Goal: Task Accomplishment & Management: Manage account settings

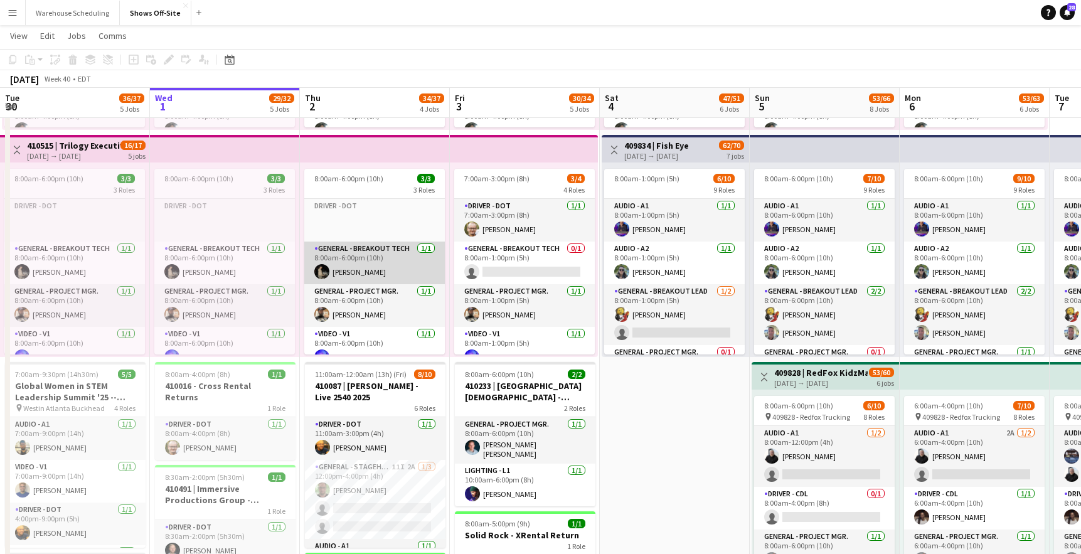
scroll to position [15, 0]
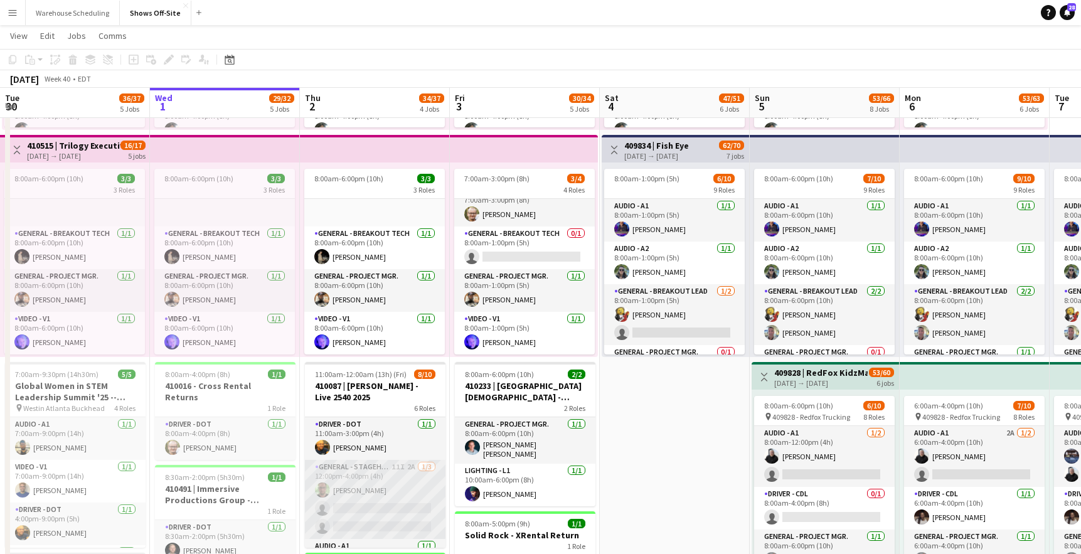
click at [381, 501] on app-card-role "General - Stagehand 11I 2A 1/3 12:00pm-4:00pm (4h) matthew hardin single-neutra…" at bounding box center [375, 499] width 141 height 79
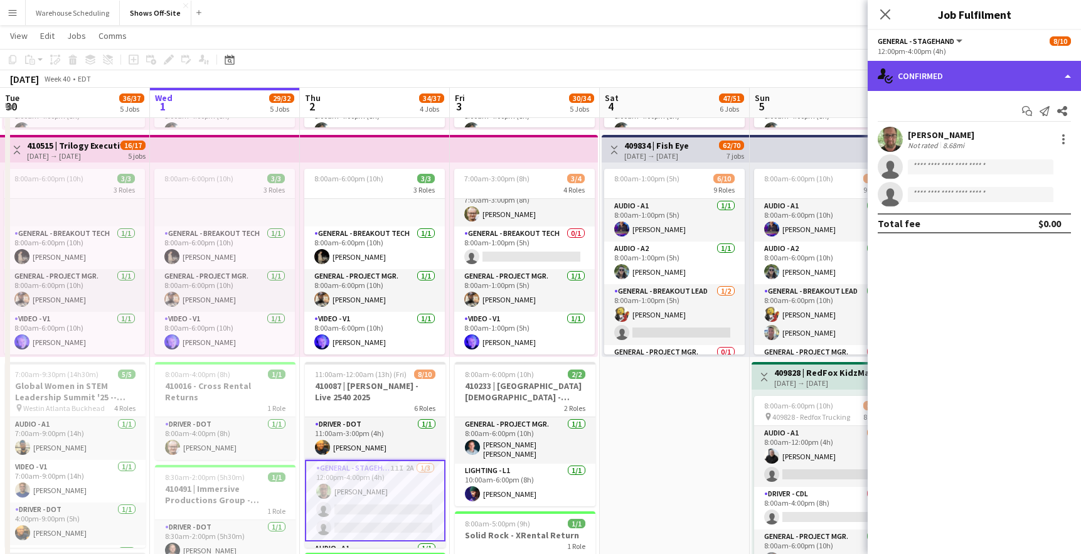
click at [974, 81] on div "single-neutral-actions-check-2 Confirmed" at bounding box center [974, 76] width 213 height 30
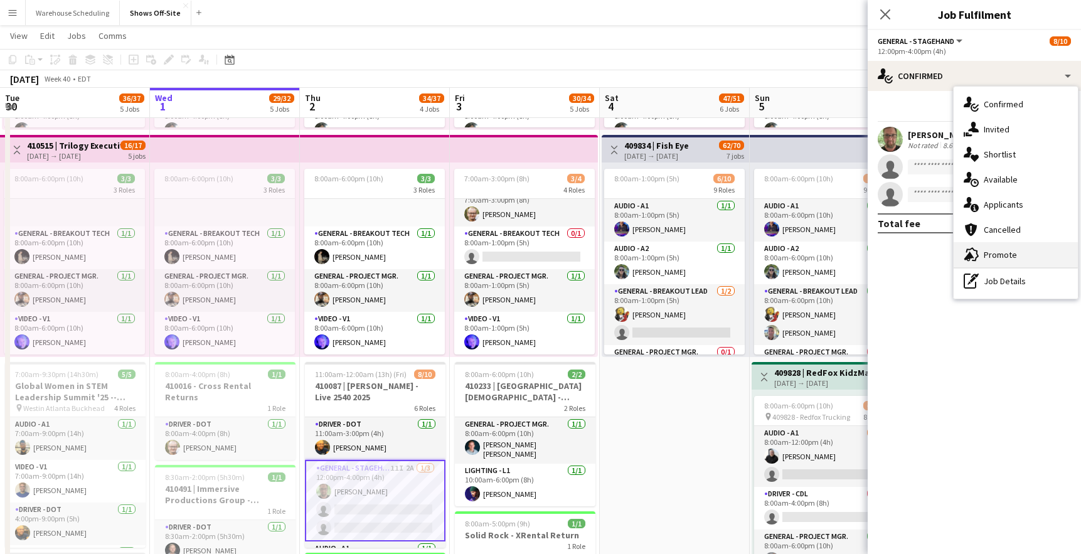
click at [977, 255] on icon at bounding box center [972, 255] width 13 height 14
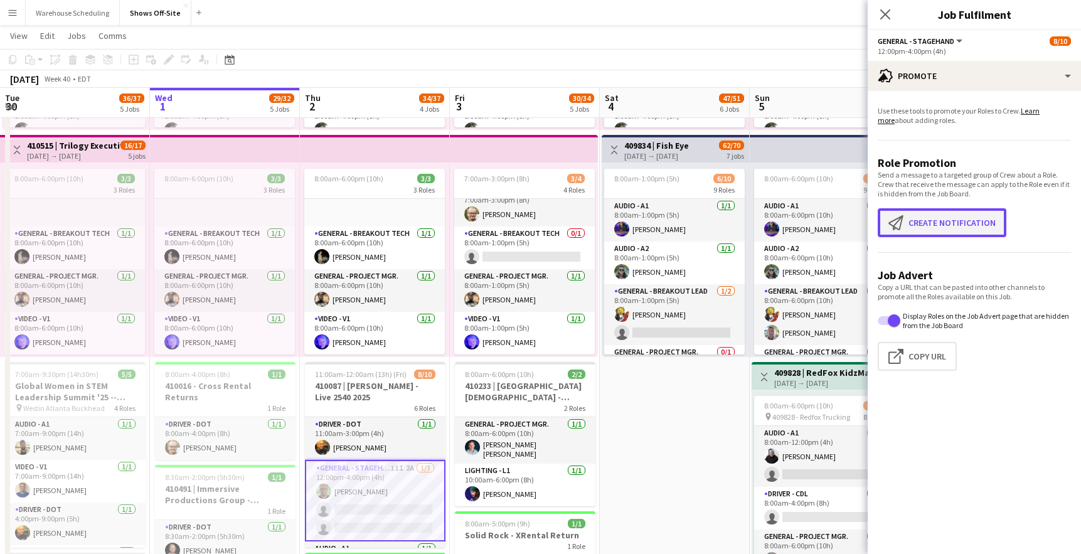
click at [960, 233] on button "Create notification Create notification" at bounding box center [942, 222] width 129 height 29
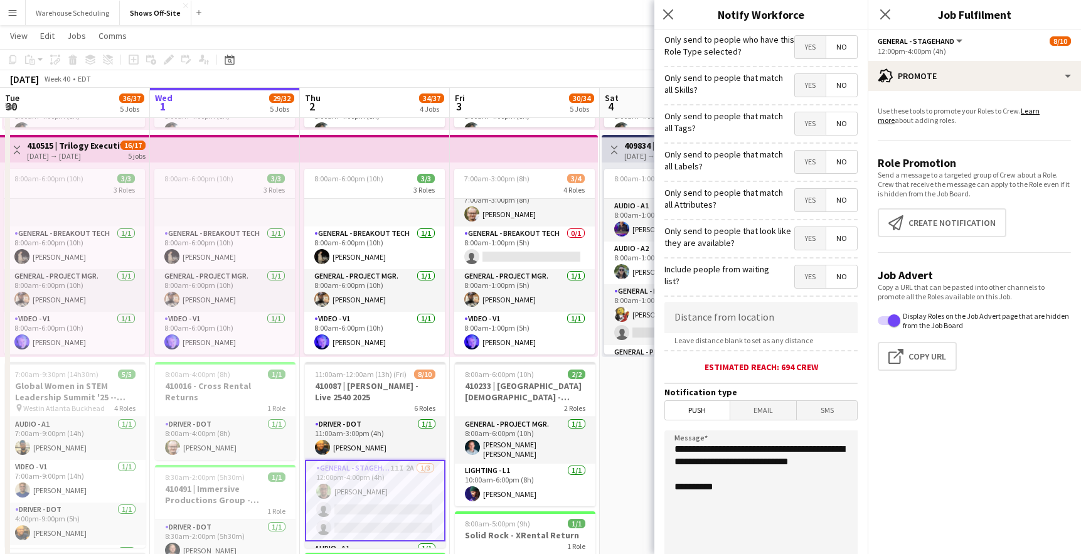
click at [811, 53] on span "Yes" at bounding box center [810, 47] width 31 height 23
click at [812, 85] on span "Yes" at bounding box center [810, 85] width 31 height 23
click at [799, 242] on span "Yes" at bounding box center [810, 238] width 31 height 23
click at [817, 204] on span "Yes" at bounding box center [810, 200] width 31 height 23
click at [847, 205] on span "No" at bounding box center [841, 200] width 31 height 23
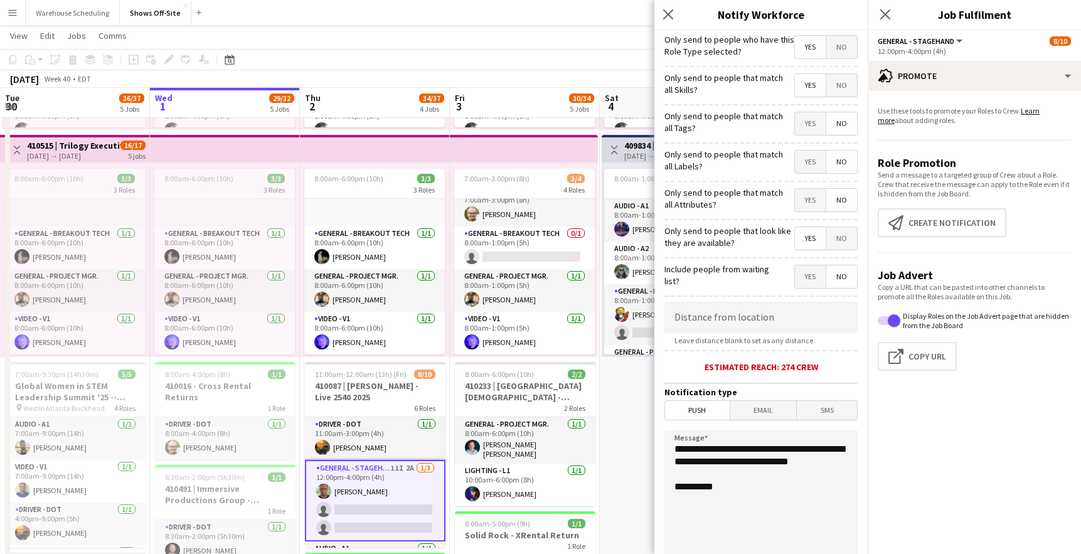
click at [819, 203] on span "Yes" at bounding box center [810, 200] width 31 height 23
click at [814, 163] on span "Yes" at bounding box center [810, 162] width 31 height 23
click at [812, 132] on span "Yes" at bounding box center [810, 123] width 31 height 23
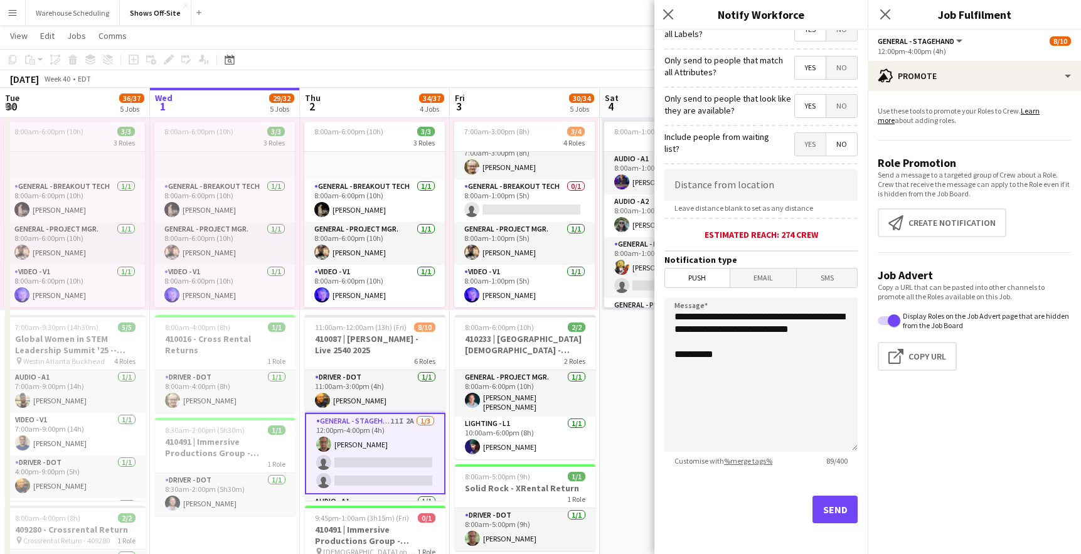
scroll to position [138, 0]
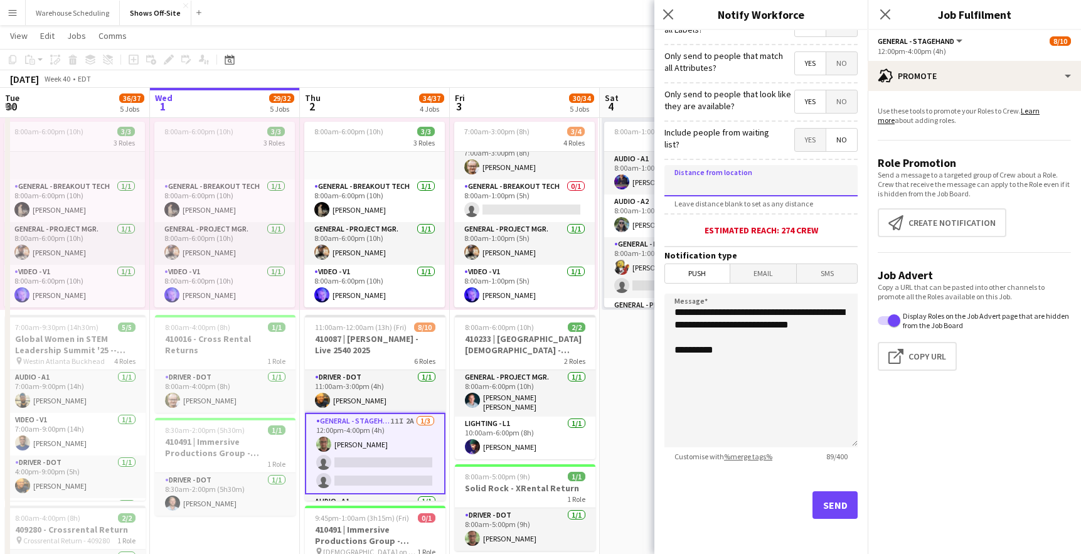
click at [741, 185] on input at bounding box center [760, 180] width 193 height 31
type input "****"
type input "*****"
click at [836, 497] on button "Send" at bounding box center [834, 505] width 45 height 28
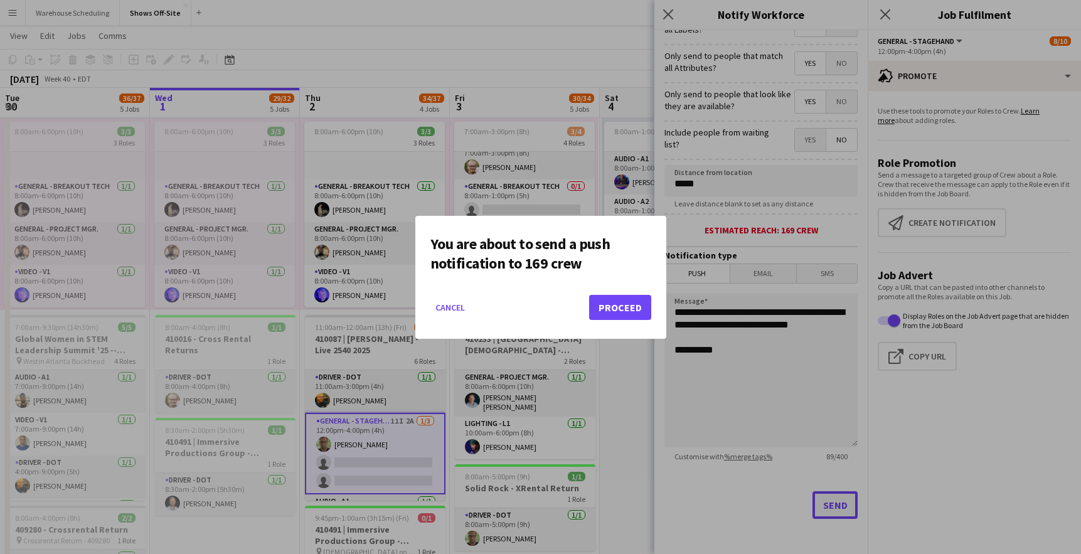
scroll to position [0, 0]
click at [617, 299] on button "Proceed" at bounding box center [620, 307] width 62 height 25
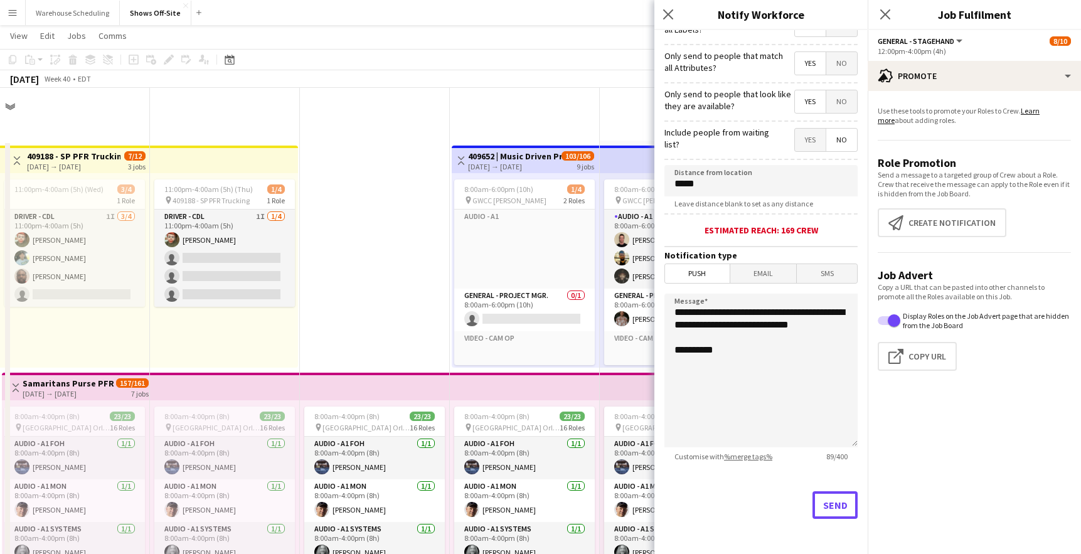
scroll to position [512, 0]
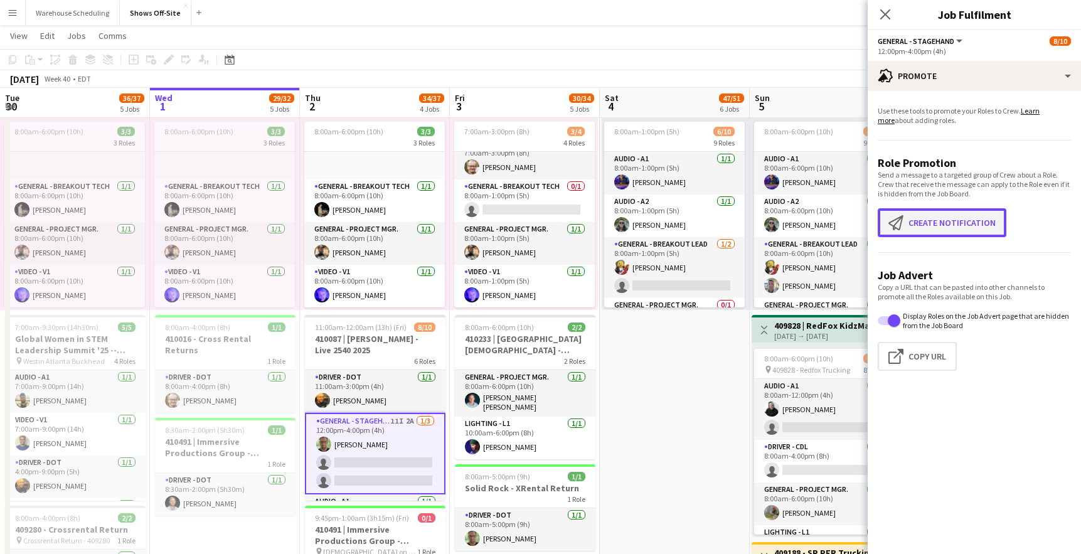
click at [930, 228] on button "Create notification Create notification" at bounding box center [942, 222] width 129 height 29
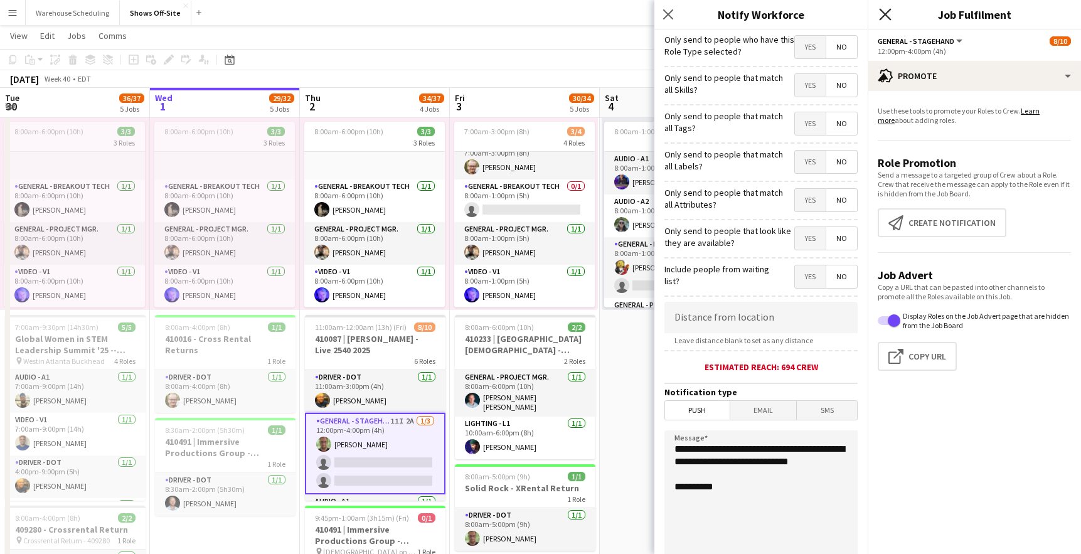
click at [883, 9] on icon "Close pop-in" at bounding box center [885, 14] width 12 height 12
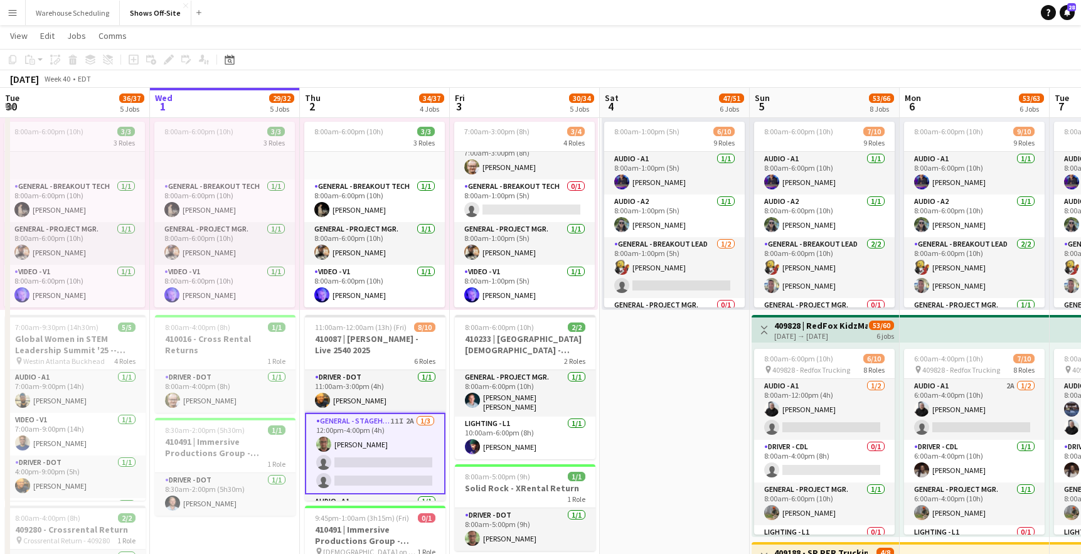
click at [641, 444] on app-date-cell "8:00am-6:00pm (10h) 11/11 pin GWCC Hall A-C 7 Roles Audio - A1 3/3 8:00am-6:00p…" at bounding box center [675, 454] width 150 height 1650
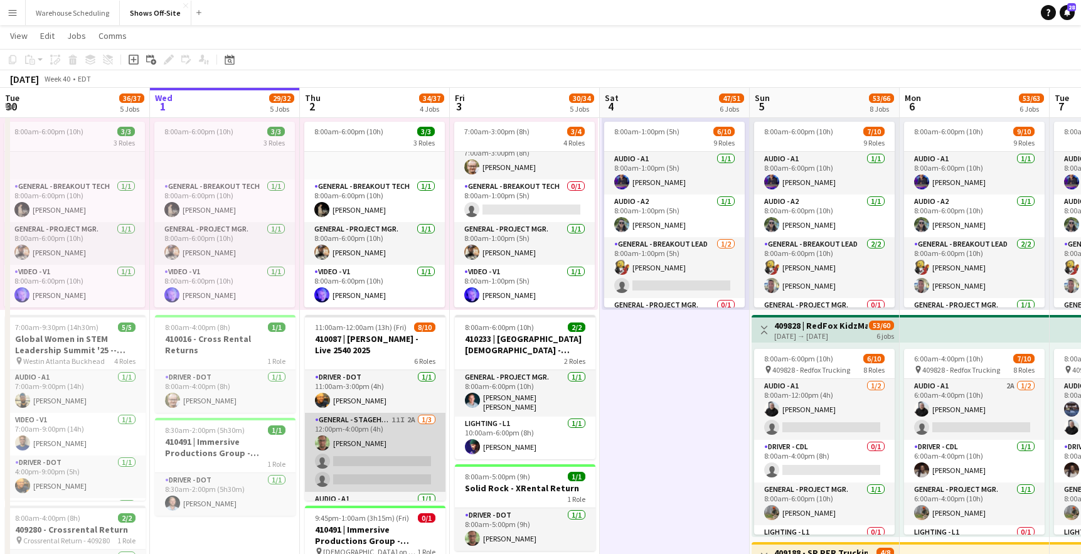
click at [412, 447] on app-card-role "General - Stagehand 11I 2A 1/3 12:00pm-4:00pm (4h) matthew hardin single-neutra…" at bounding box center [375, 452] width 141 height 79
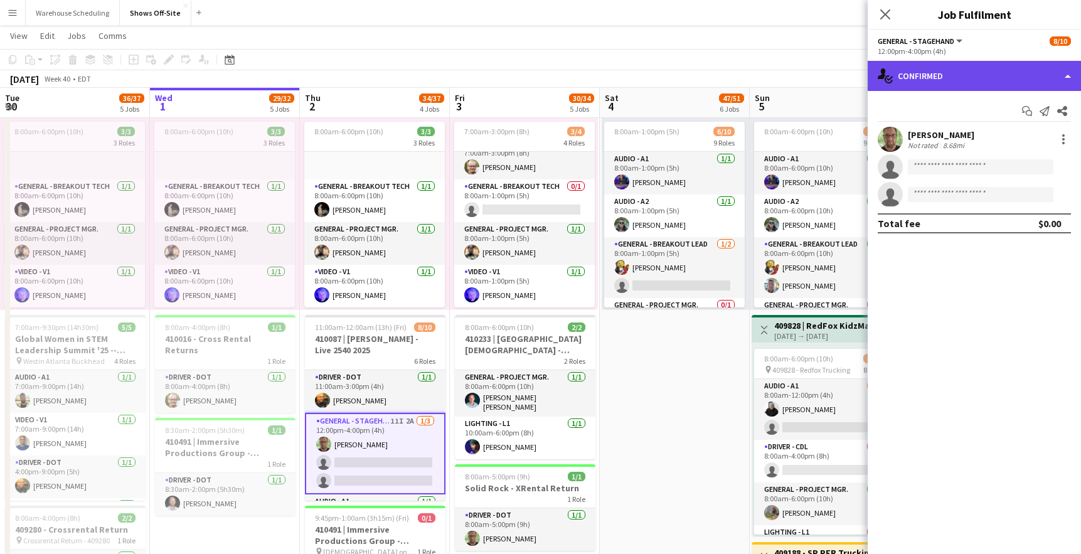
click at [1021, 79] on div "single-neutral-actions-check-2 Confirmed" at bounding box center [974, 76] width 213 height 30
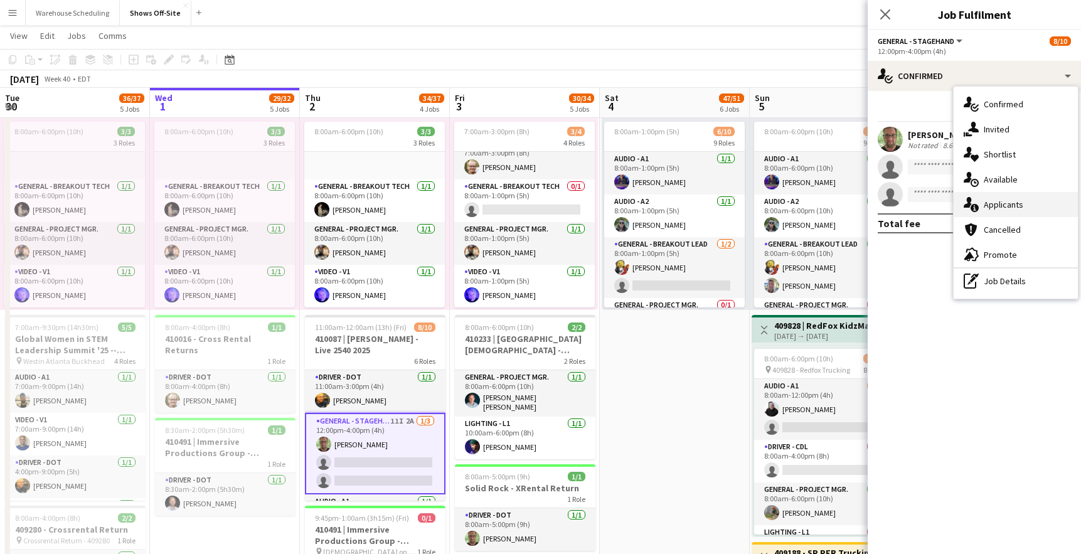
click at [1002, 213] on div "single-neutral-actions-information Applicants" at bounding box center [1016, 204] width 124 height 25
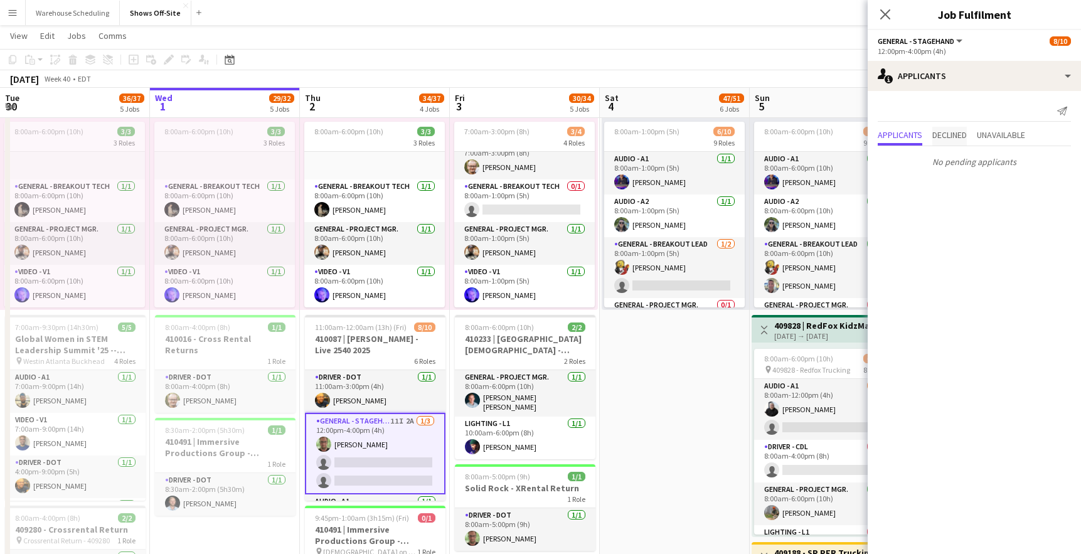
click at [945, 134] on span "Declined" at bounding box center [949, 134] width 35 height 9
click at [1003, 120] on div "No declined applicants" at bounding box center [974, 133] width 213 height 26
click at [1011, 110] on span "Unavailable" at bounding box center [1001, 109] width 48 height 9
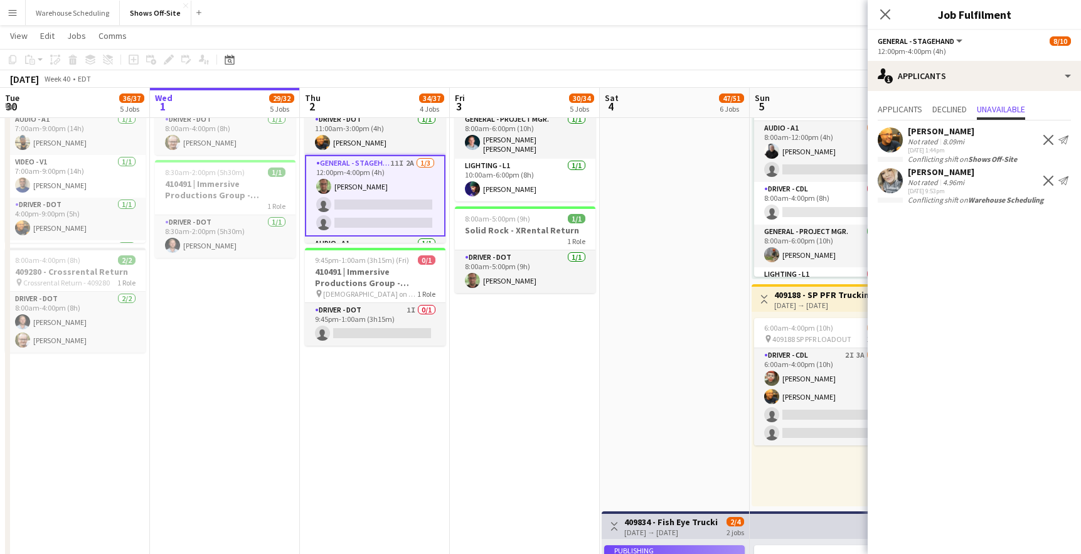
scroll to position [773, 0]
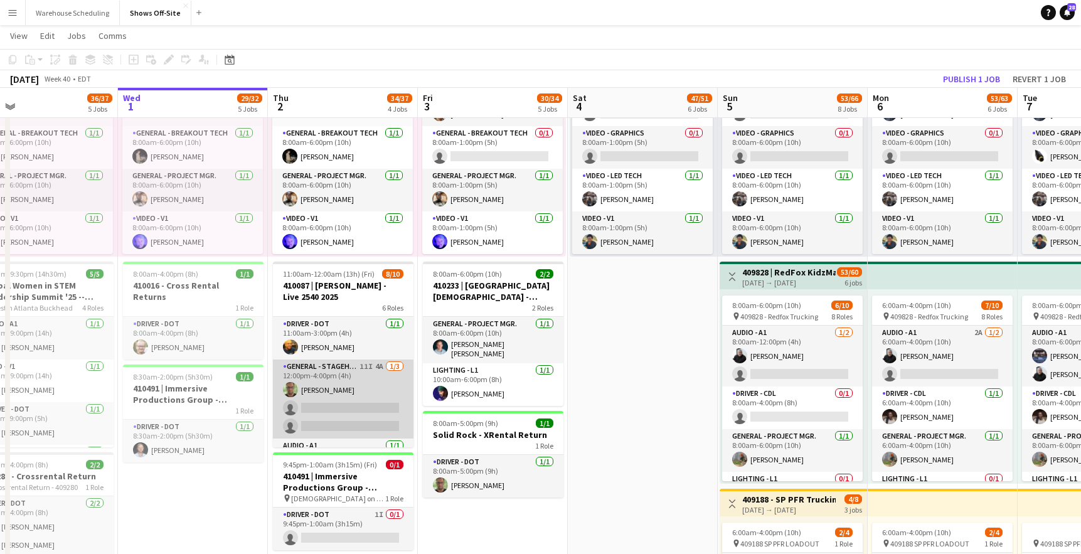
click at [389, 403] on app-card-role "General - Stagehand 11I 4A 1/3 12:00pm-4:00pm (4h) matthew hardin single-neutra…" at bounding box center [343, 398] width 141 height 79
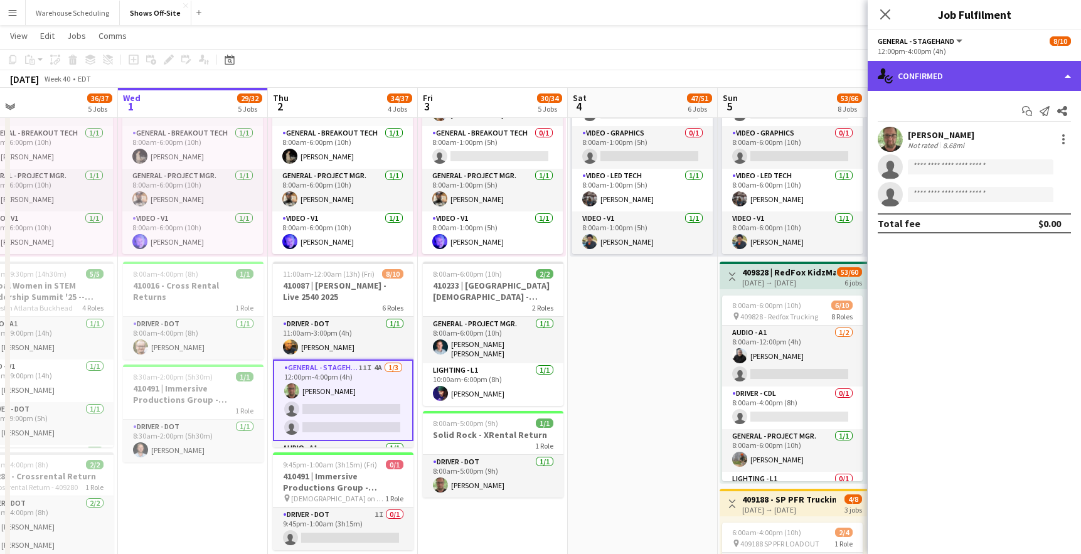
click at [960, 80] on div "single-neutral-actions-check-2 Confirmed" at bounding box center [974, 76] width 213 height 30
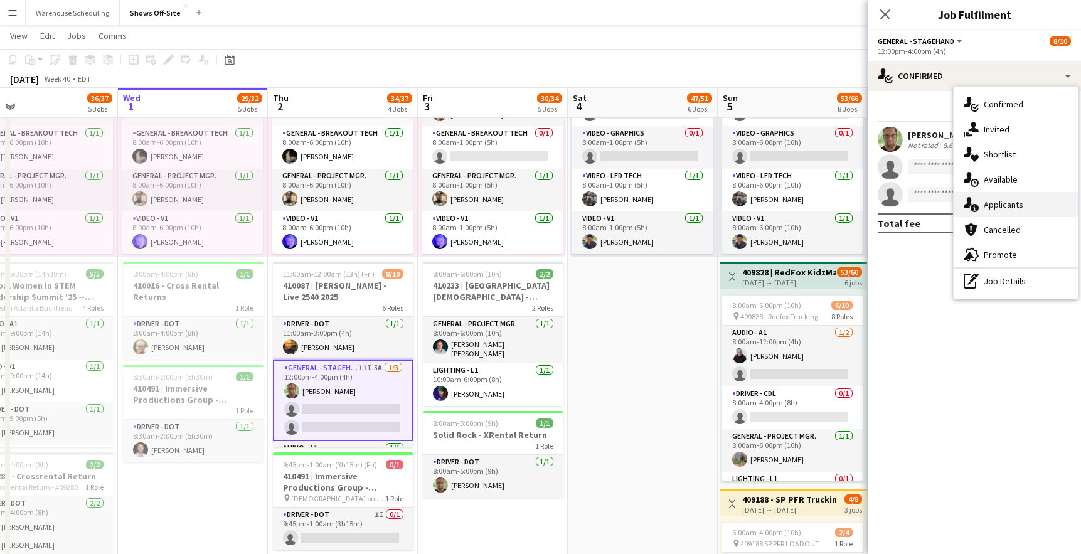
click at [1001, 199] on span "Applicants" at bounding box center [1004, 204] width 40 height 11
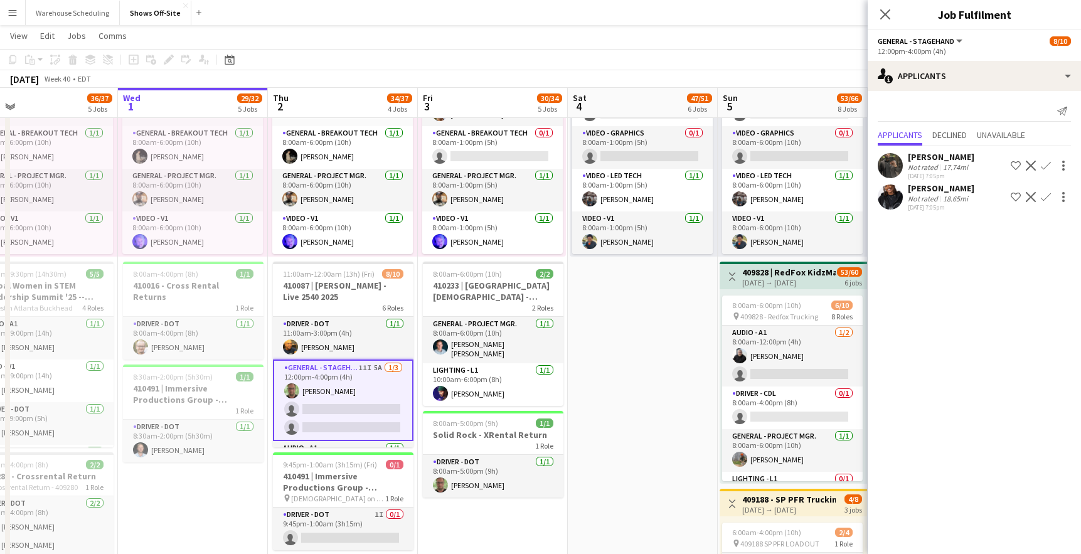
click at [895, 194] on app-user-avatar at bounding box center [890, 196] width 25 height 25
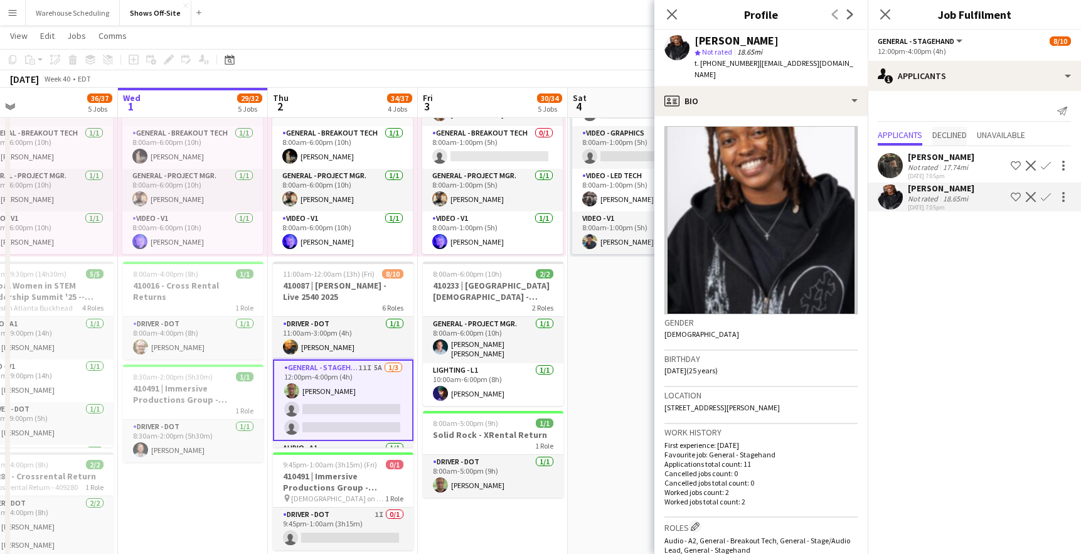
click at [955, 136] on span "Declined" at bounding box center [949, 134] width 35 height 9
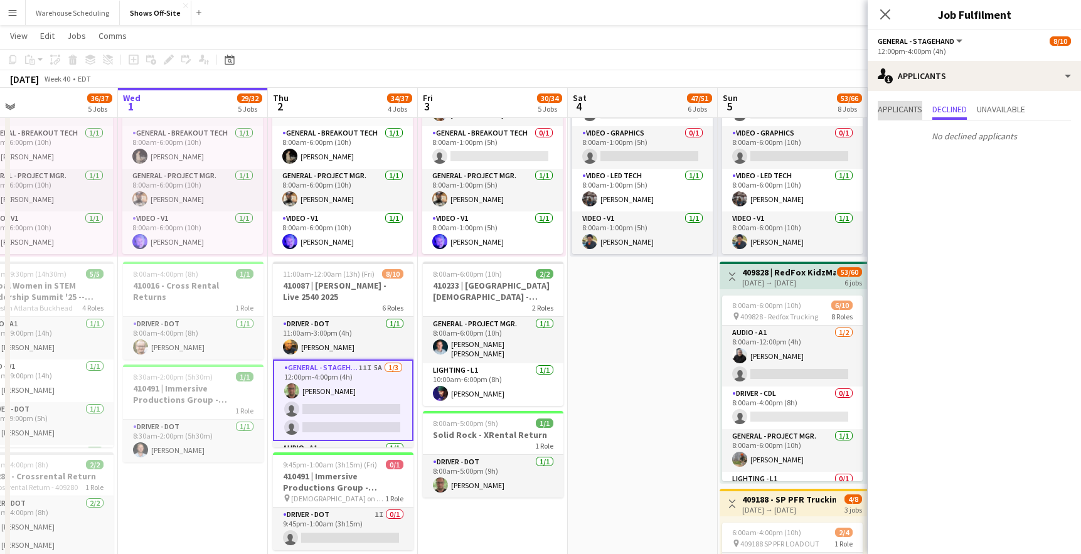
click at [893, 105] on span "Applicants" at bounding box center [900, 109] width 45 height 9
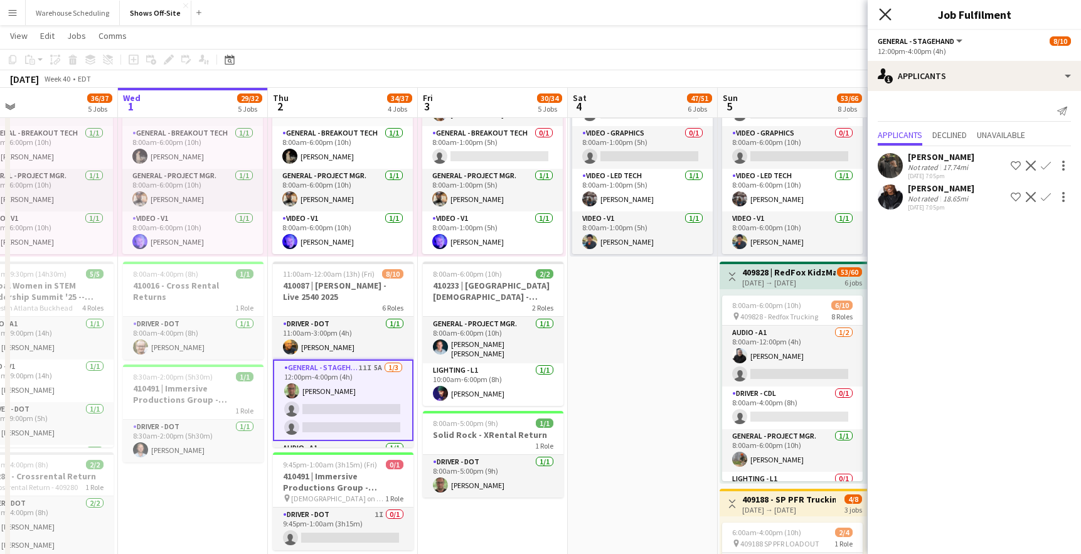
click at [883, 14] on icon "Close pop-in" at bounding box center [885, 14] width 12 height 12
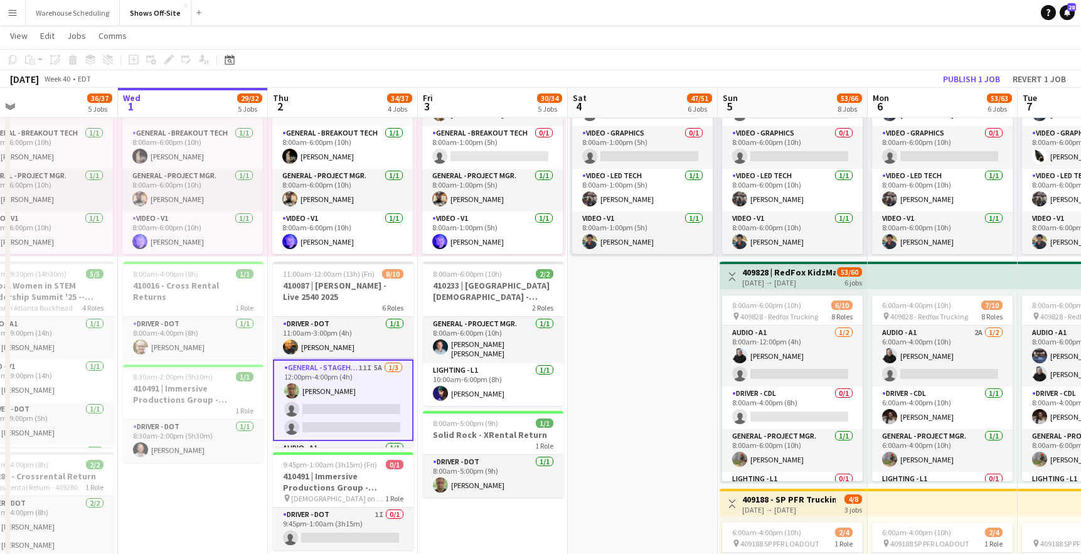
click at [647, 414] on app-date-cell "8:00am-6:00pm (10h) 11/11 pin GWCC [PERSON_NAME] 7 Roles Audio - A1 [DATE] 8:00…" at bounding box center [643, 400] width 150 height 1650
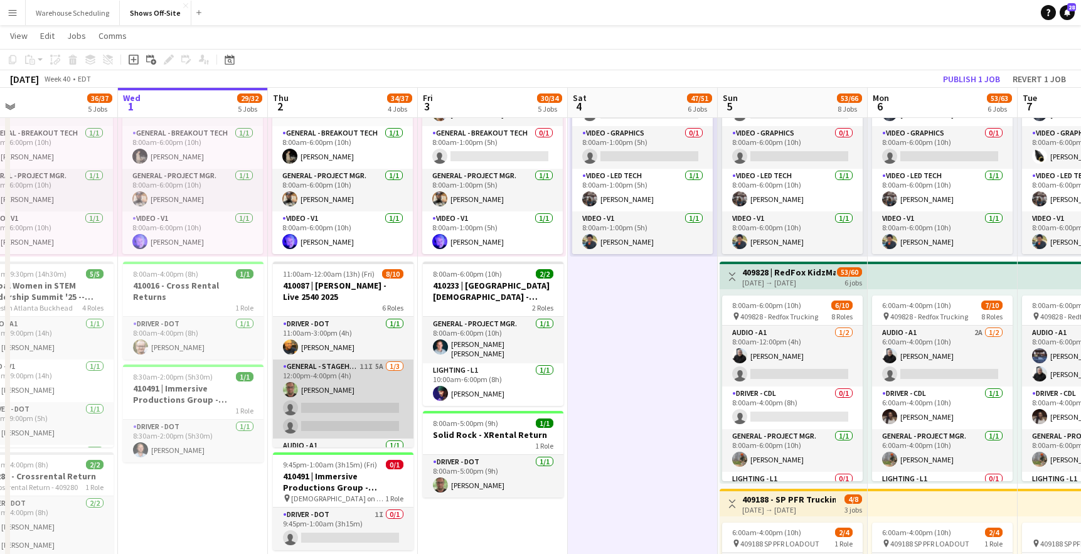
click at [332, 391] on app-card-role "General - Stagehand 11I 5A 1/3 12:00pm-4:00pm (4h) matthew hardin single-neutra…" at bounding box center [343, 398] width 141 height 79
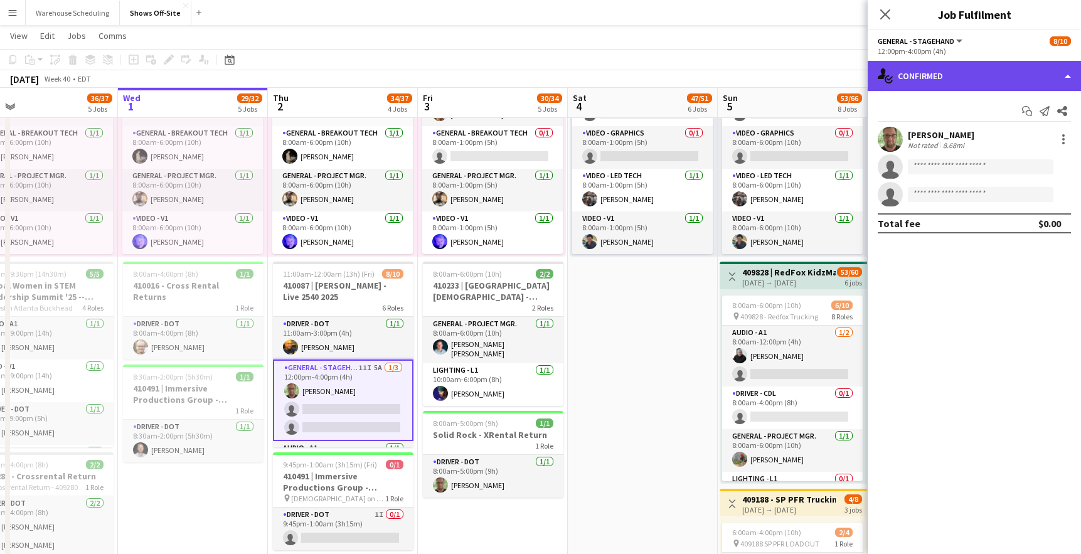
click at [990, 80] on div "single-neutral-actions-check-2 Confirmed" at bounding box center [974, 76] width 213 height 30
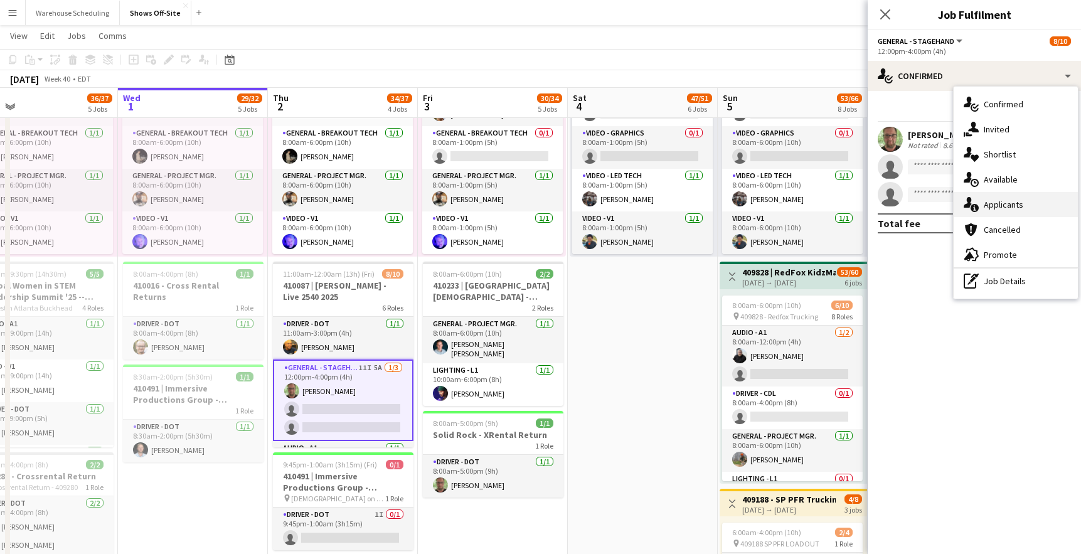
click at [1006, 201] on span "Applicants" at bounding box center [1004, 204] width 40 height 11
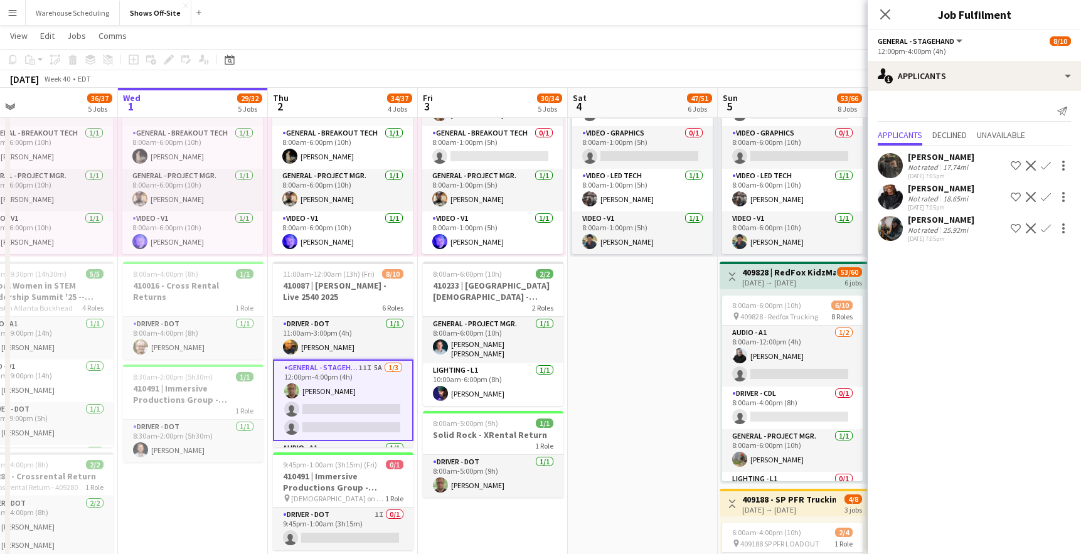
click at [881, 226] on app-user-avatar at bounding box center [890, 228] width 25 height 25
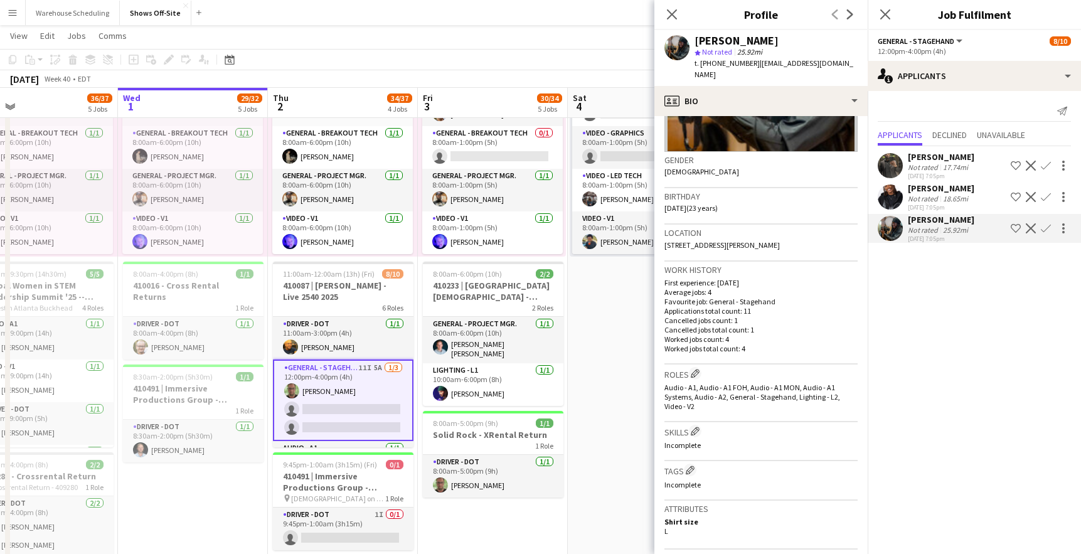
drag, startPoint x: 784, startPoint y: 41, endPoint x: 679, endPoint y: 41, distance: 104.8
click at [679, 41] on div "Anjari Carter star Not rated 25.92mi t. +16783926982 | ajcarter015@gmail.com" at bounding box center [760, 58] width 213 height 56
copy div "[PERSON_NAME]"
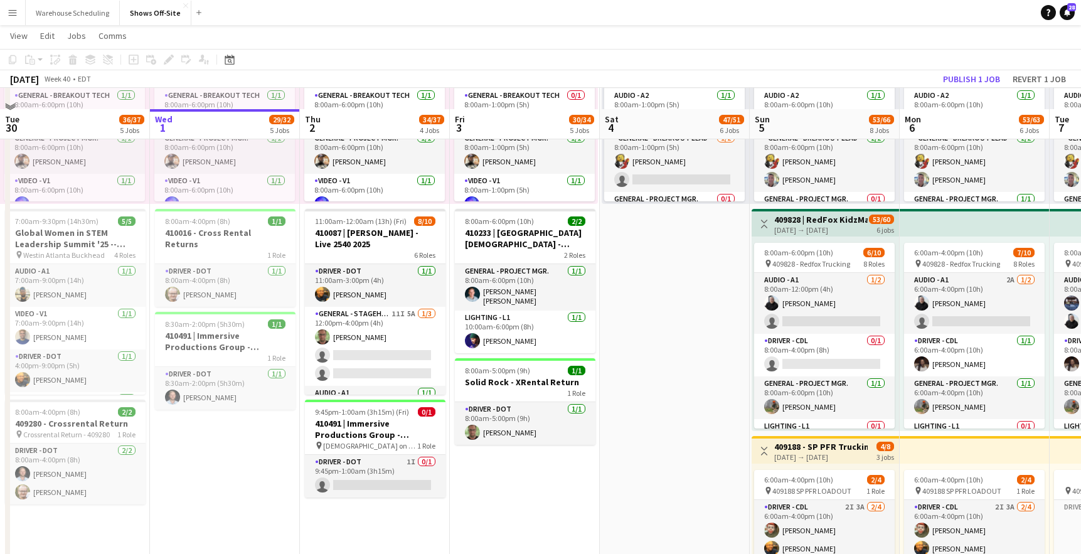
scroll to position [639, 0]
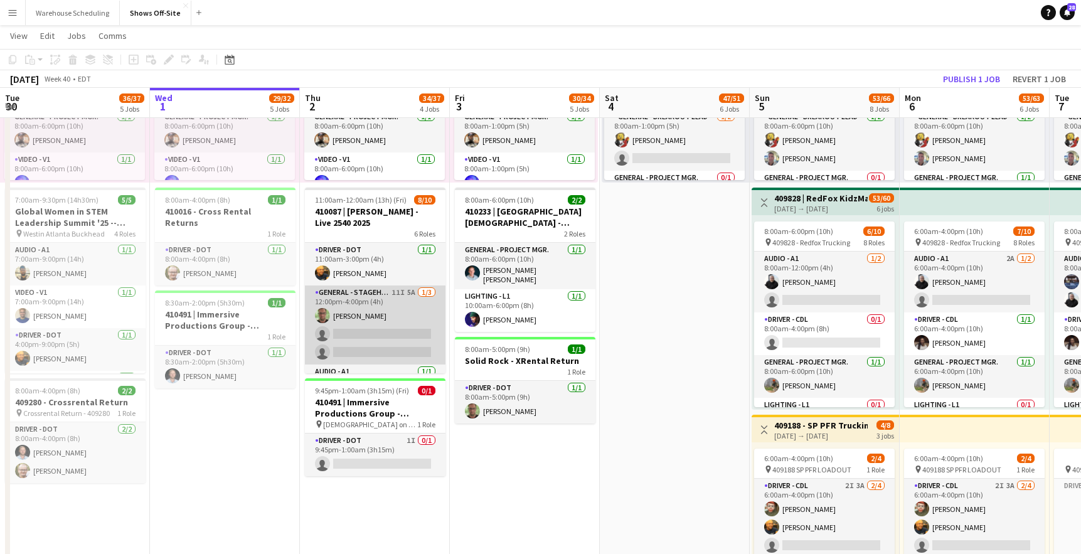
click at [399, 327] on app-card-role "General - Stagehand 11I 5A 1/3 12:00pm-4:00pm (4h) matthew hardin single-neutra…" at bounding box center [375, 324] width 141 height 79
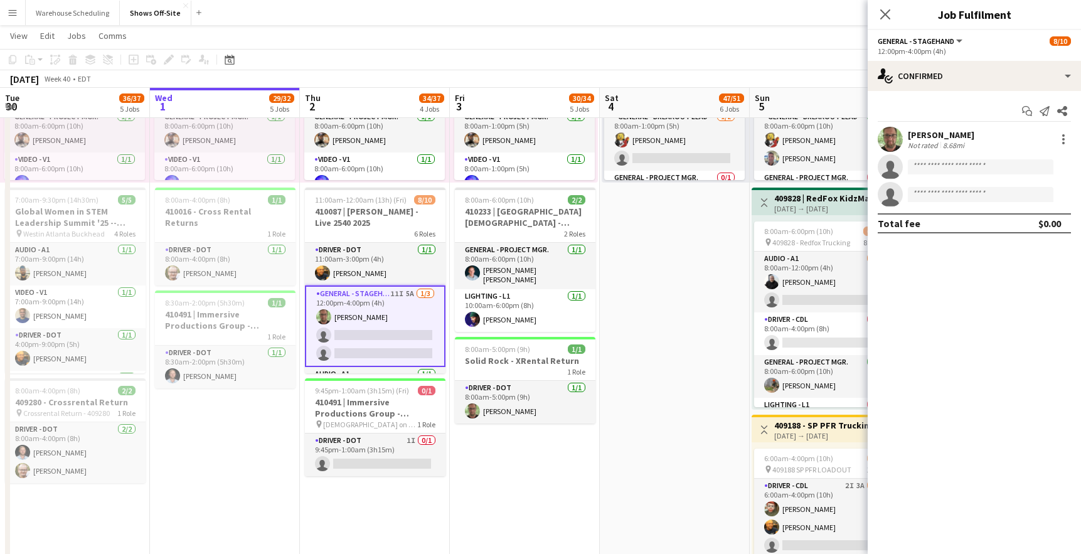
click at [994, 93] on div "Start chat Send notification Share matthew hardin Not rated 8.68mi single-neutr…" at bounding box center [974, 167] width 213 height 152
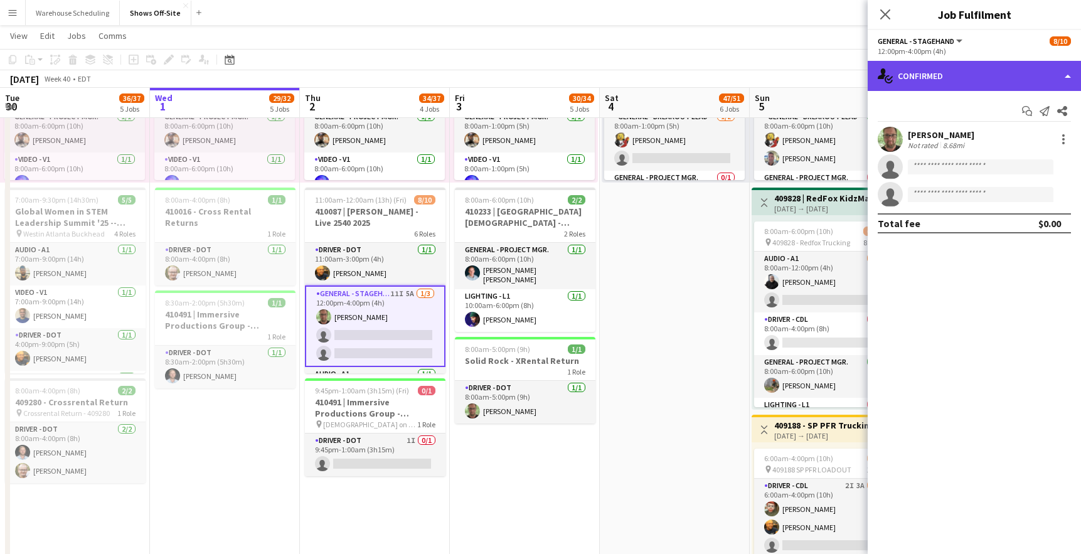
click at [997, 83] on div "single-neutral-actions-check-2 Confirmed" at bounding box center [974, 76] width 213 height 30
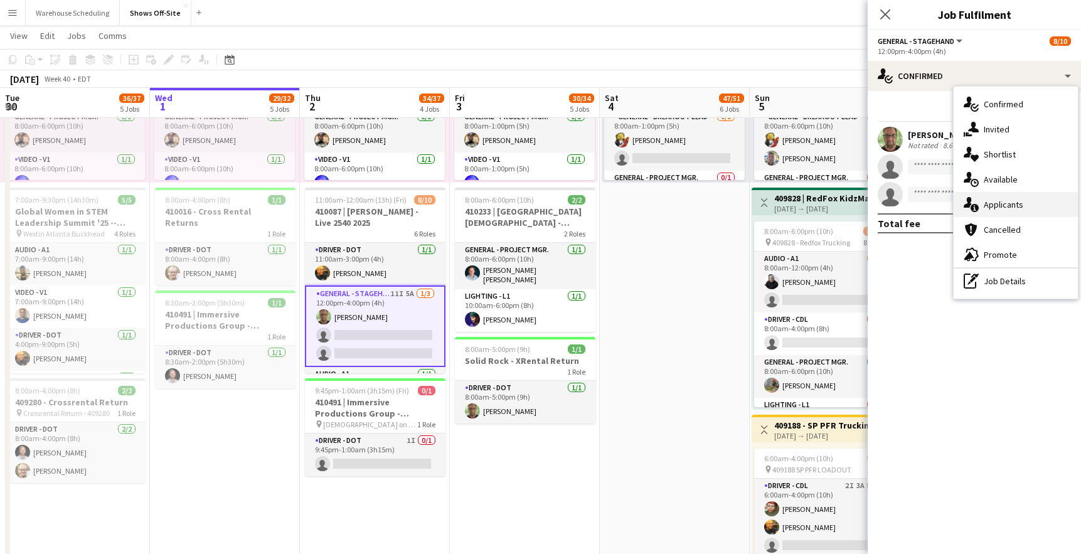
click at [995, 210] on div "single-neutral-actions-information Applicants" at bounding box center [1016, 204] width 124 height 25
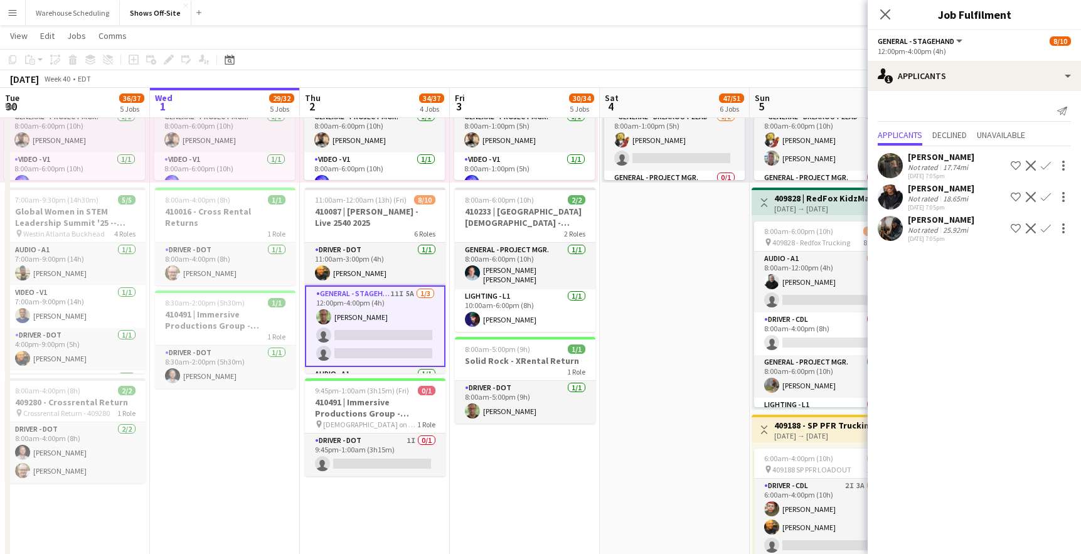
click at [886, 193] on app-user-avatar at bounding box center [890, 196] width 25 height 25
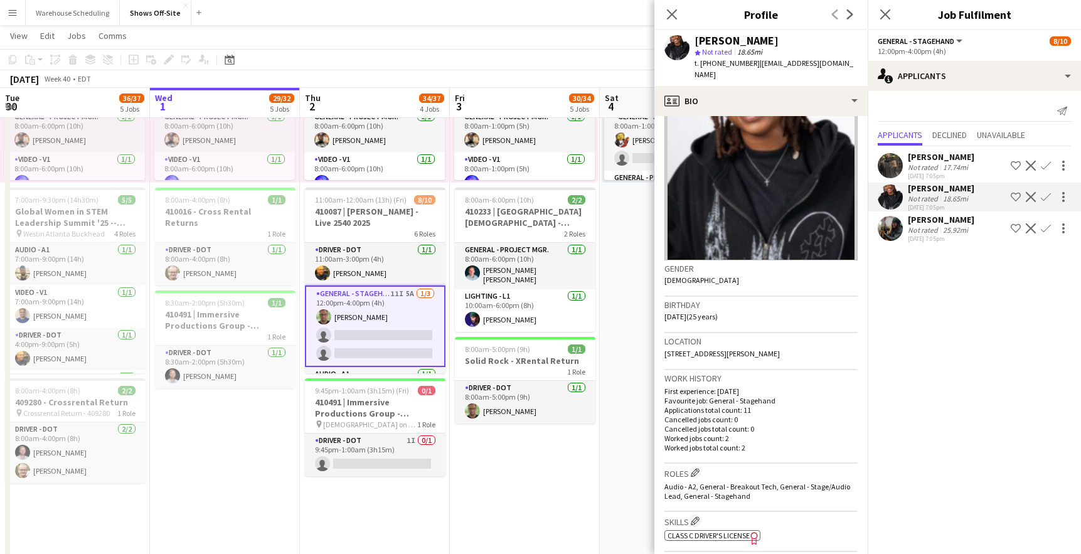
scroll to position [58, 0]
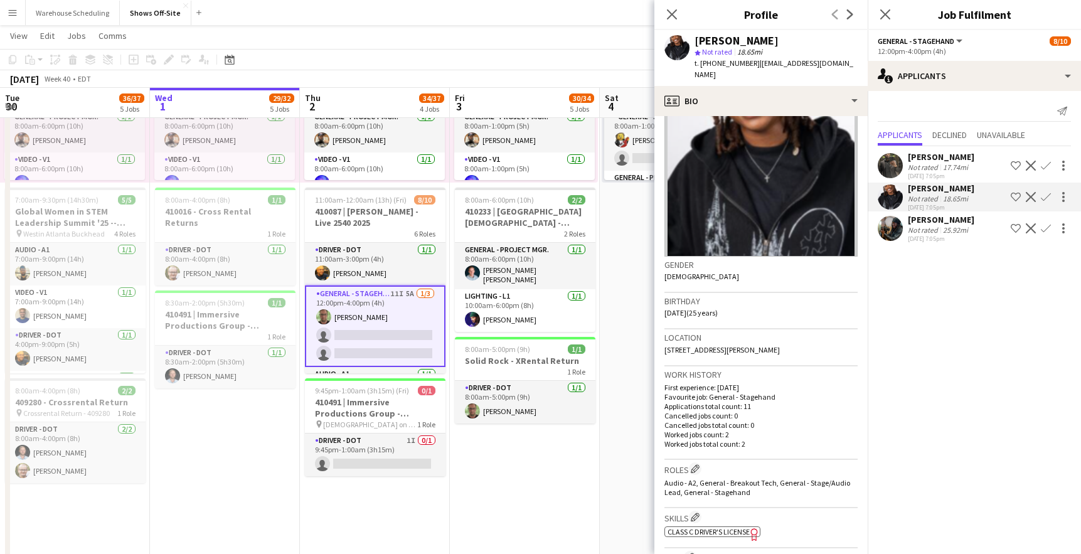
click at [895, 230] on app-user-avatar at bounding box center [890, 228] width 25 height 25
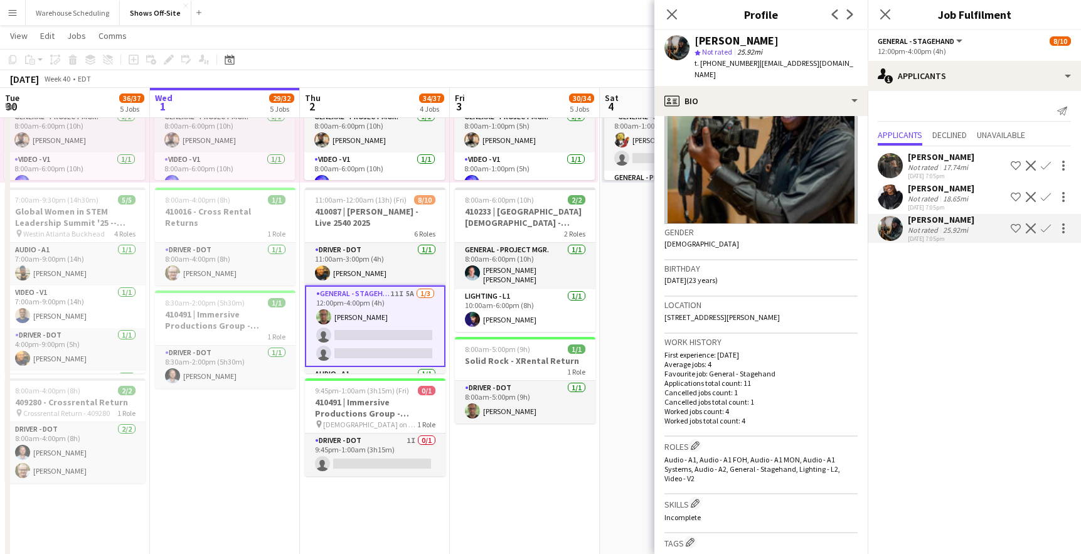
scroll to position [122, 0]
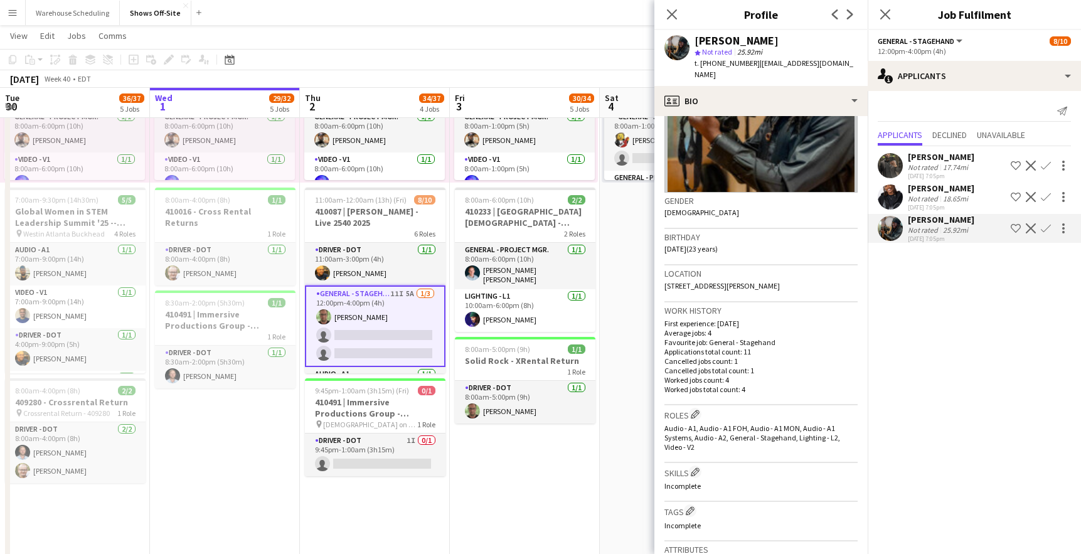
click at [1046, 230] on app-icon "Confirm" at bounding box center [1046, 228] width 10 height 10
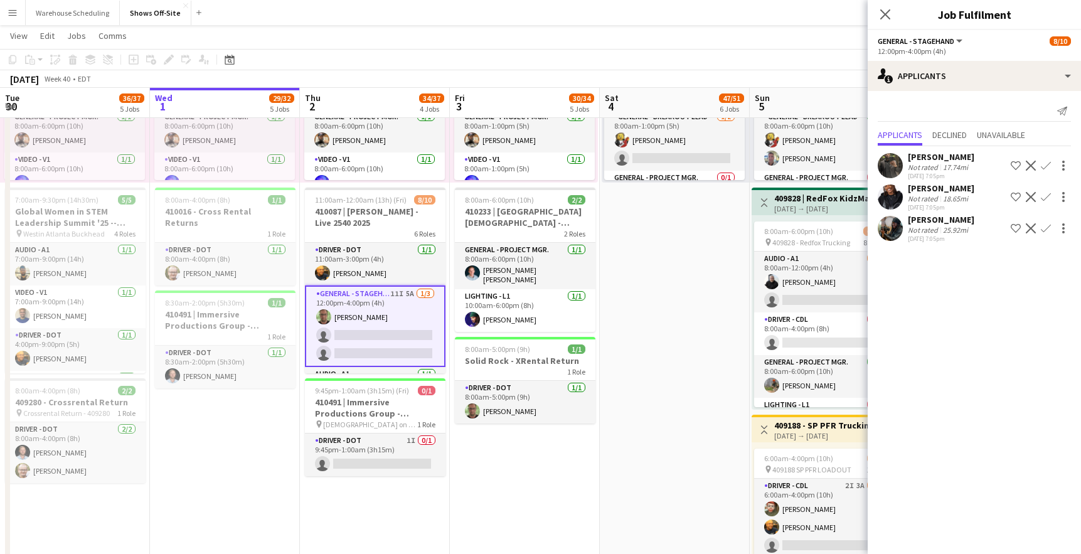
click at [900, 227] on app-user-avatar at bounding box center [890, 228] width 25 height 25
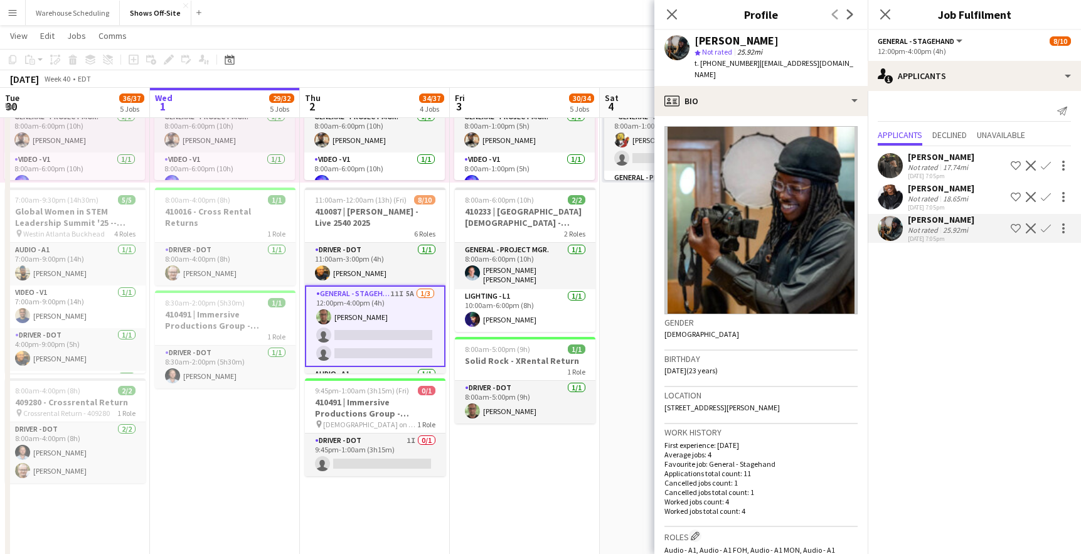
click at [1046, 225] on app-icon "Confirm" at bounding box center [1046, 228] width 10 height 10
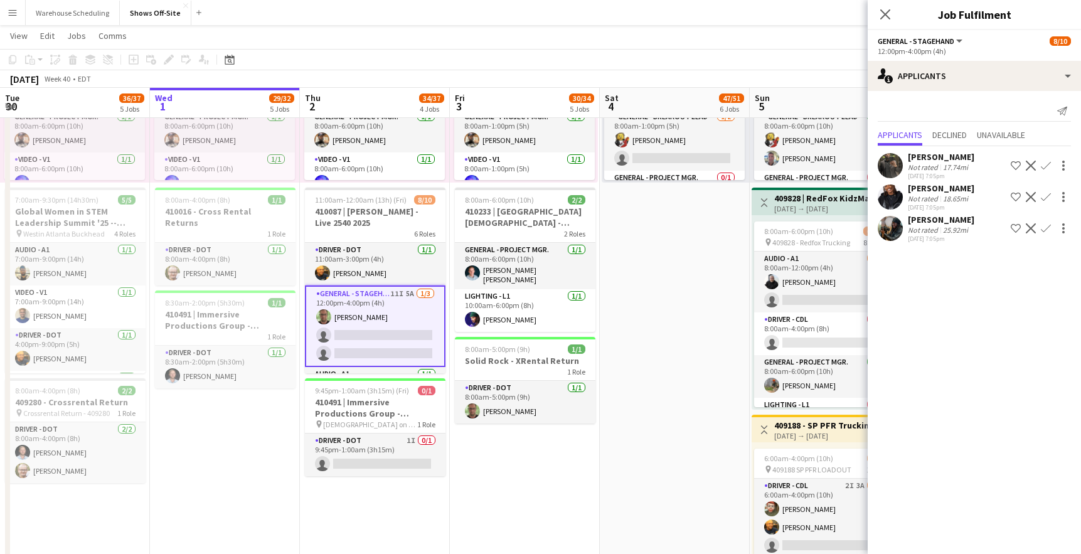
click at [1046, 225] on app-icon "Confirm" at bounding box center [1046, 228] width 10 height 10
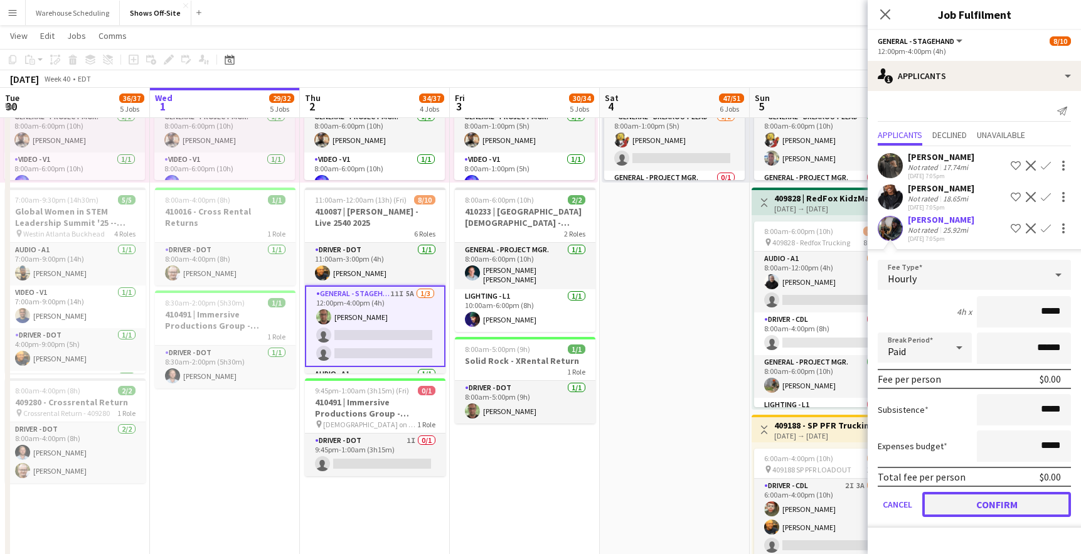
click at [1018, 498] on button "Confirm" at bounding box center [996, 504] width 149 height 25
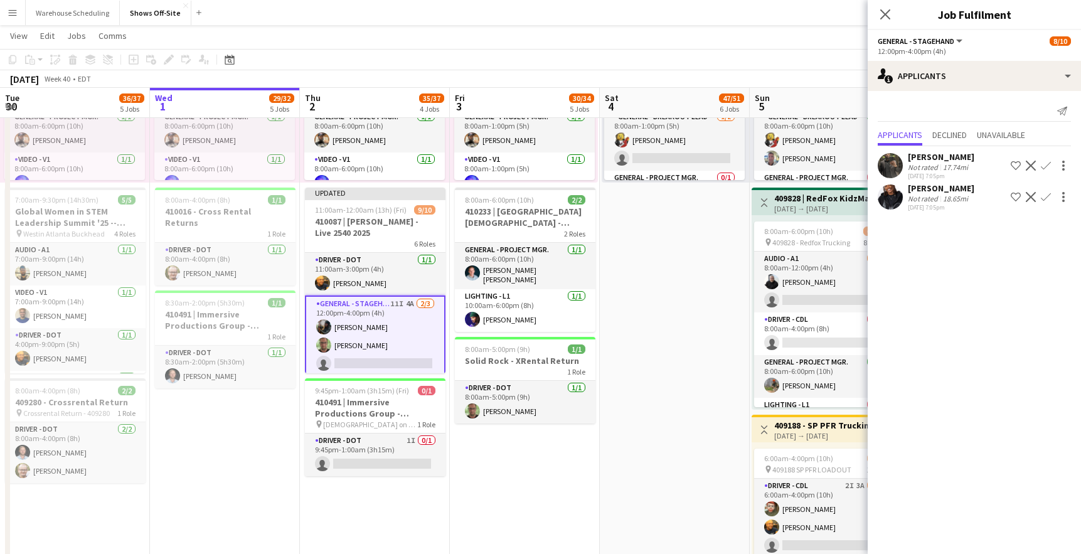
click at [891, 165] on app-user-avatar at bounding box center [890, 165] width 25 height 25
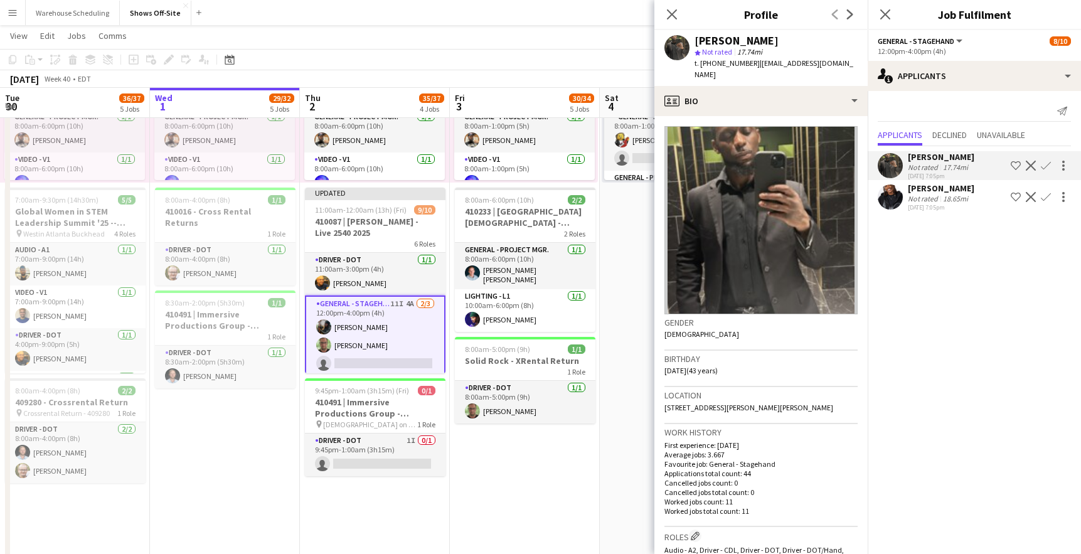
click at [891, 204] on app-user-avatar at bounding box center [890, 196] width 25 height 25
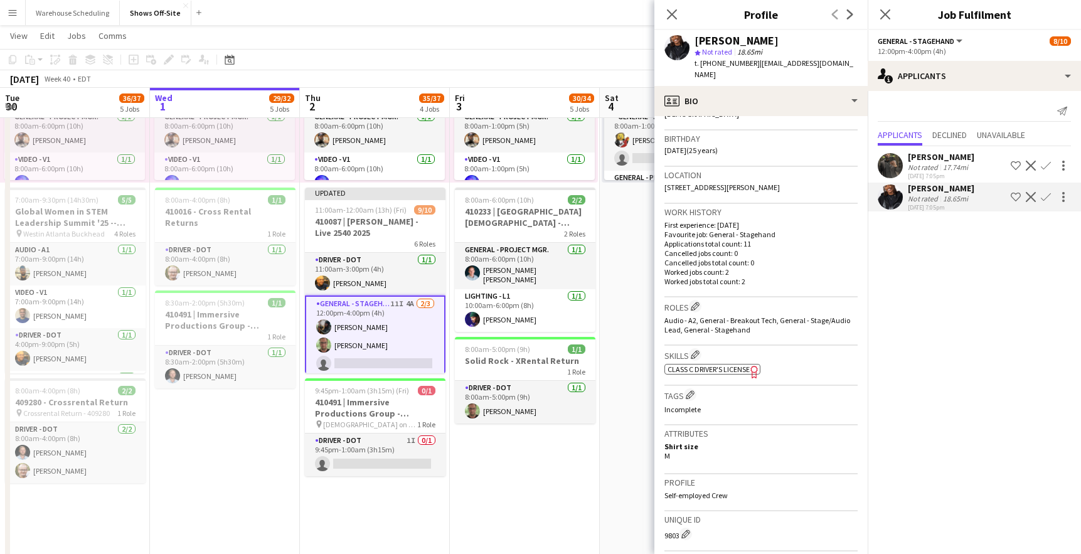
scroll to position [0, 0]
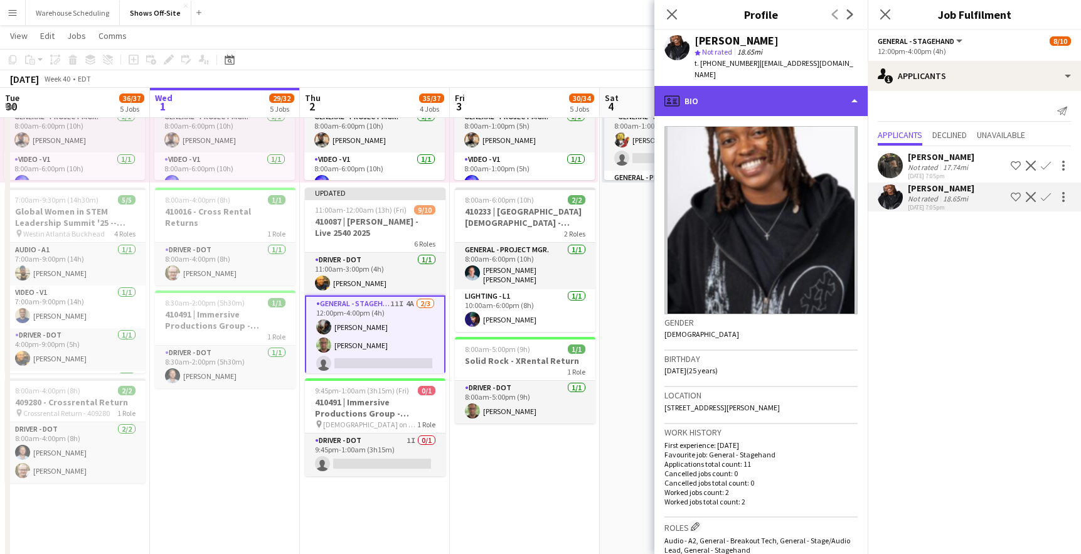
click at [733, 89] on div "profile Bio" at bounding box center [760, 101] width 213 height 30
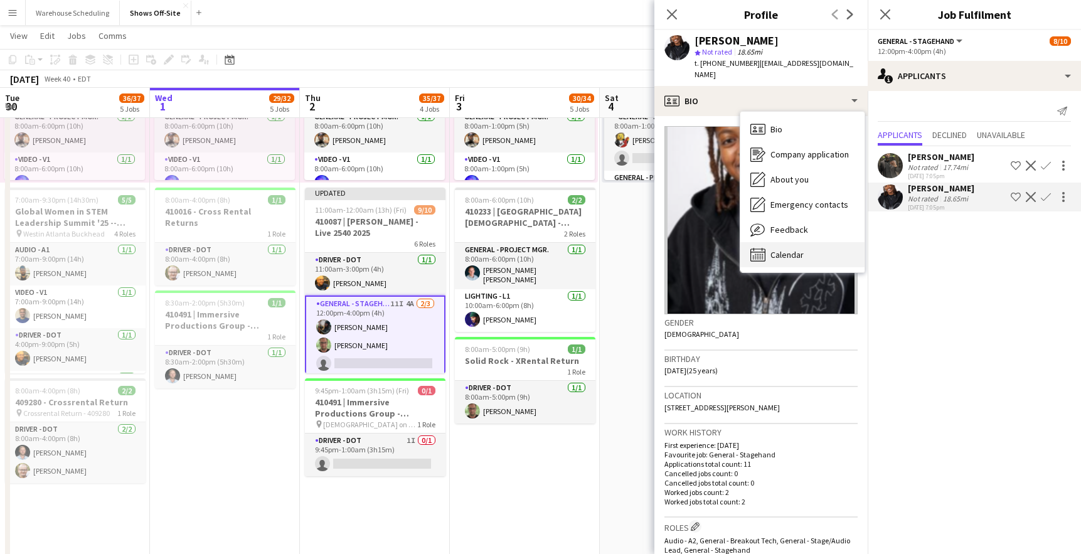
click at [762, 247] on icon "Calendar" at bounding box center [757, 254] width 15 height 15
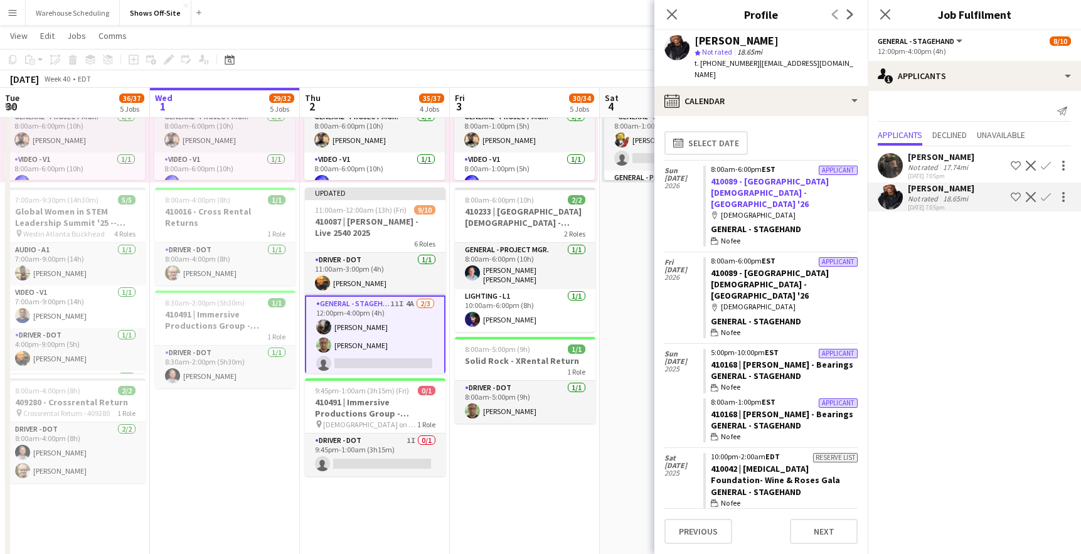
click at [766, 176] on link "410089 - Dunwoody United Methodist Church - Student Camp '26" at bounding box center [770, 193] width 118 height 34
click at [887, 9] on icon "Close pop-in" at bounding box center [885, 14] width 12 height 12
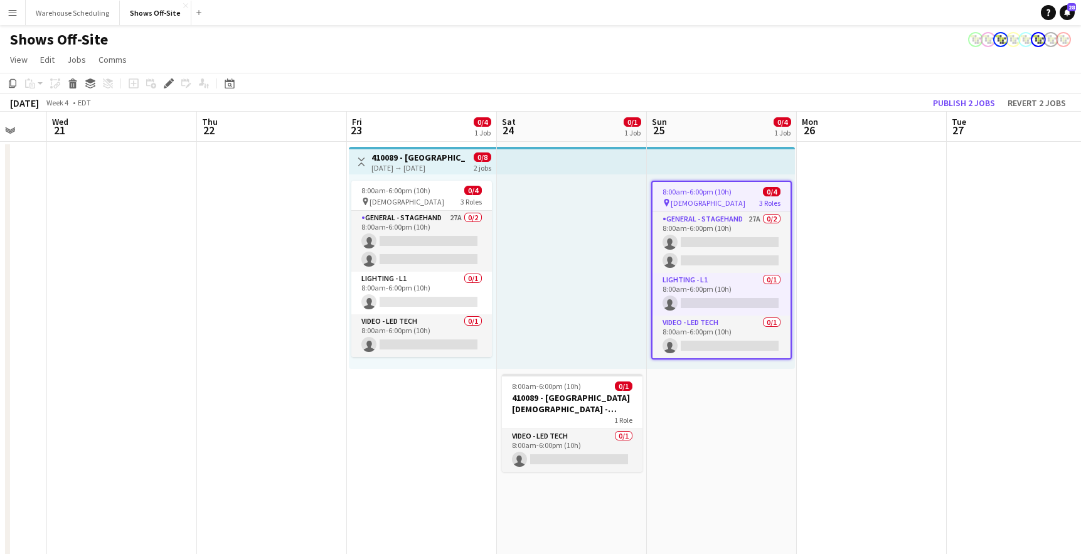
scroll to position [0, 415]
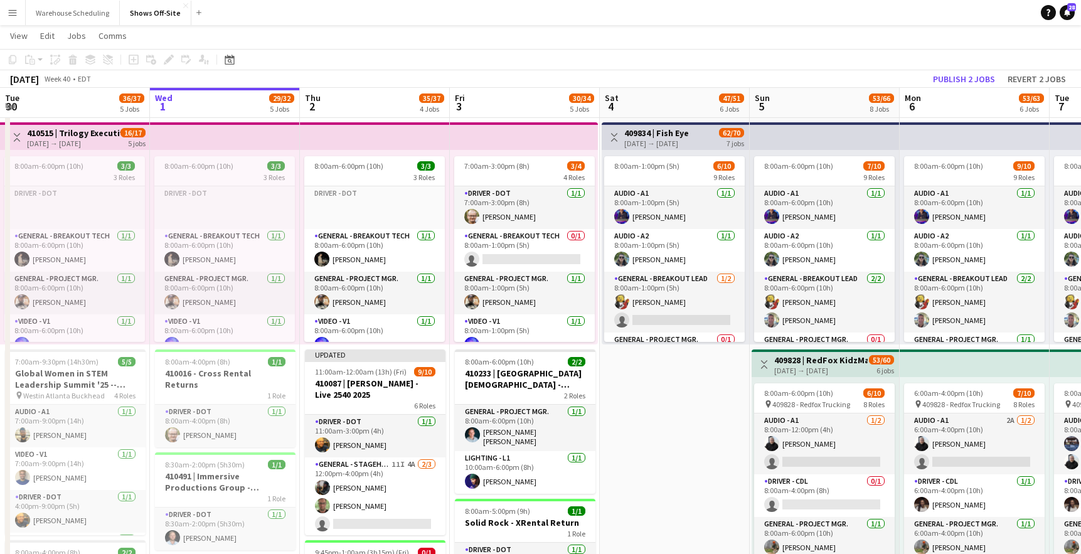
scroll to position [15, 0]
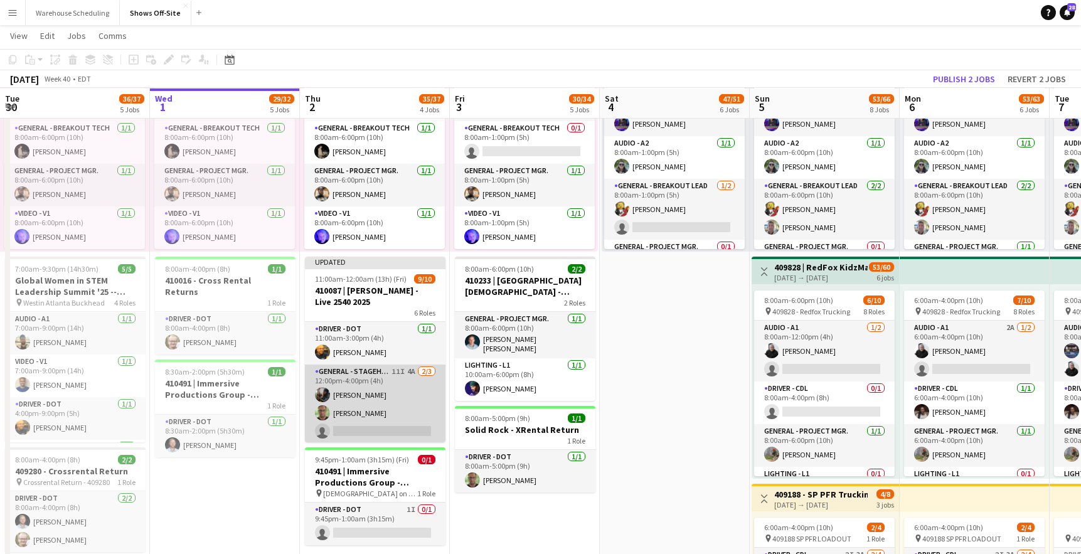
click at [418, 404] on app-card-role "General - Stagehand 11I 4A [DATE] 12:00pm-4:00pm (4h) [PERSON_NAME] [PERSON_NAM…" at bounding box center [375, 403] width 141 height 79
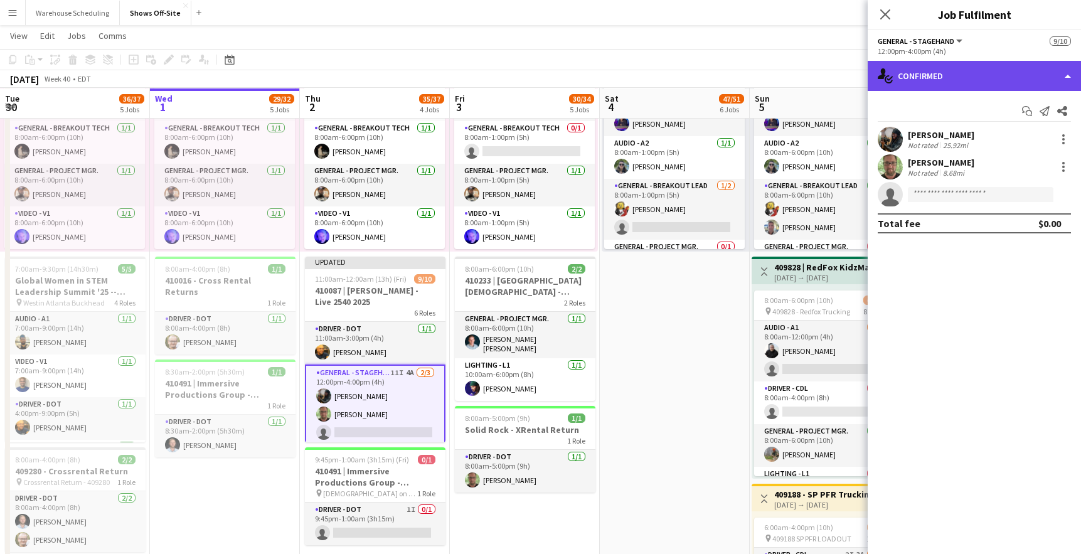
click at [977, 76] on div "single-neutral-actions-check-2 Confirmed" at bounding box center [974, 76] width 213 height 30
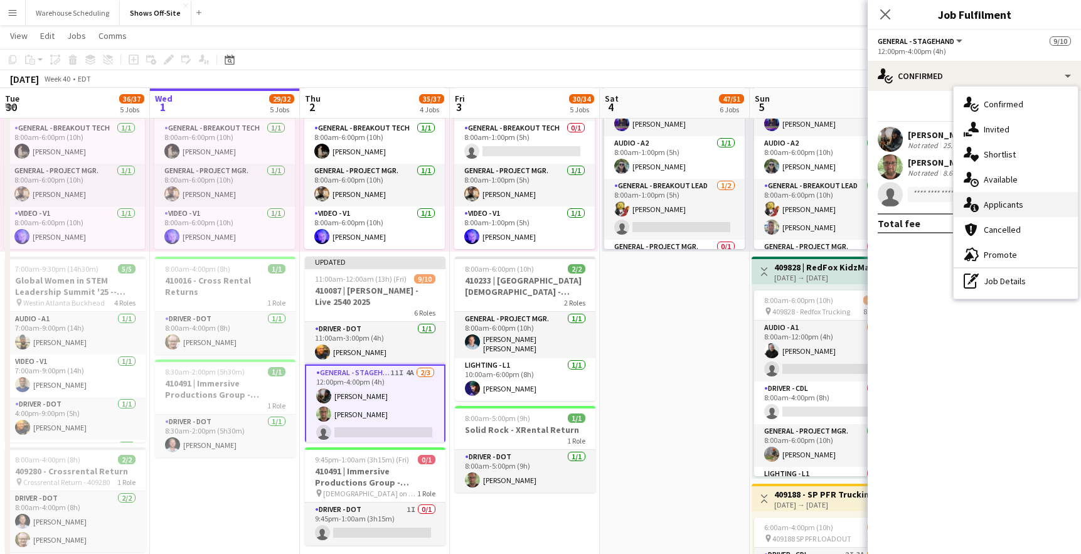
click at [1013, 210] on span "Applicants" at bounding box center [1004, 204] width 40 height 11
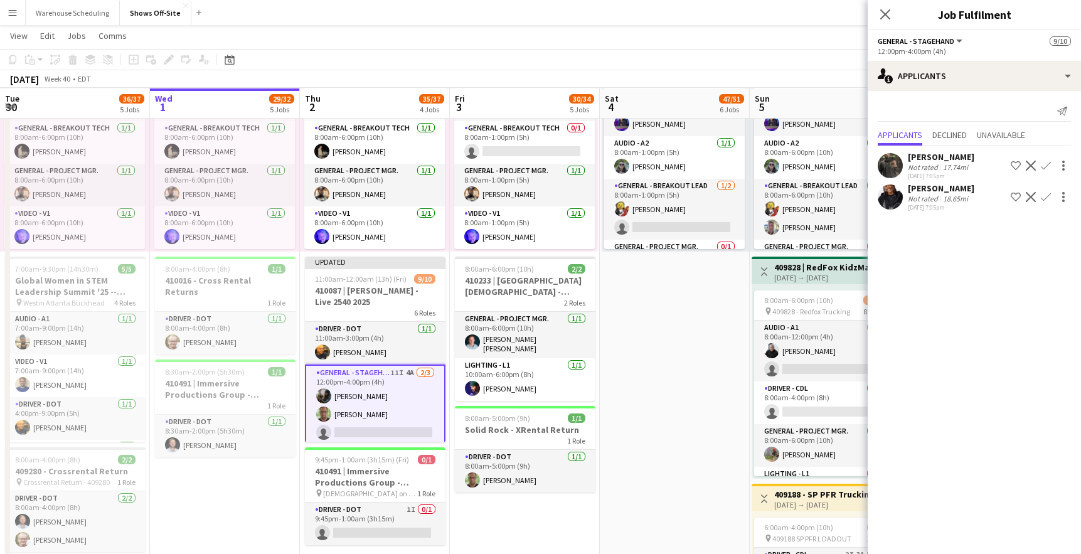
click at [888, 196] on app-user-avatar at bounding box center [890, 196] width 25 height 25
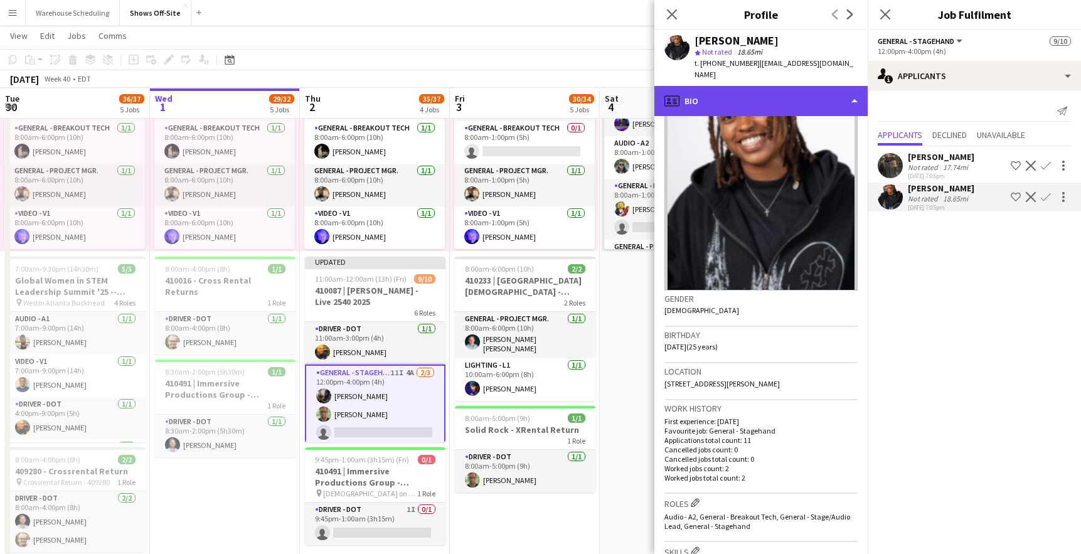
click at [784, 94] on div "profile Bio" at bounding box center [760, 101] width 213 height 30
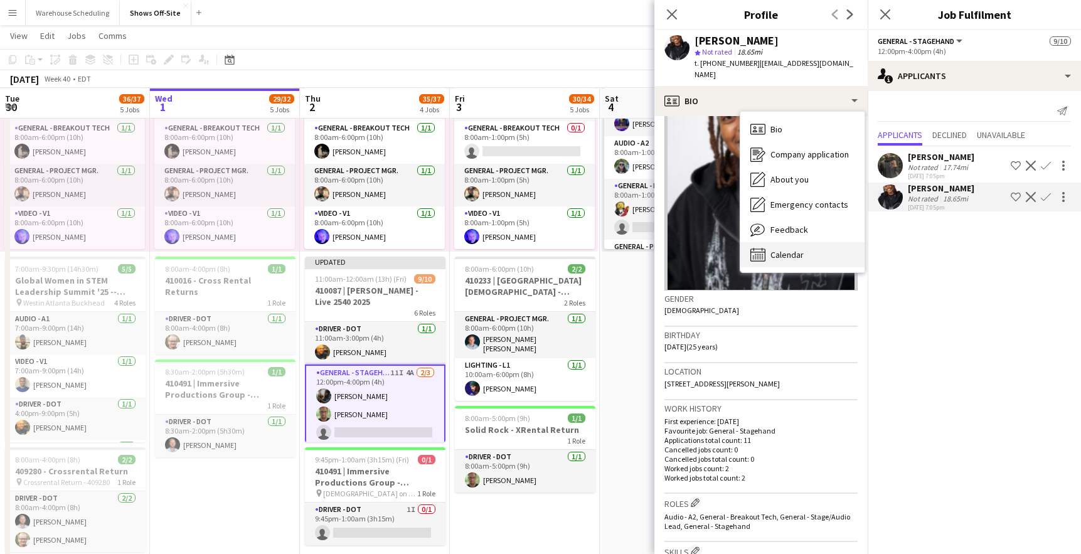
click at [792, 249] on span "Calendar" at bounding box center [786, 254] width 33 height 11
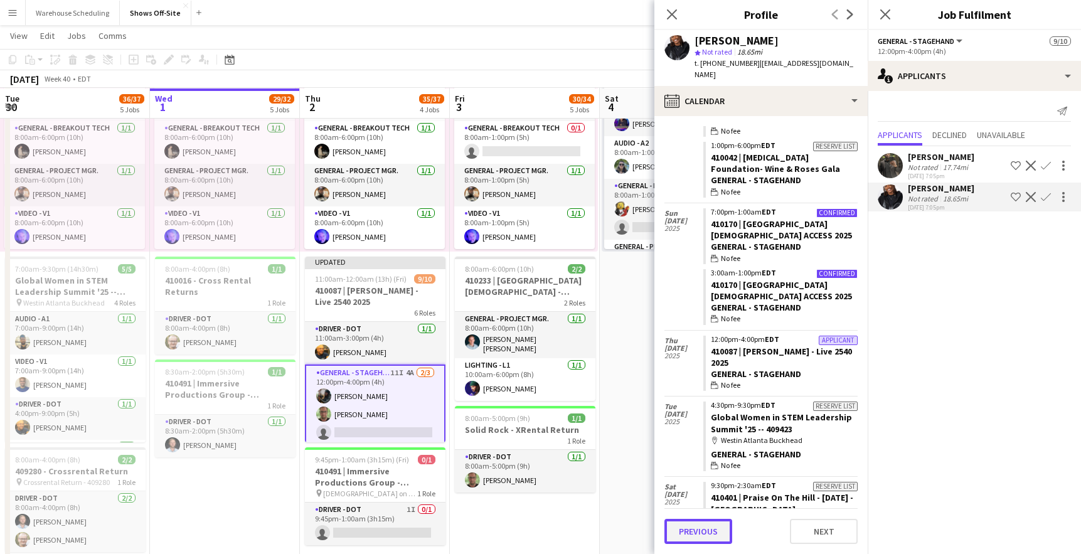
click at [698, 535] on button "Previous" at bounding box center [698, 531] width 68 height 25
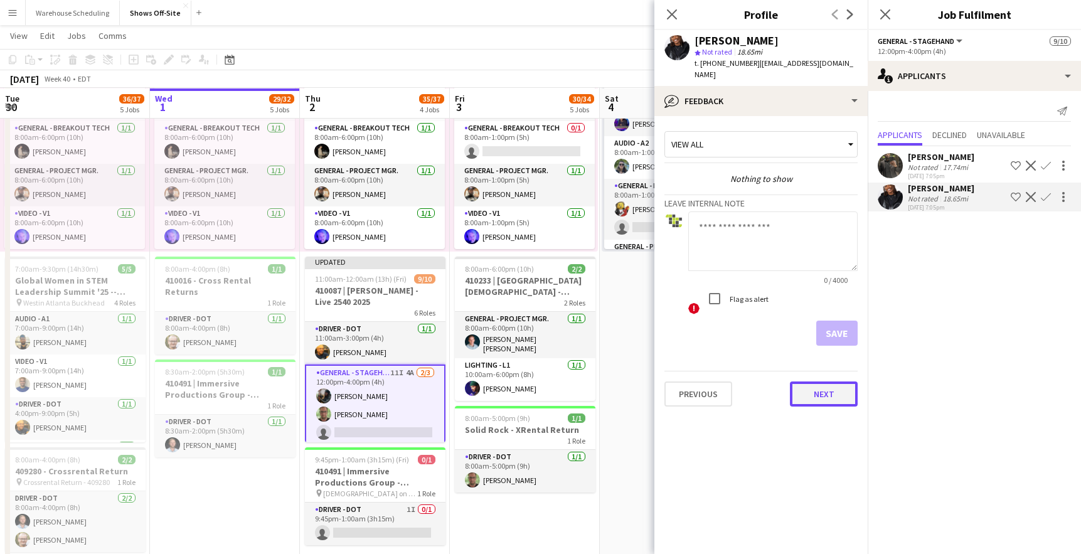
click at [817, 385] on button "Next" at bounding box center [824, 393] width 68 height 25
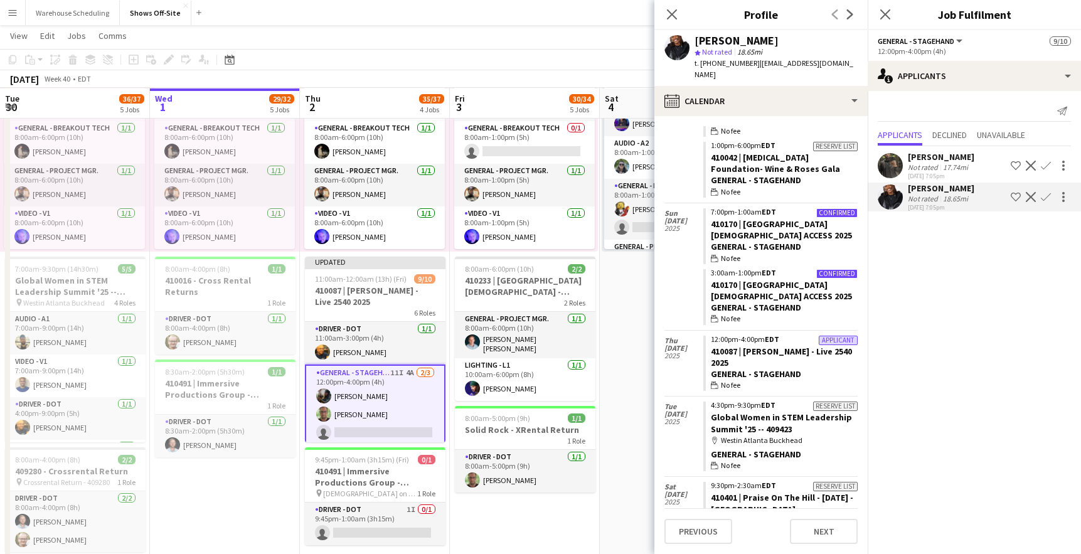
click at [886, 161] on app-user-avatar at bounding box center [890, 165] width 25 height 25
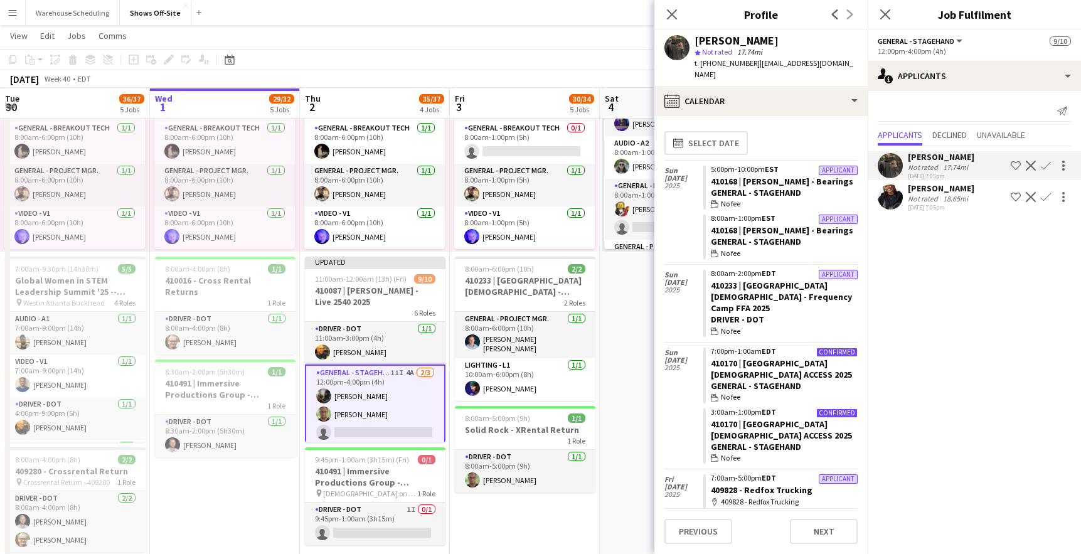
click at [895, 199] on app-user-avatar at bounding box center [890, 196] width 25 height 25
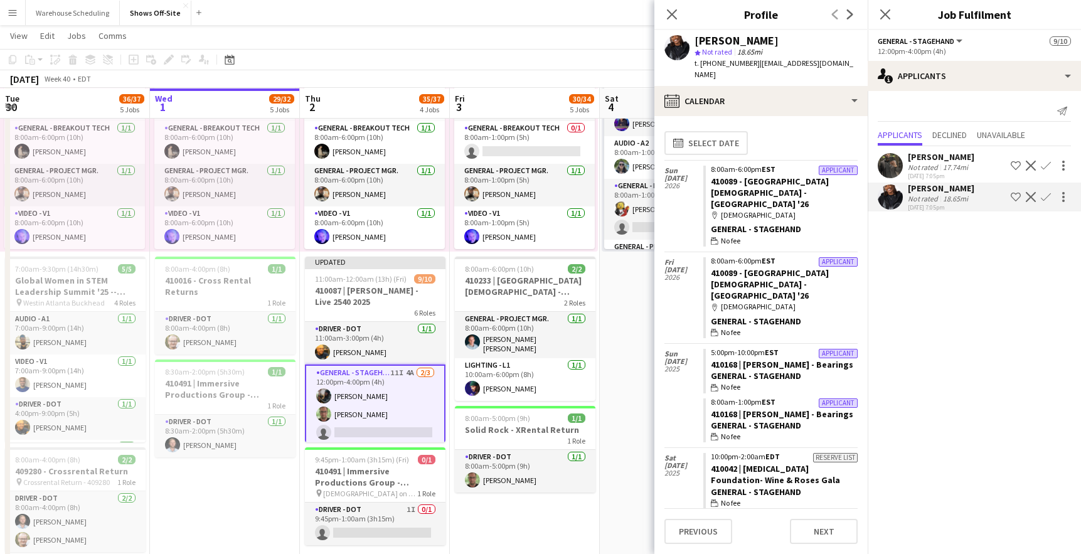
drag, startPoint x: 783, startPoint y: 39, endPoint x: 693, endPoint y: 39, distance: 89.7
click at [693, 39] on div "Janelle Perrin star Not rated 18.65mi t. +12162783888 | 18jperrin@gmail.com" at bounding box center [760, 58] width 213 height 56
copy div "[PERSON_NAME]"
click at [1048, 198] on app-icon "Confirm" at bounding box center [1046, 197] width 10 height 10
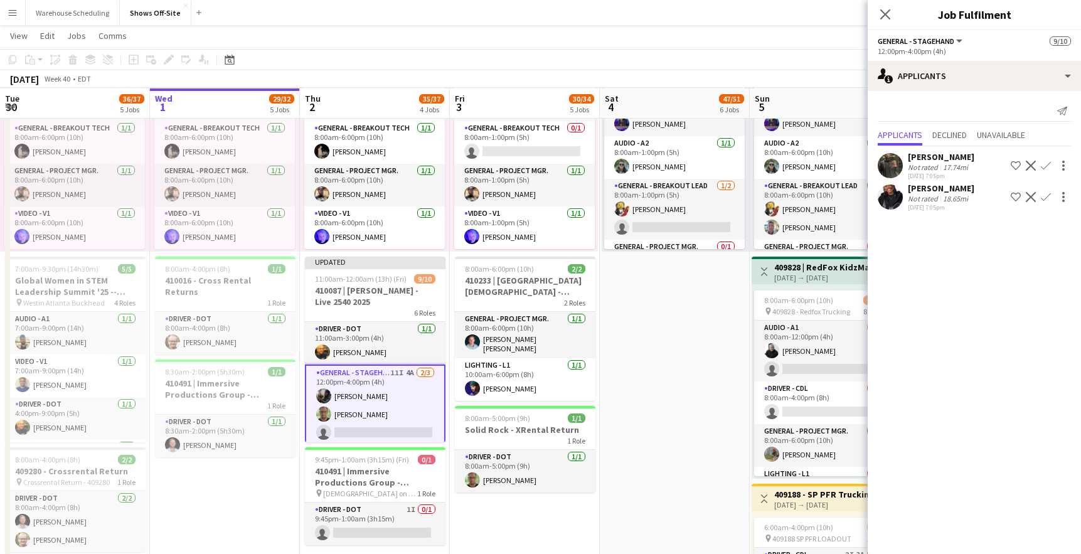
click at [1048, 197] on app-icon "Confirm" at bounding box center [1046, 197] width 10 height 10
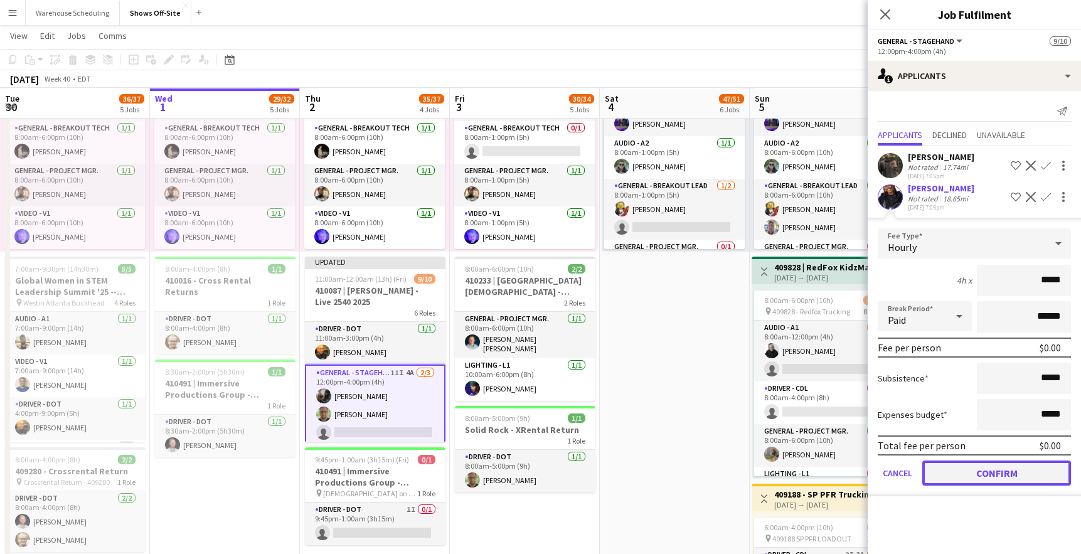
click at [978, 475] on button "Confirm" at bounding box center [996, 472] width 149 height 25
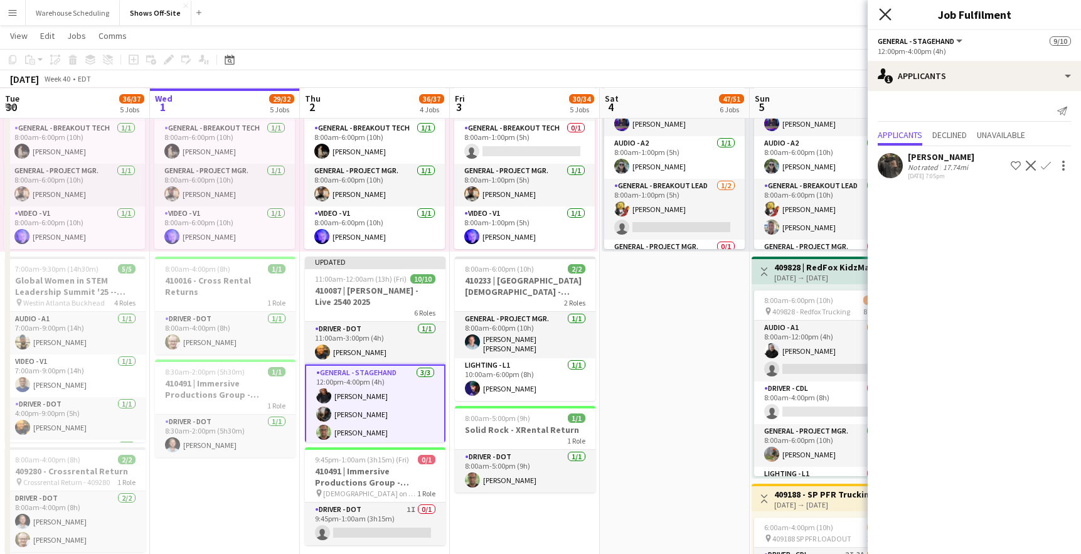
click at [888, 14] on icon "Close pop-in" at bounding box center [885, 14] width 12 height 12
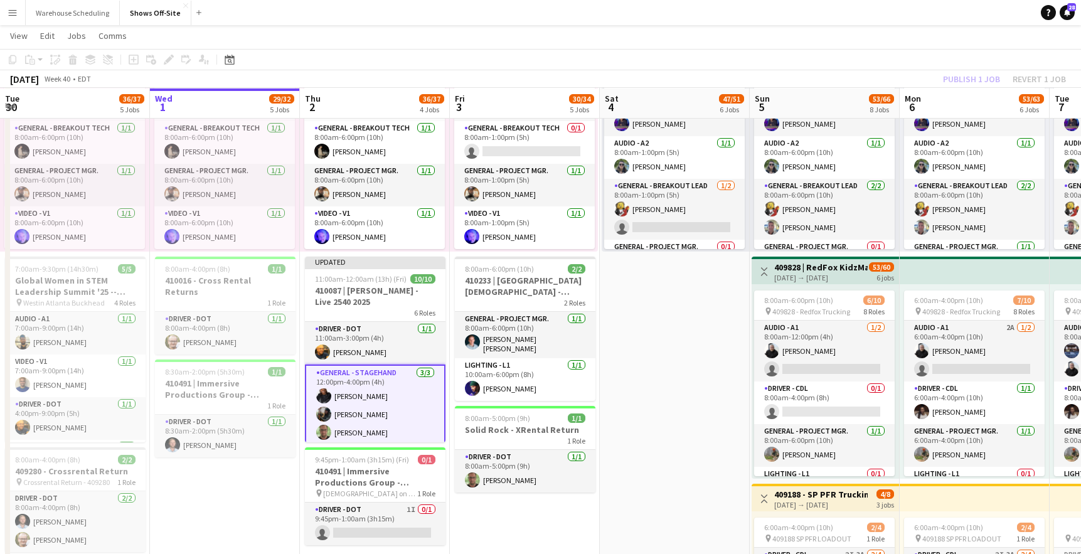
click at [978, 68] on app-toolbar "Copy Paste Paste Command V Paste with crew Command Shift V Paste linked Job Del…" at bounding box center [540, 59] width 1081 height 21
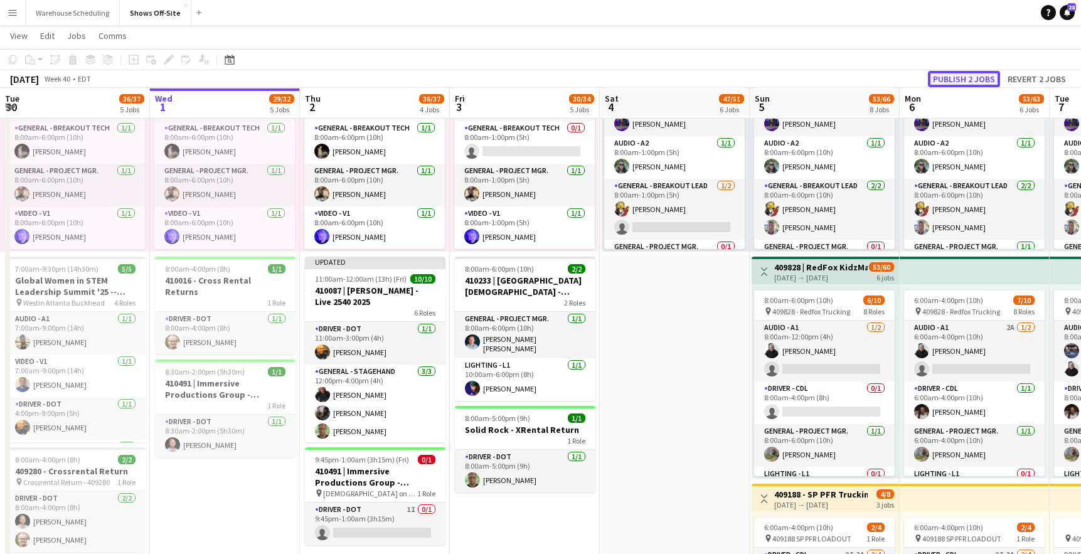
click at [975, 77] on button "Publish 2 jobs" at bounding box center [964, 79] width 72 height 16
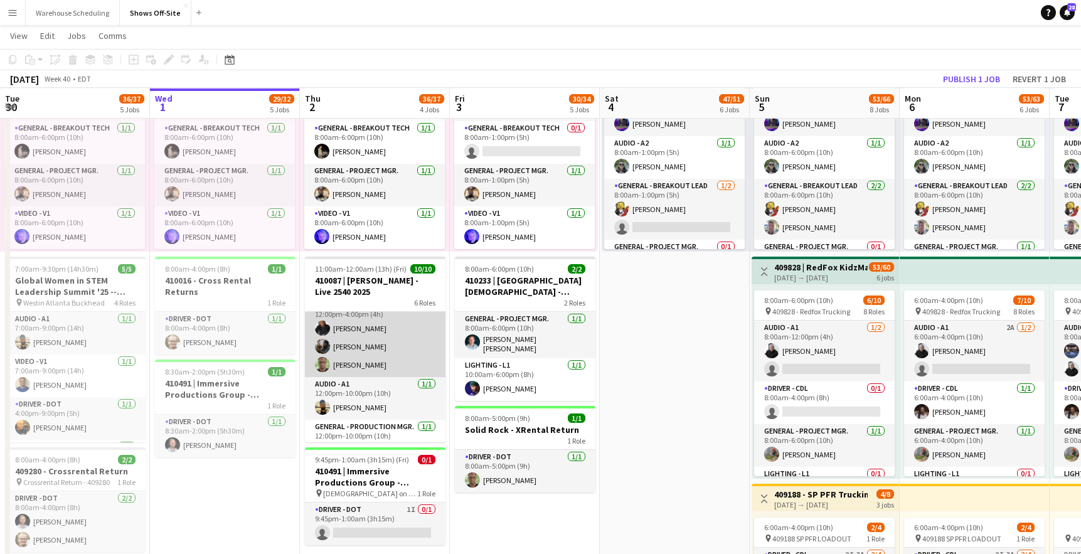
scroll to position [70, 0]
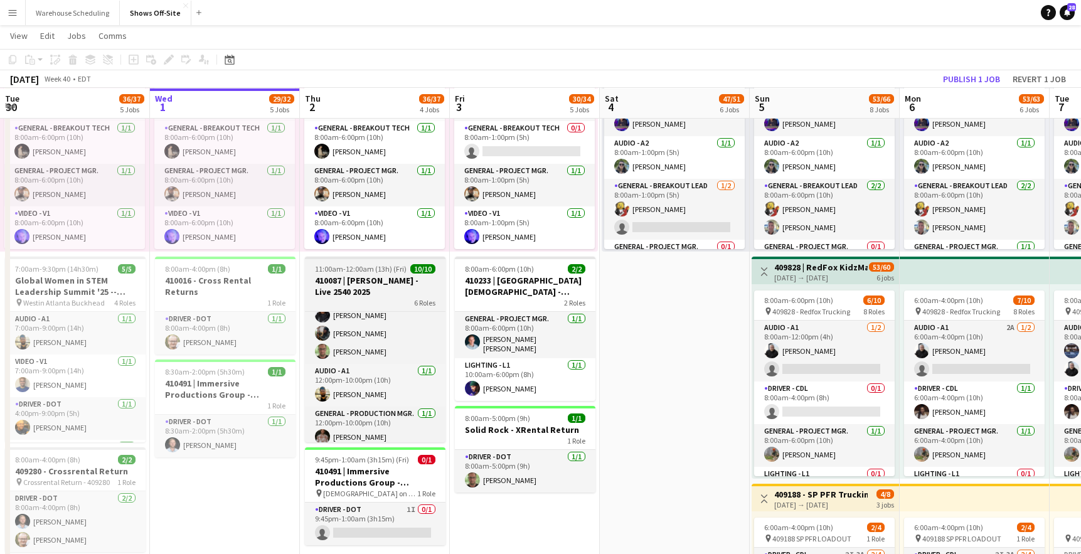
click at [373, 291] on h3 "410087 | [PERSON_NAME] - Live 2540 2025" at bounding box center [375, 286] width 141 height 23
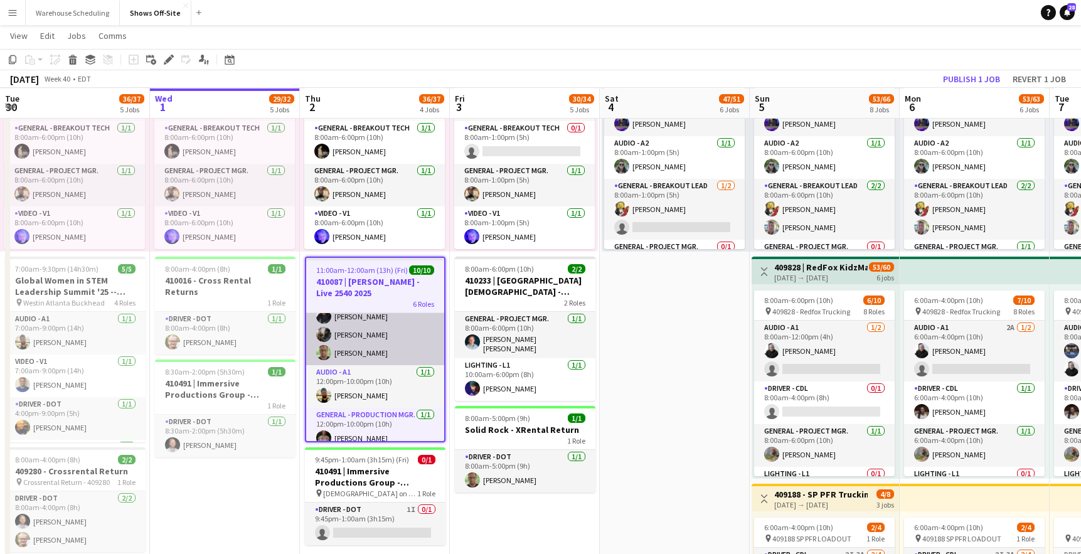
click at [373, 356] on app-card-role "General - Stagehand 3/3 12:00pm-4:00pm (4h) Janelle Perrin Anjari Carter matthe…" at bounding box center [375, 325] width 138 height 79
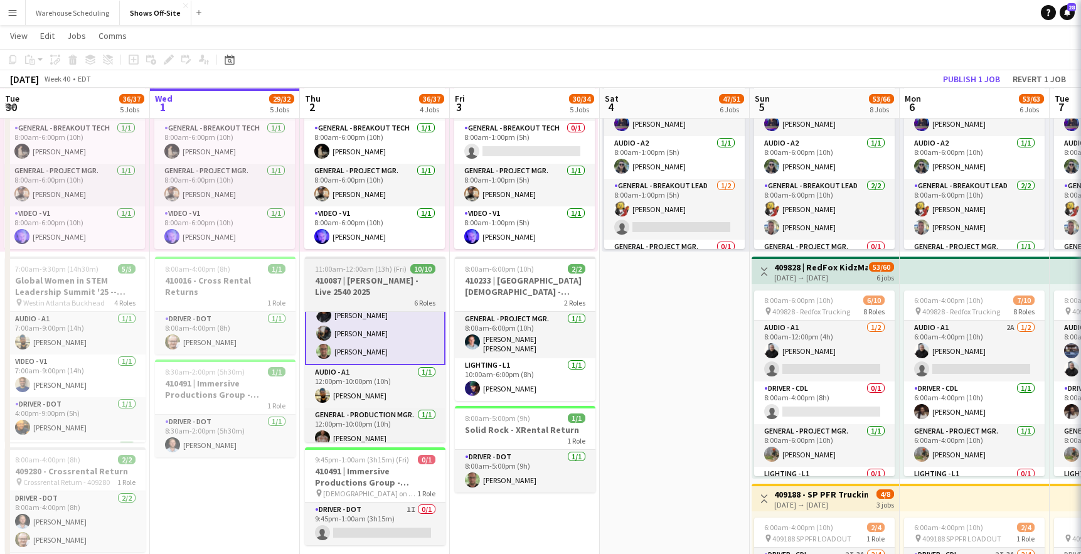
click at [375, 290] on h3 "410087 | [PERSON_NAME] - Live 2540 2025" at bounding box center [375, 286] width 141 height 23
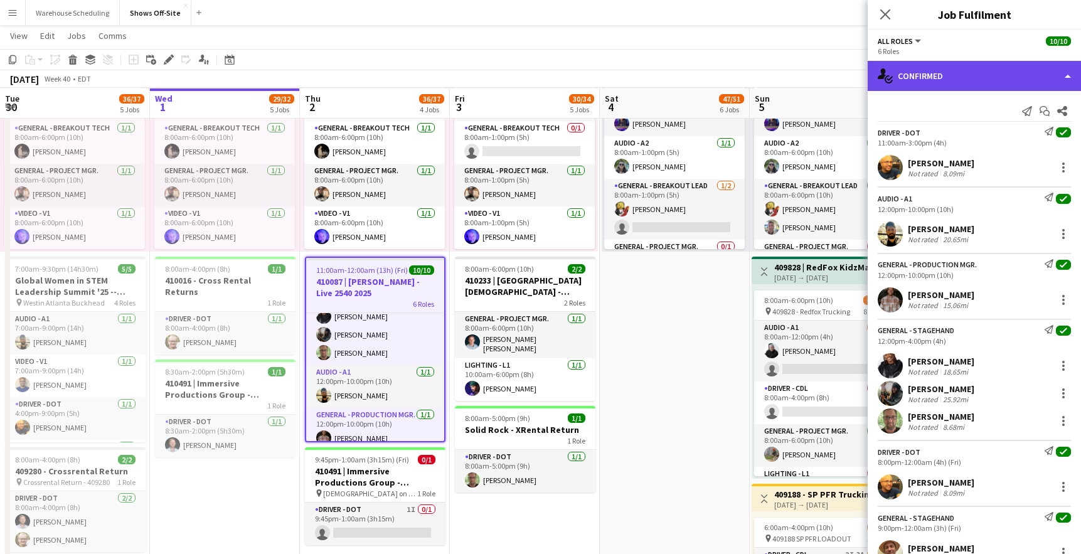
click at [1013, 80] on div "single-neutral-actions-check-2 Confirmed" at bounding box center [974, 76] width 213 height 30
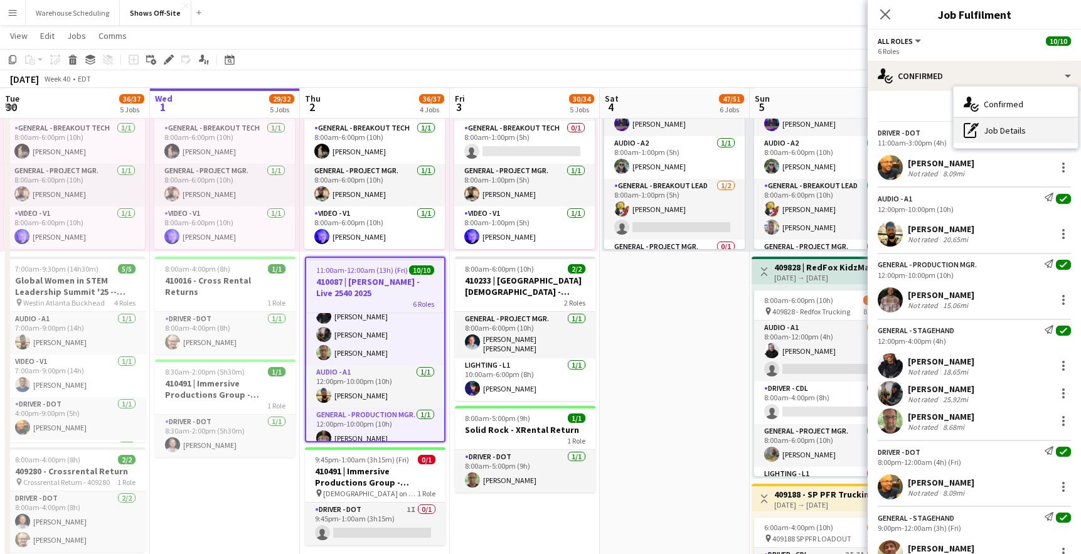
click at [1021, 139] on div "pen-write Job Details" at bounding box center [1016, 130] width 124 height 25
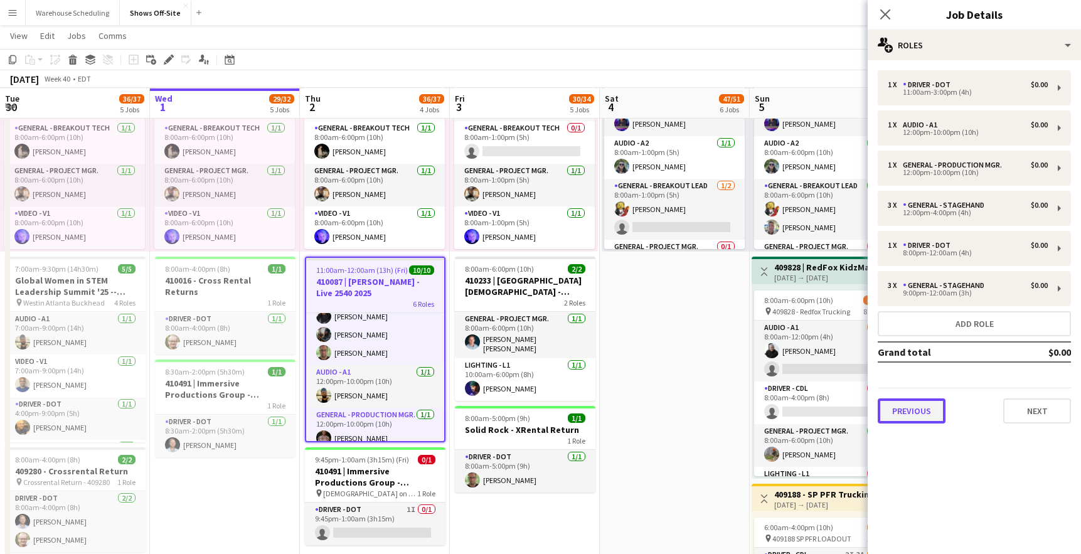
click at [917, 420] on button "Previous" at bounding box center [912, 410] width 68 height 25
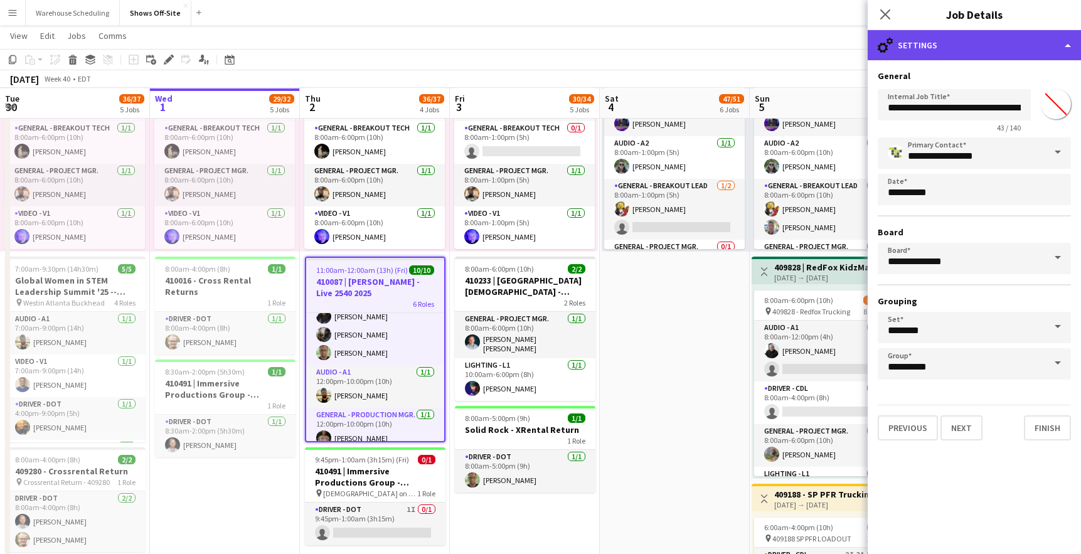
click at [955, 56] on div "cog-double-3 Settings" at bounding box center [974, 45] width 213 height 30
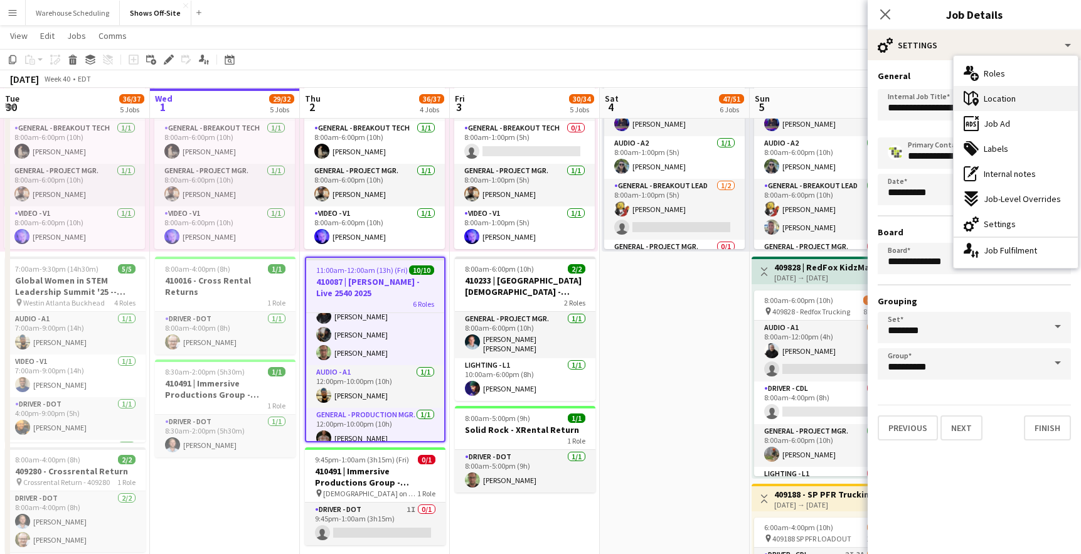
click at [1001, 105] on div "maps-pin-1 Location" at bounding box center [1016, 98] width 124 height 25
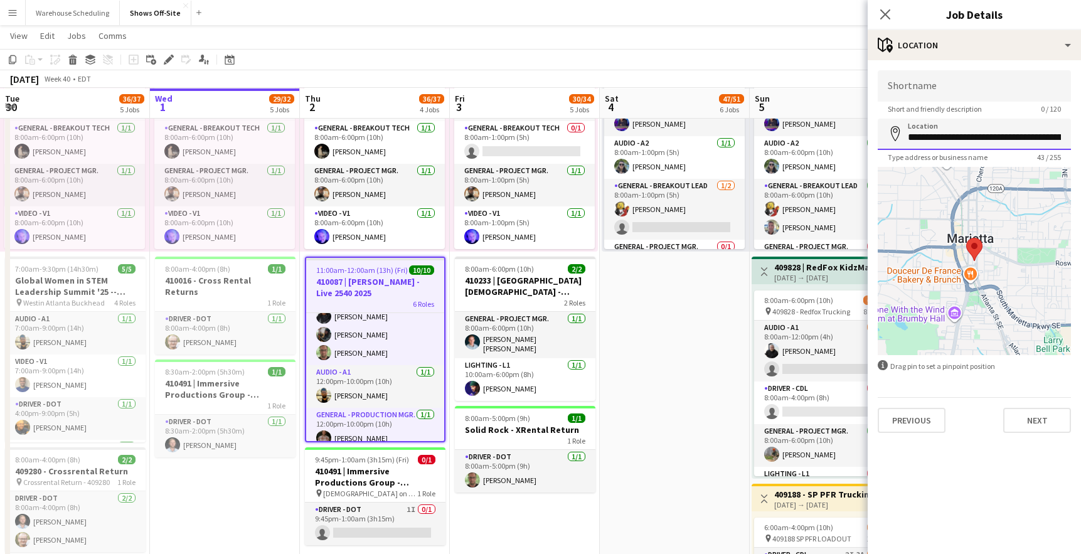
click at [942, 139] on input "**********" at bounding box center [974, 134] width 193 height 31
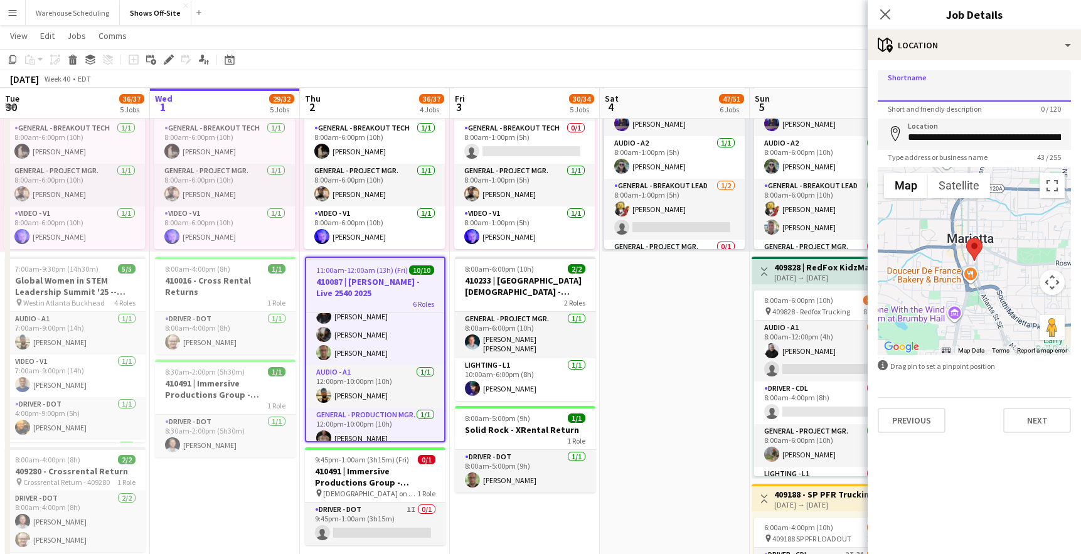
click at [945, 92] on input "Shortname" at bounding box center [974, 85] width 193 height 31
paste input "**********"
type input "**********"
click at [886, 17] on icon "Close pop-in" at bounding box center [885, 14] width 12 height 12
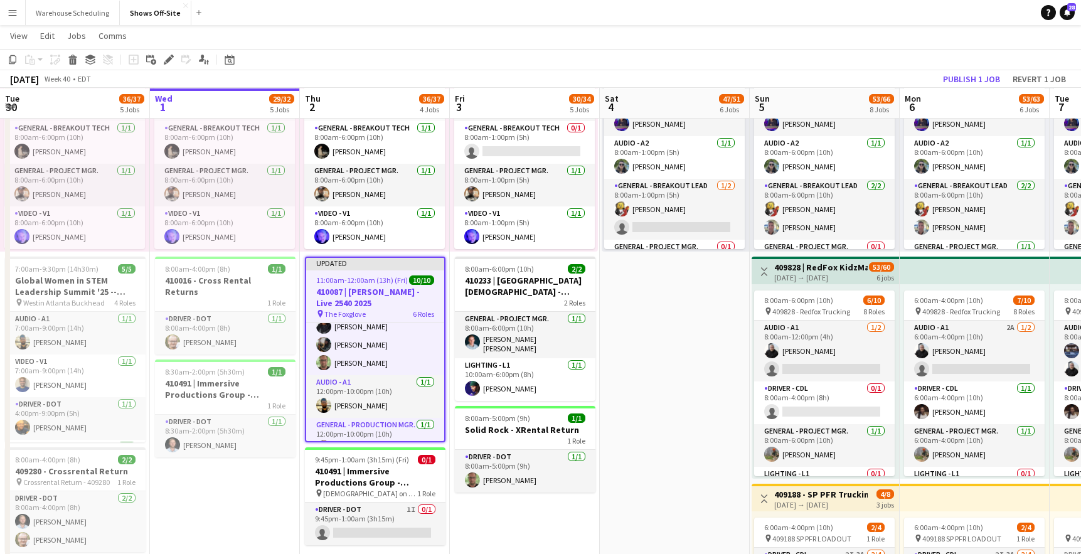
click at [932, 33] on app-page-menu "View Day view expanded Day view collapsed Month view Date picker Jump to today …" at bounding box center [540, 37] width 1081 height 24
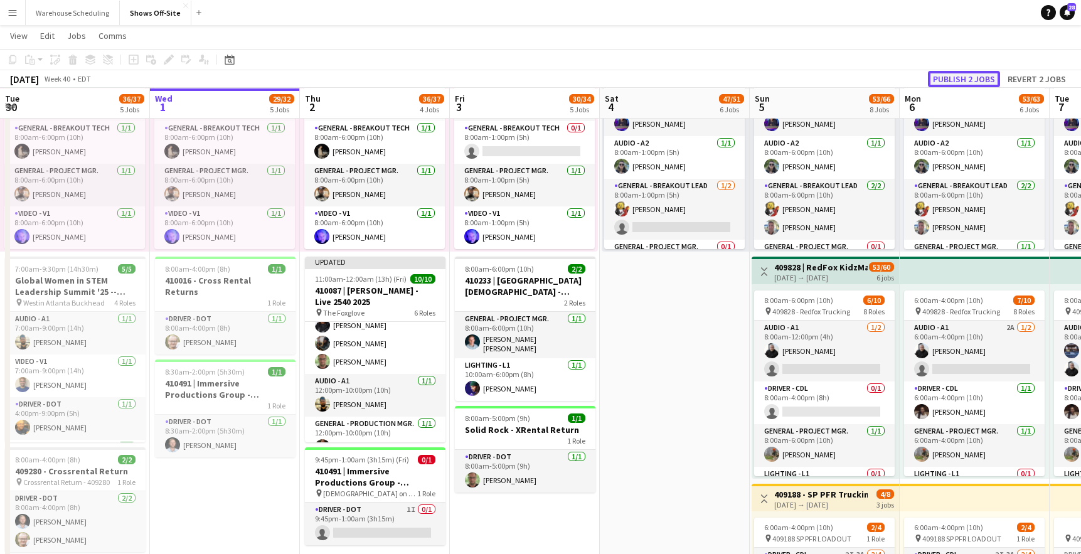
click at [953, 75] on button "Publish 2 jobs" at bounding box center [964, 79] width 72 height 16
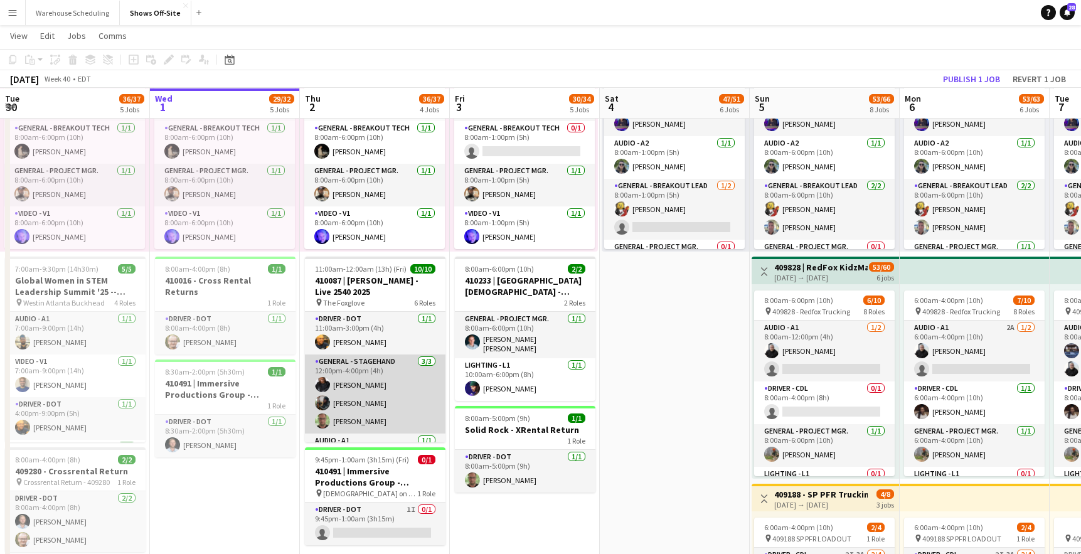
click at [383, 383] on app-card-role "General - Stagehand 3/3 12:00pm-4:00pm (4h) Janelle Perrin Anjari Carter matthe…" at bounding box center [375, 393] width 141 height 79
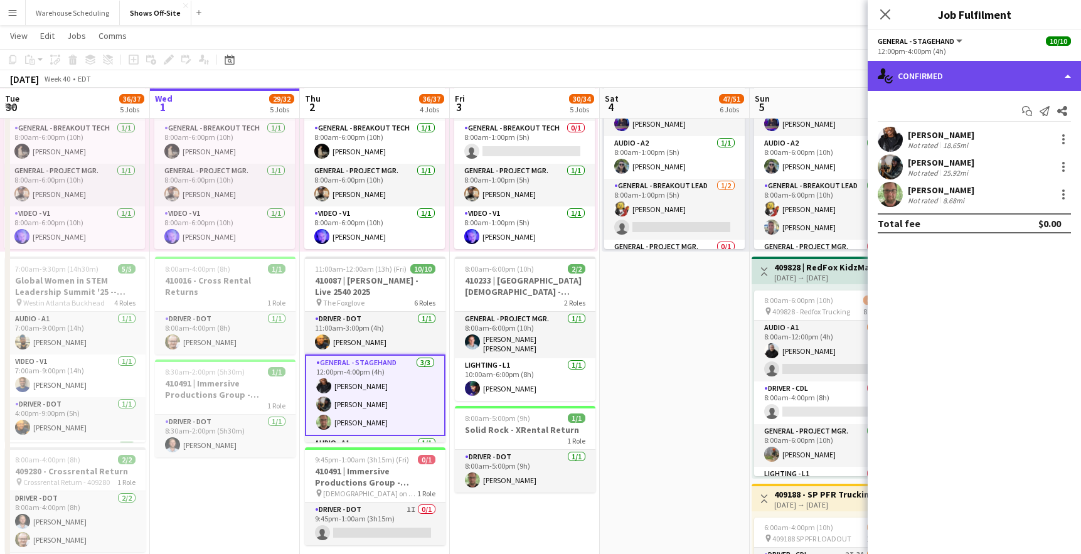
click at [959, 80] on div "single-neutral-actions-check-2 Confirmed" at bounding box center [974, 76] width 213 height 30
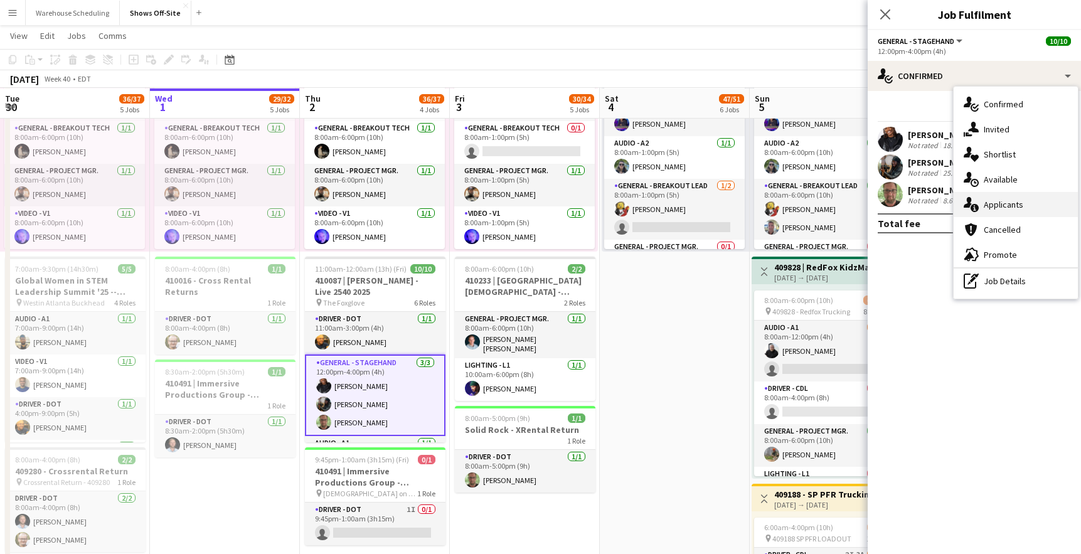
click at [989, 204] on span "Applicants" at bounding box center [1004, 204] width 40 height 11
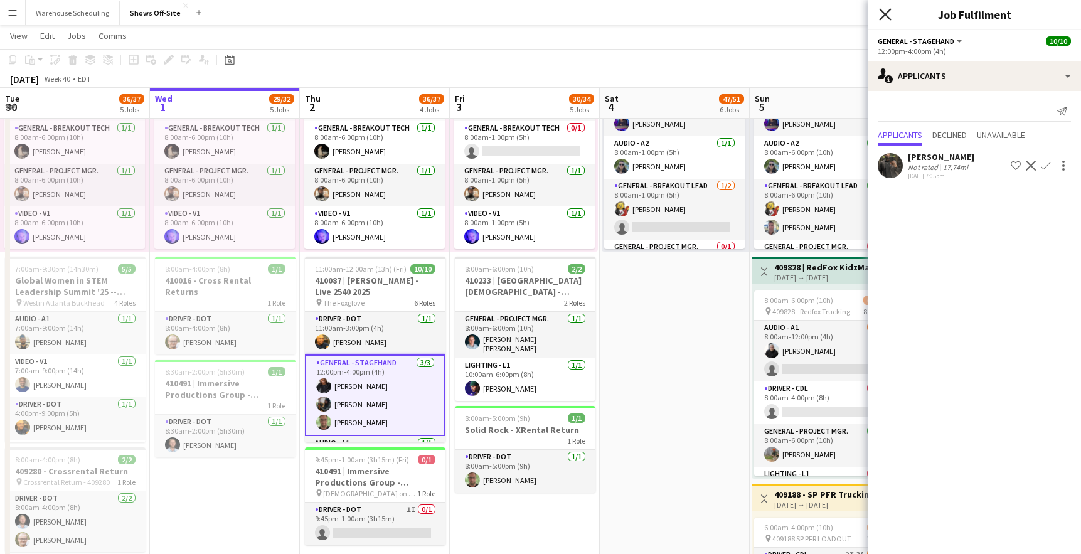
click at [883, 14] on icon "Close pop-in" at bounding box center [885, 14] width 12 height 12
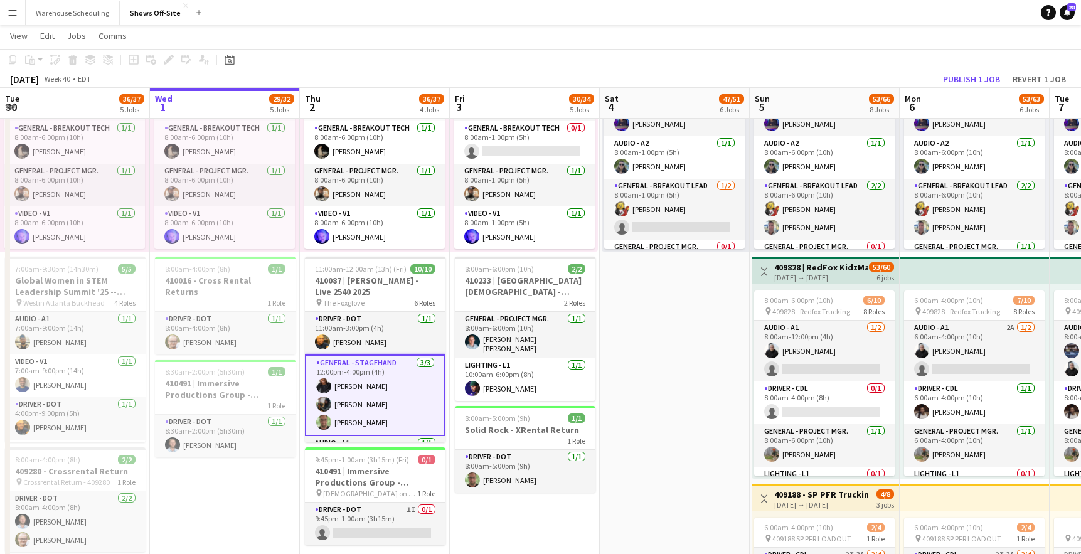
click at [720, 425] on app-date-cell "8:00am-6:00pm (10h) 11/11 pin GWCC Hall A-C 7 Roles Audio - A1 3/3 8:00am-6:00p…" at bounding box center [675, 395] width 150 height 1650
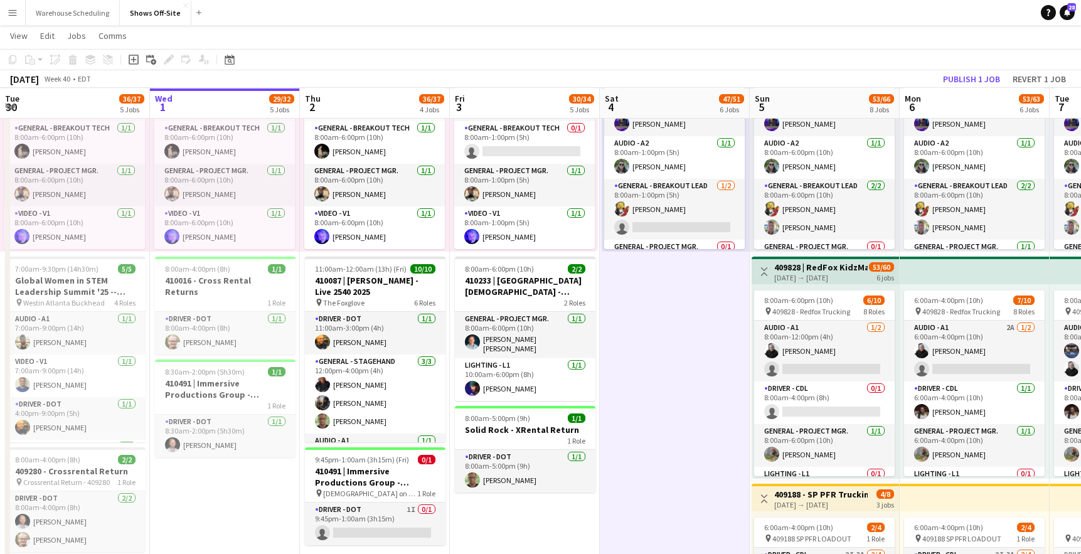
click at [720, 422] on app-date-cell "8:00am-6:00pm (10h) 11/11 pin GWCC Hall A-C 7 Roles Audio - A1 3/3 8:00am-6:00p…" at bounding box center [675, 395] width 150 height 1650
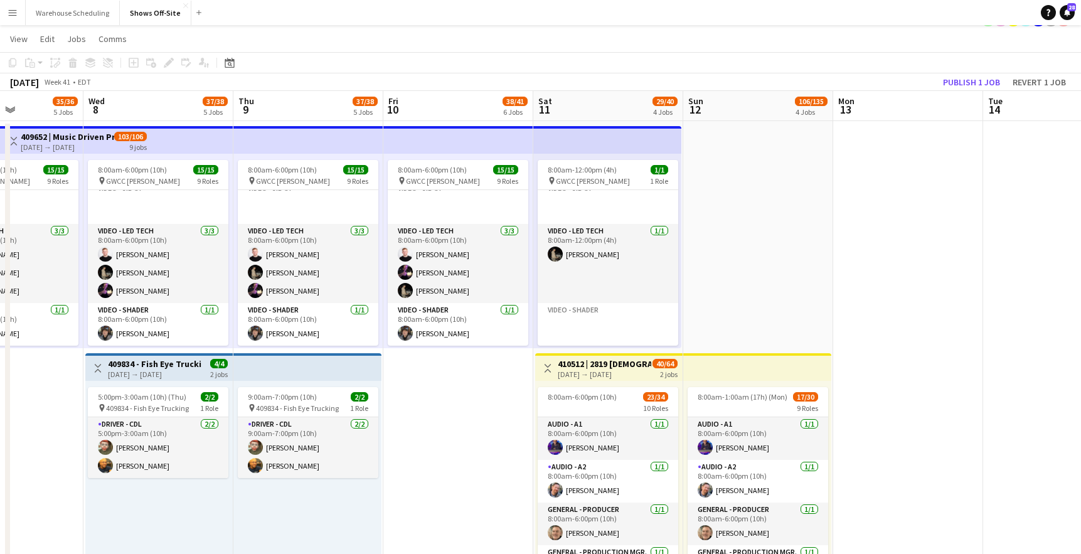
scroll to position [28, 0]
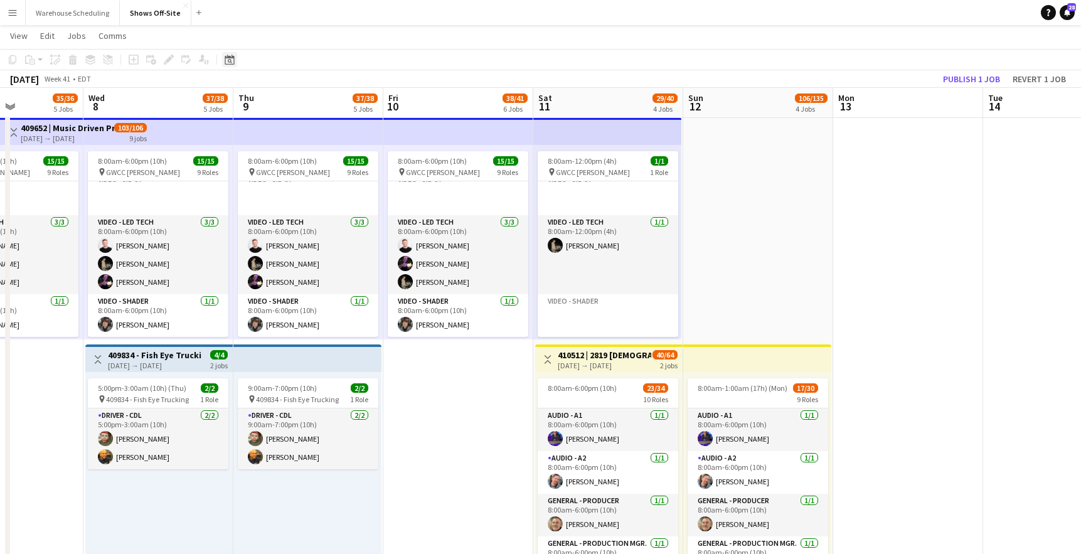
click at [226, 55] on icon "Date picker" at bounding box center [230, 60] width 10 height 10
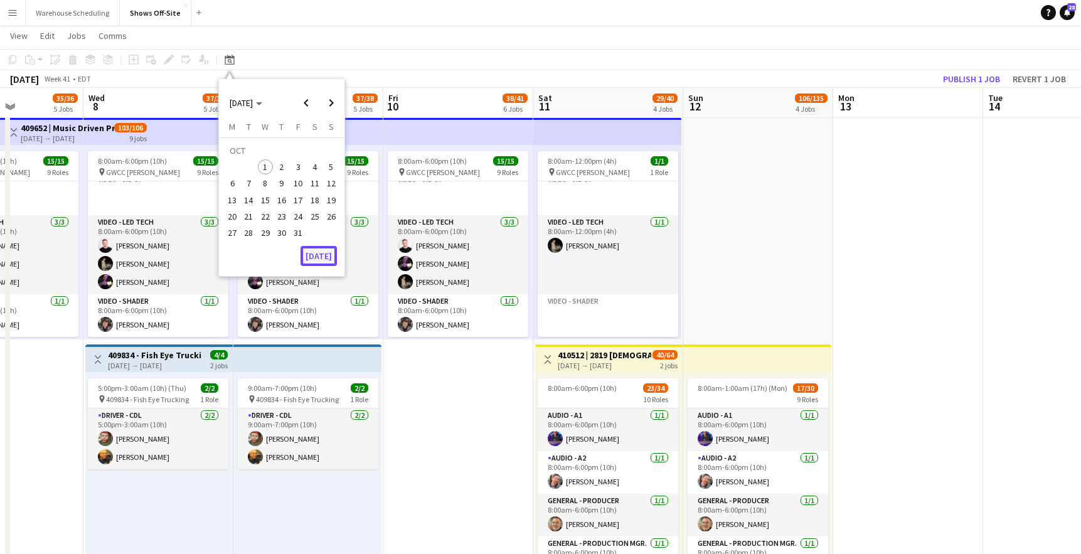
click at [322, 262] on button "[DATE]" at bounding box center [318, 256] width 36 height 20
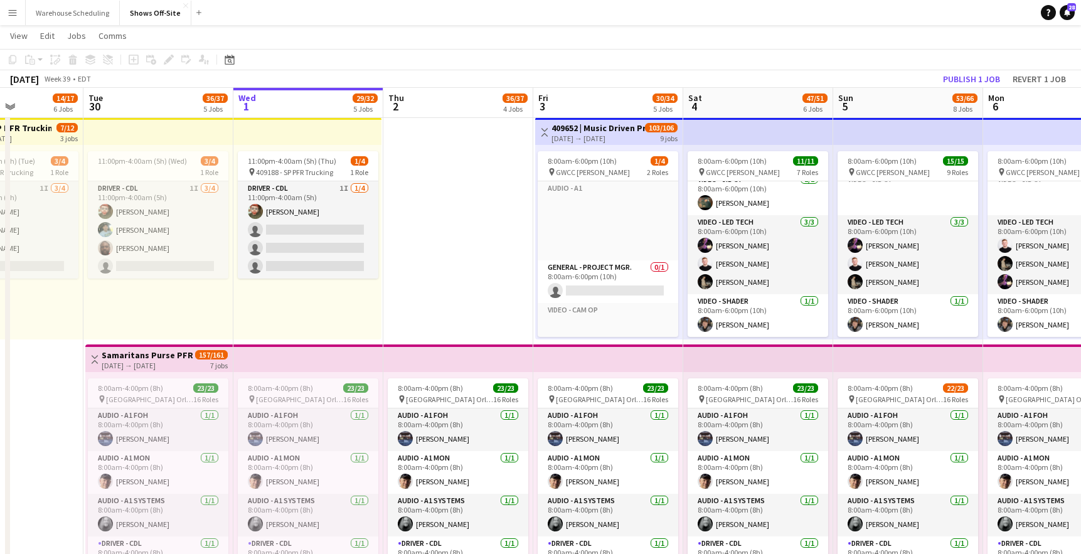
scroll to position [0, 432]
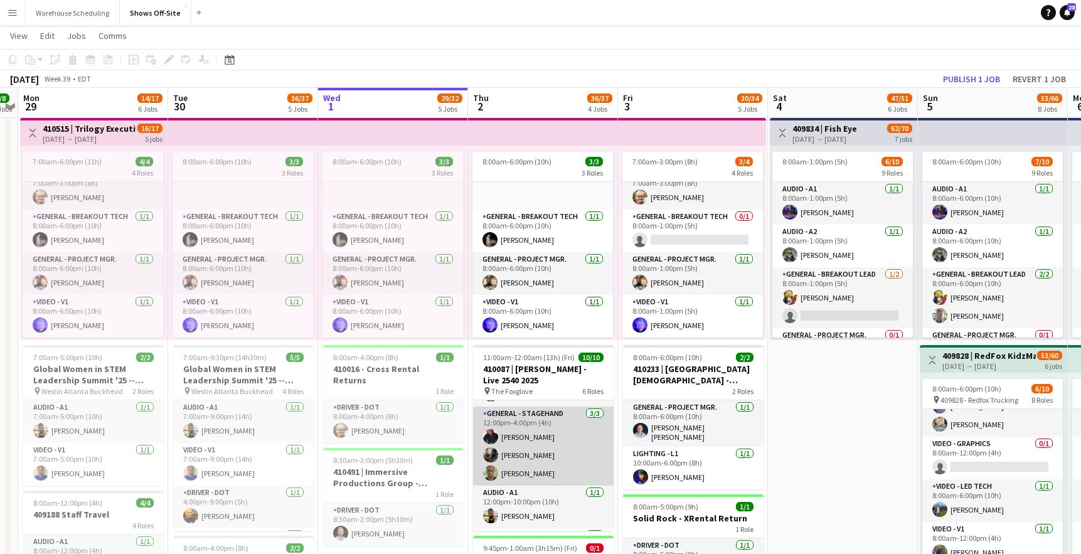
click at [534, 459] on app-card-role "General - Stagehand 3/3 12:00pm-4:00pm (4h) Janelle Perrin Anjari Carter matthe…" at bounding box center [543, 446] width 141 height 79
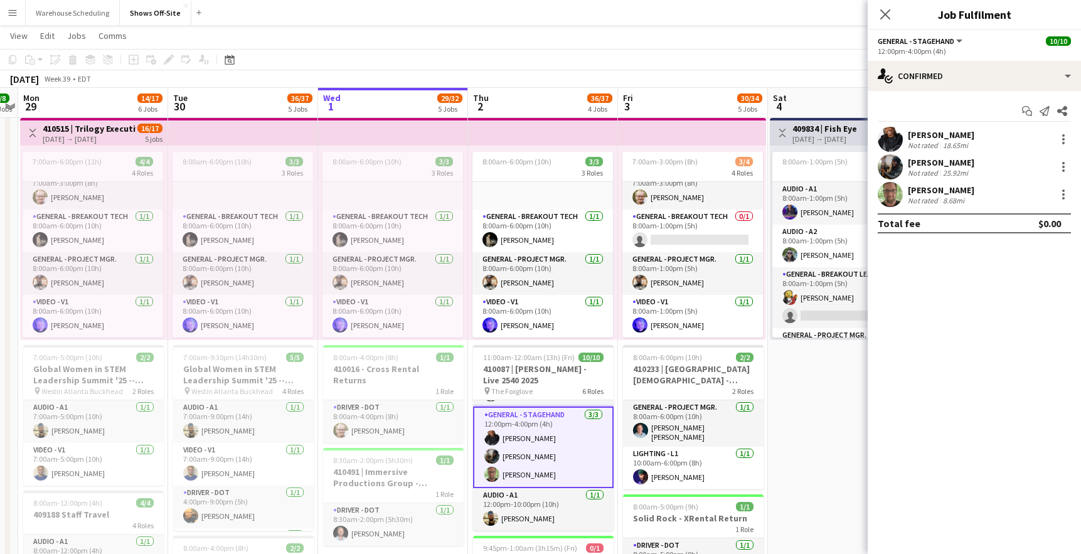
click at [896, 169] on app-user-avatar at bounding box center [890, 166] width 25 height 25
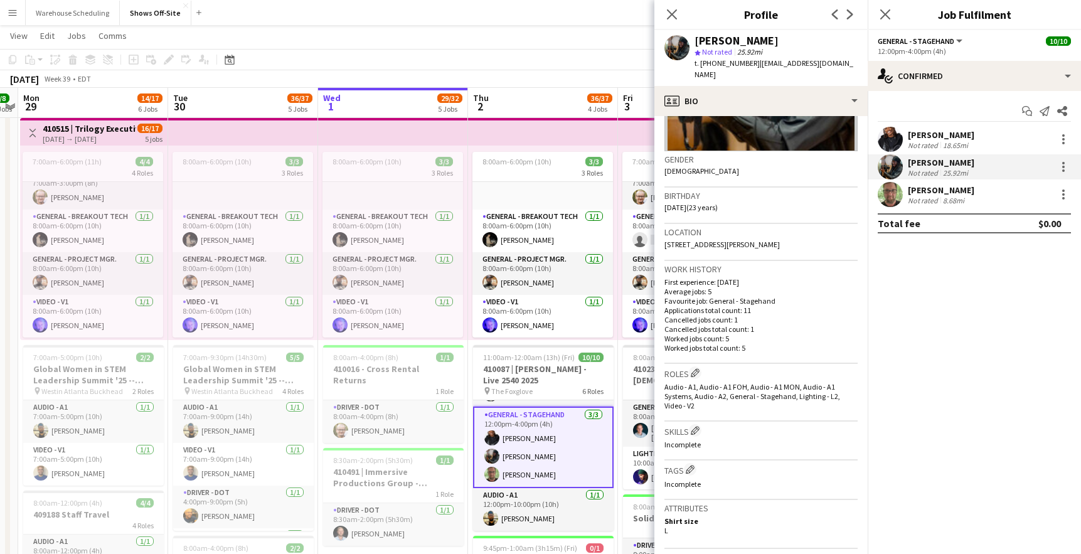
click at [891, 144] on app-user-avatar at bounding box center [890, 139] width 25 height 25
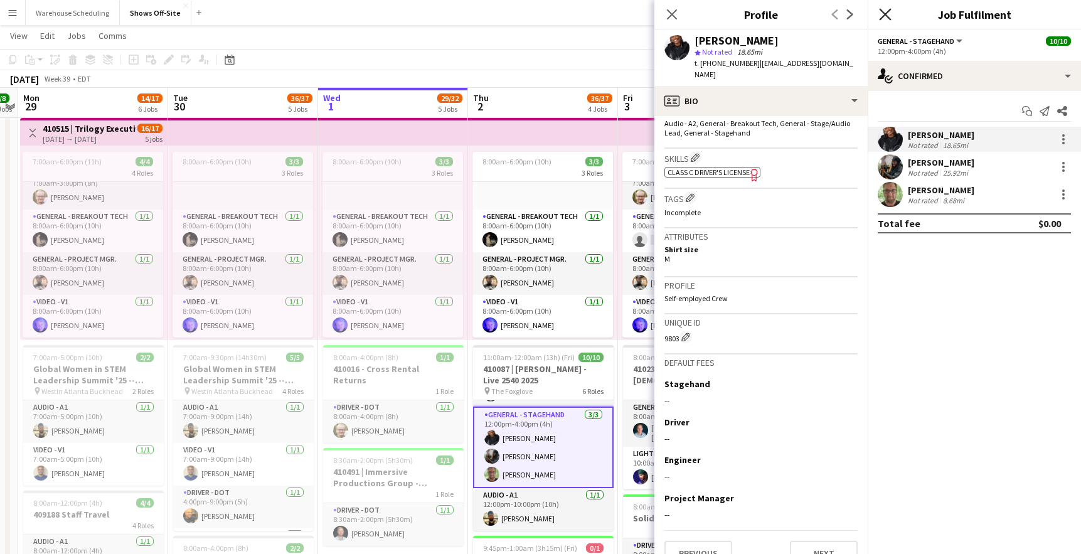
click at [888, 18] on icon at bounding box center [885, 14] width 12 height 12
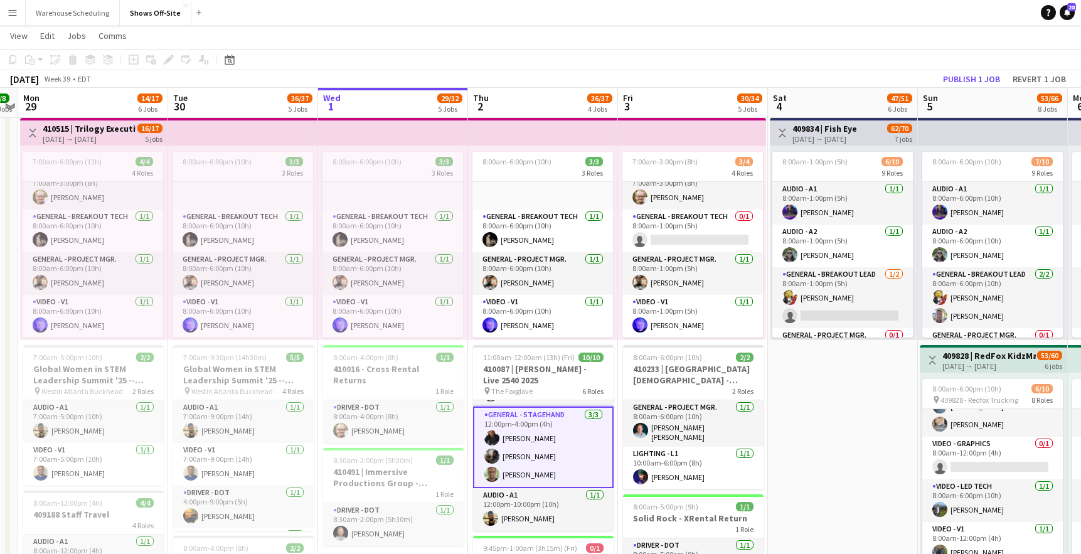
click at [837, 390] on app-date-cell "8:00am-6:00pm (10h) 11/11 pin GWCC Hall A-C 7 Roles Audio - A1 3/3 8:00am-6:00p…" at bounding box center [843, 484] width 150 height 1650
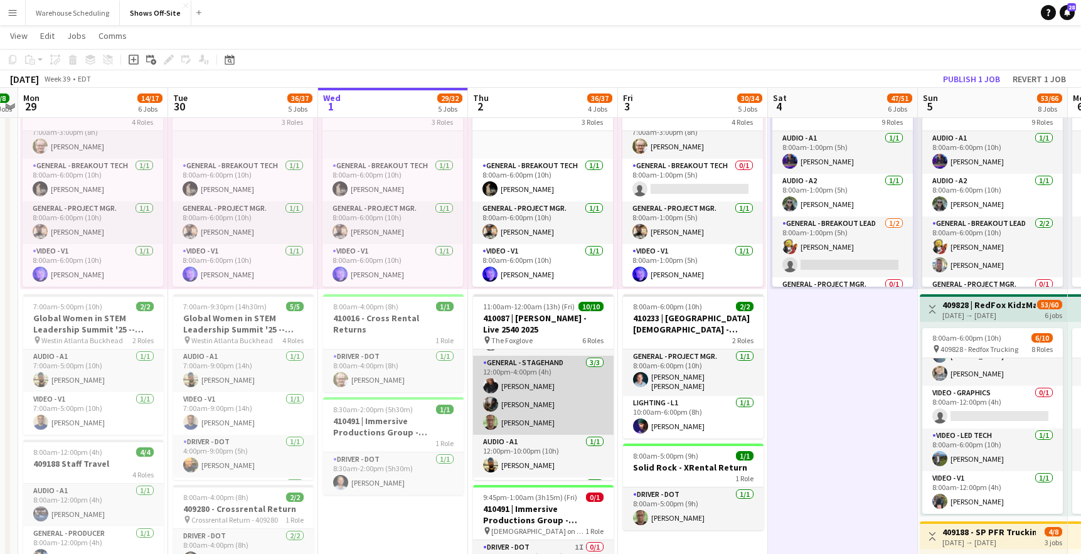
click at [548, 381] on app-card-role "General - Stagehand 3/3 12:00pm-4:00pm (4h) Janelle Perrin Anjari Carter matthe…" at bounding box center [543, 395] width 141 height 79
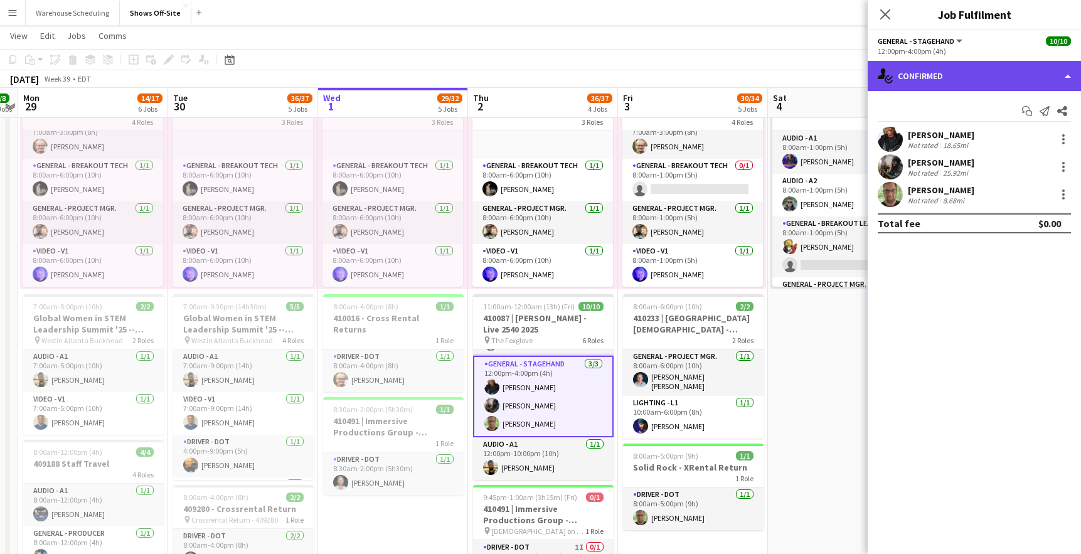
click at [962, 90] on div "single-neutral-actions-check-2 Confirmed" at bounding box center [974, 76] width 213 height 30
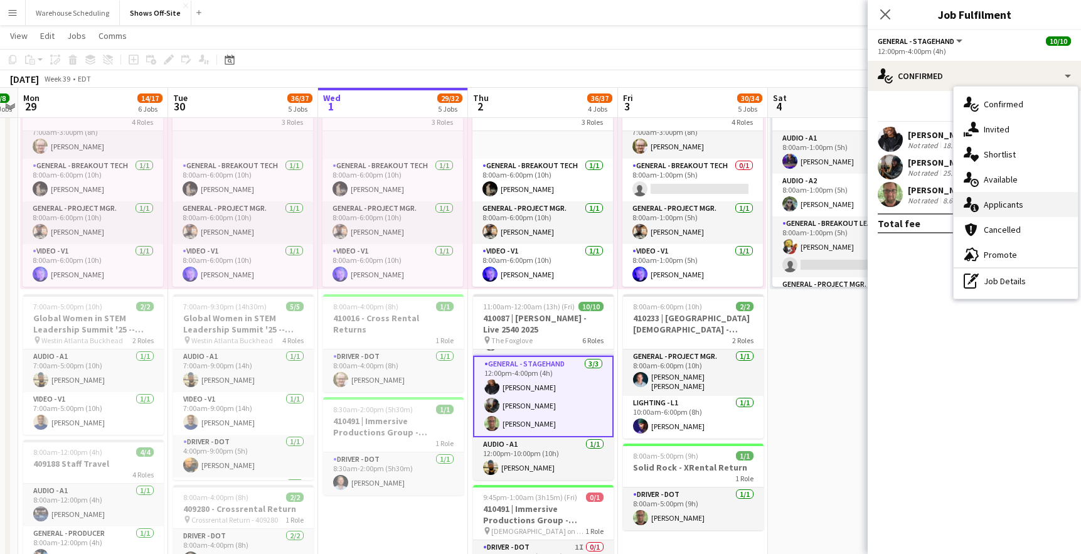
click at [1005, 205] on span "Applicants" at bounding box center [1004, 204] width 40 height 11
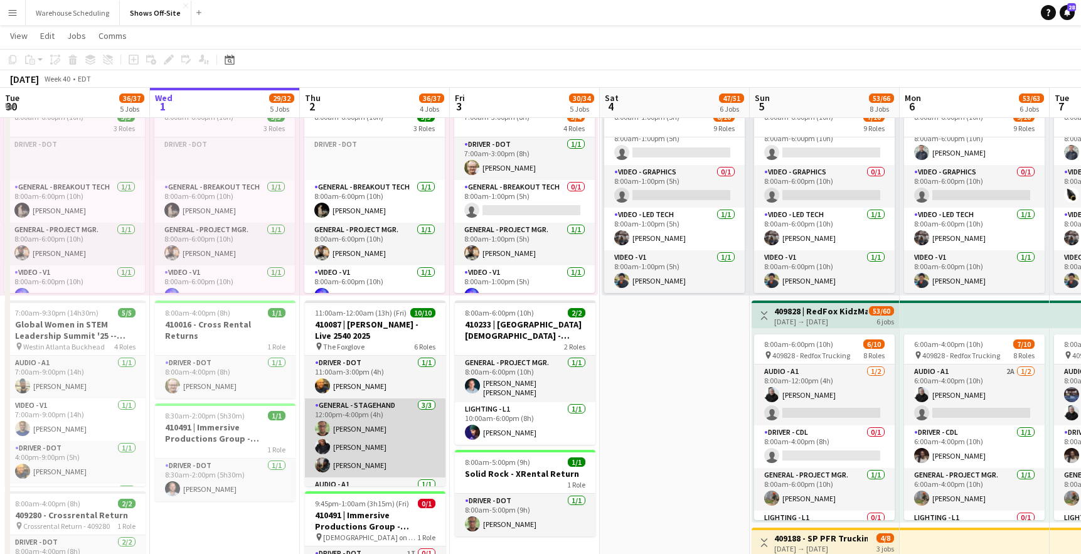
click at [367, 436] on app-card-role "General - Stagehand [DATE] 12:00pm-4:00pm (4h) [PERSON_NAME] [PERSON_NAME] [PER…" at bounding box center [375, 437] width 141 height 79
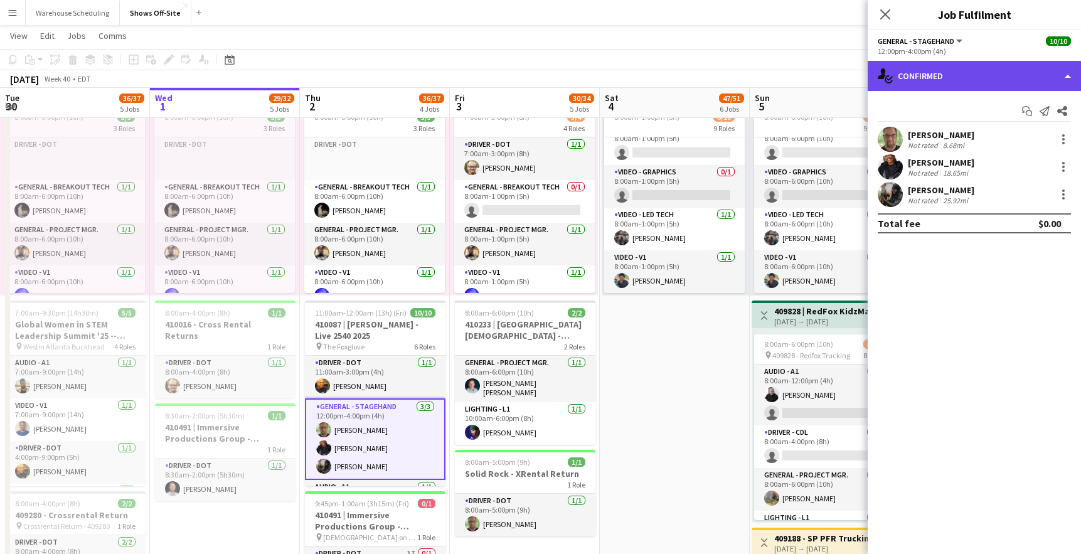
click at [970, 90] on div "single-neutral-actions-check-2 Confirmed" at bounding box center [974, 76] width 213 height 30
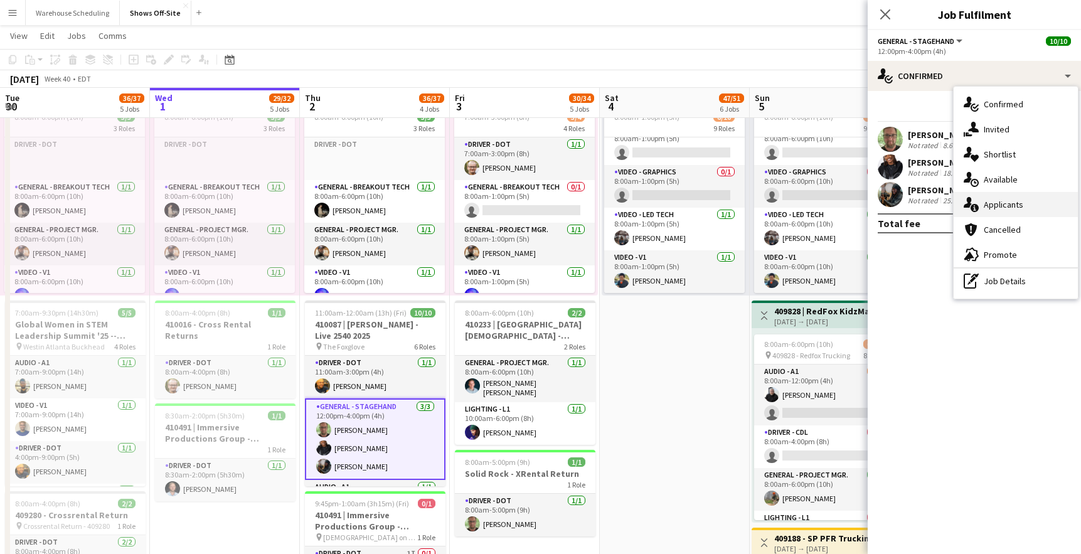
click at [1002, 200] on span "Applicants" at bounding box center [1004, 204] width 40 height 11
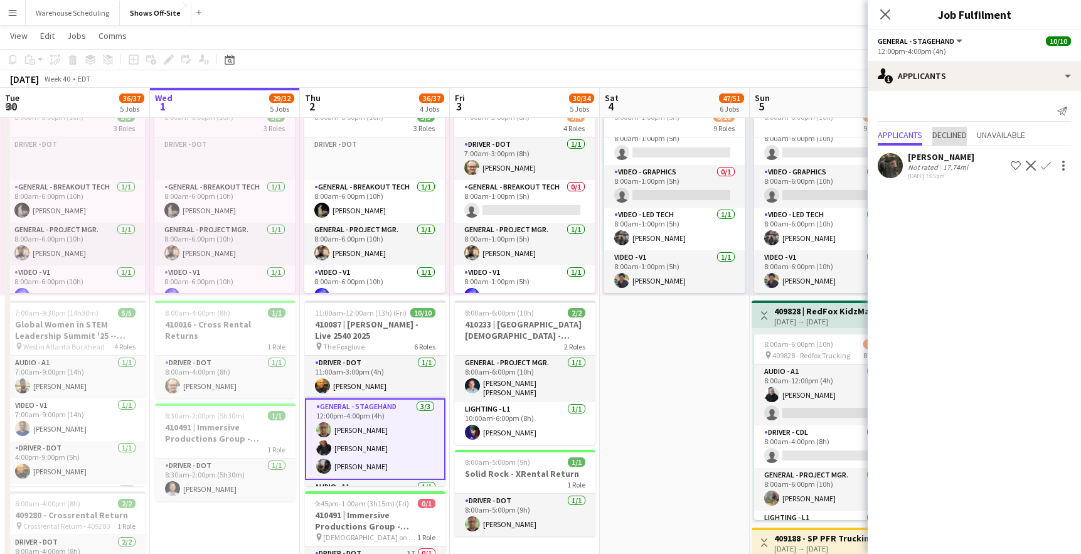
click at [950, 138] on span "Declined" at bounding box center [949, 134] width 35 height 9
click at [1018, 121] on div "No declined applicants" at bounding box center [974, 133] width 213 height 26
click at [1013, 110] on span "Unavailable" at bounding box center [1001, 109] width 48 height 9
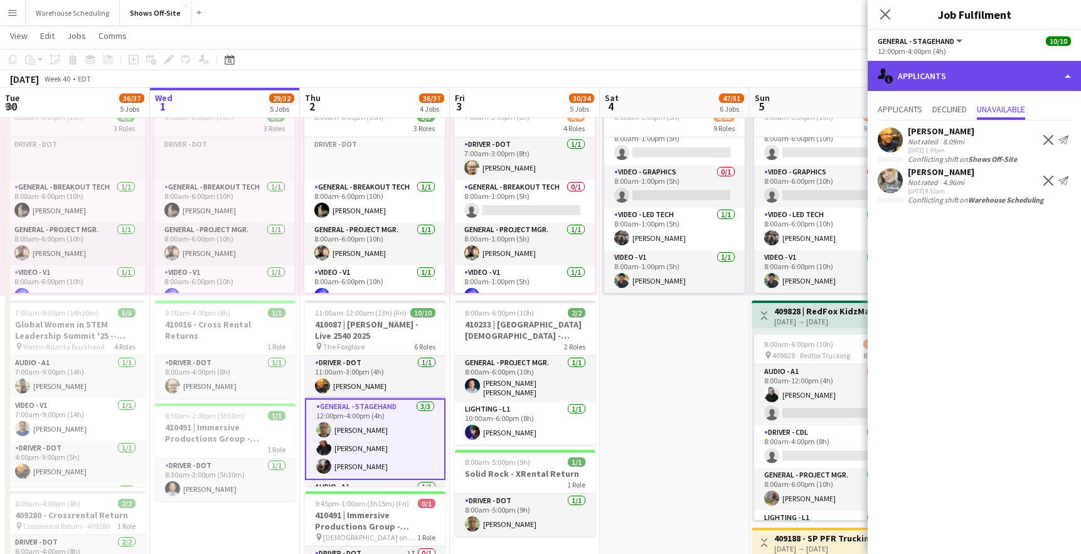
click at [973, 80] on div "single-neutral-actions-information Applicants" at bounding box center [974, 76] width 213 height 30
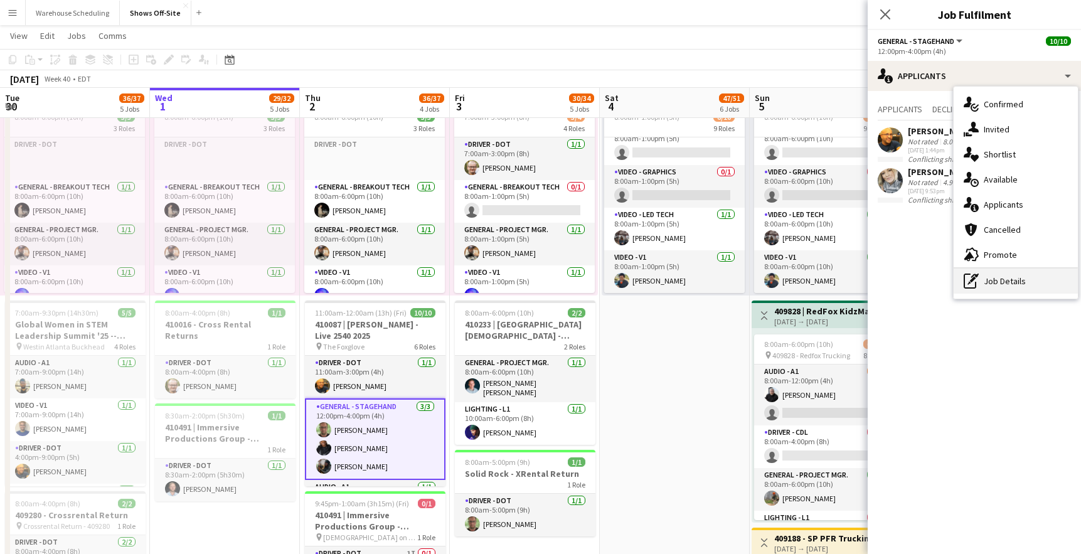
click at [999, 282] on div "pen-write Job Details" at bounding box center [1016, 280] width 124 height 25
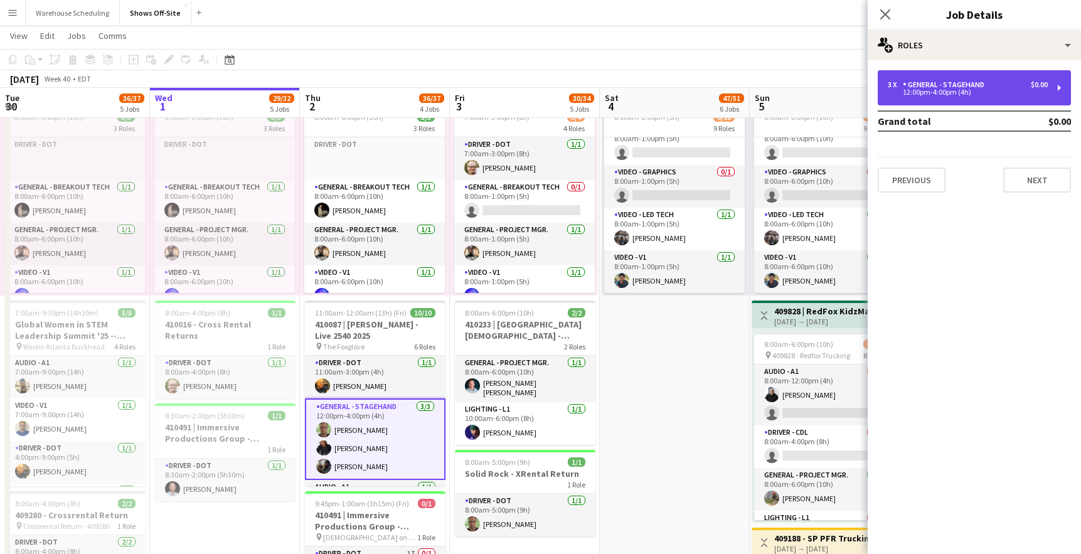
click at [952, 84] on div "General - Stagehand" at bounding box center [946, 84] width 87 height 9
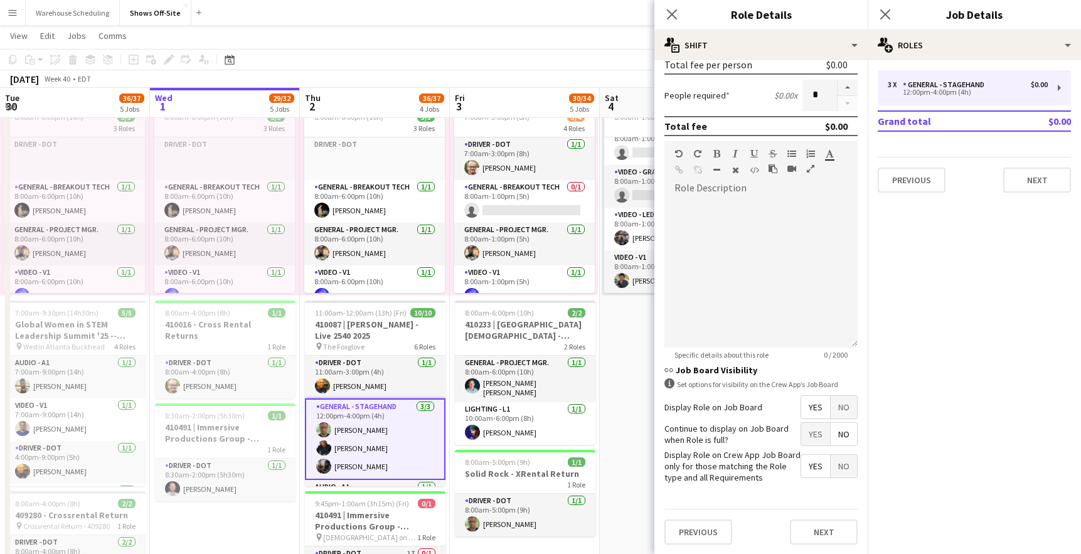
click at [809, 439] on span "Yes" at bounding box center [815, 434] width 29 height 23
click at [885, 16] on icon at bounding box center [885, 14] width 12 height 12
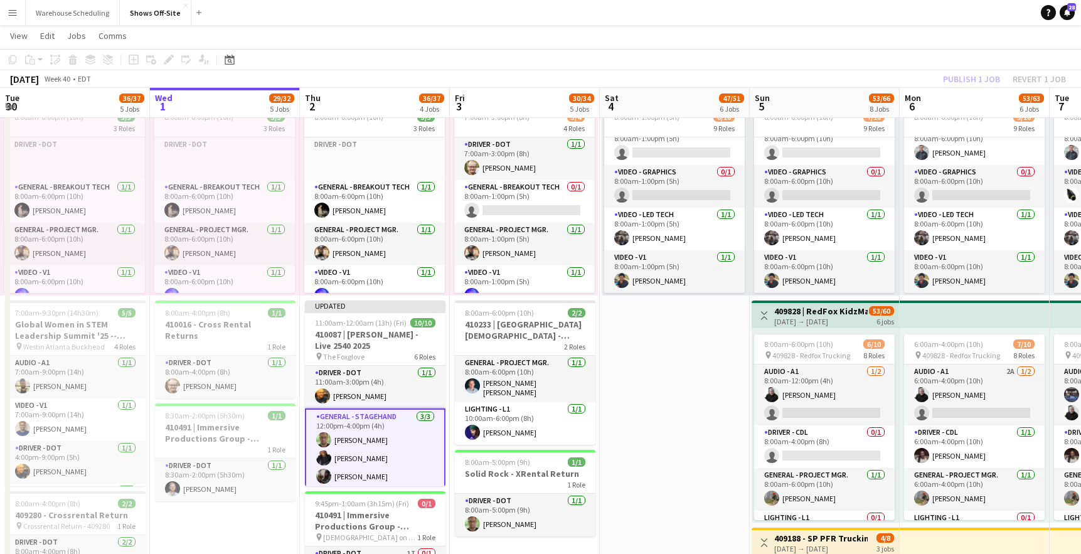
click at [955, 78] on div "Publish 1 job Revert 1 job" at bounding box center [1004, 79] width 153 height 16
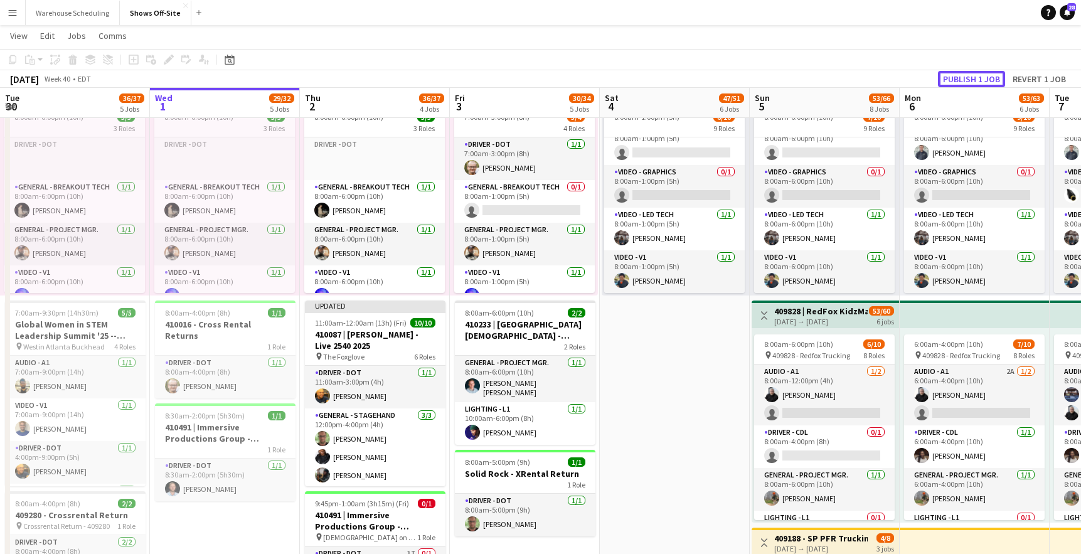
click at [955, 78] on button "Publish 1 job" at bounding box center [971, 79] width 67 height 16
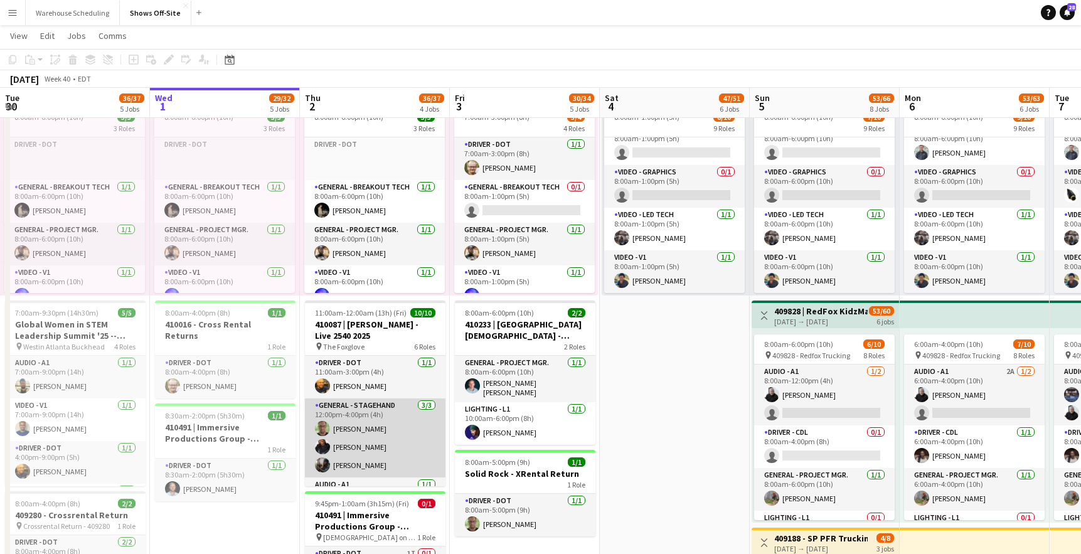
click at [393, 441] on app-card-role "General - Stagehand [DATE] 12:00pm-4:00pm (4h) [PERSON_NAME] [PERSON_NAME] [PER…" at bounding box center [375, 437] width 141 height 79
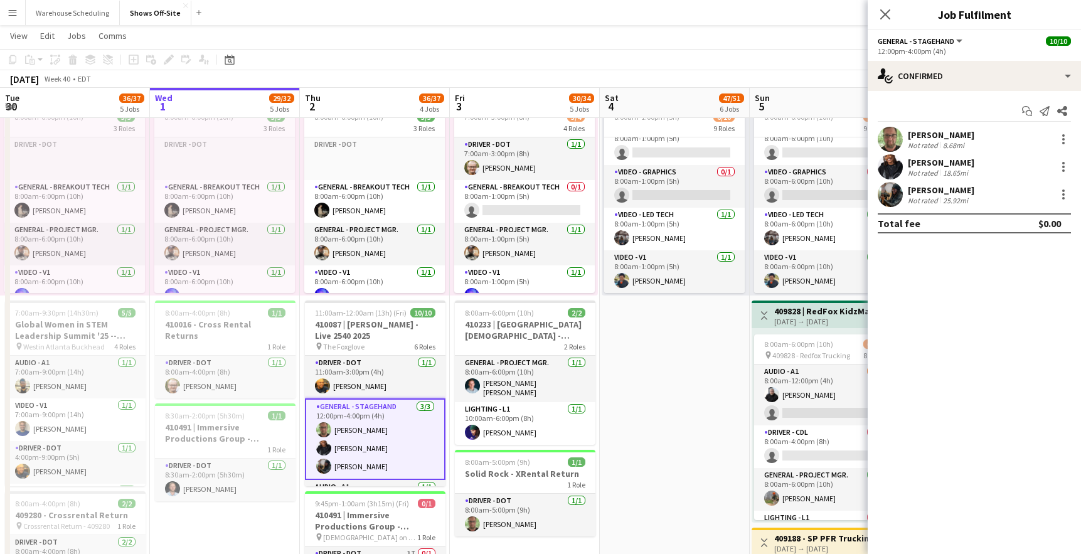
click at [893, 196] on app-user-avatar at bounding box center [890, 194] width 25 height 25
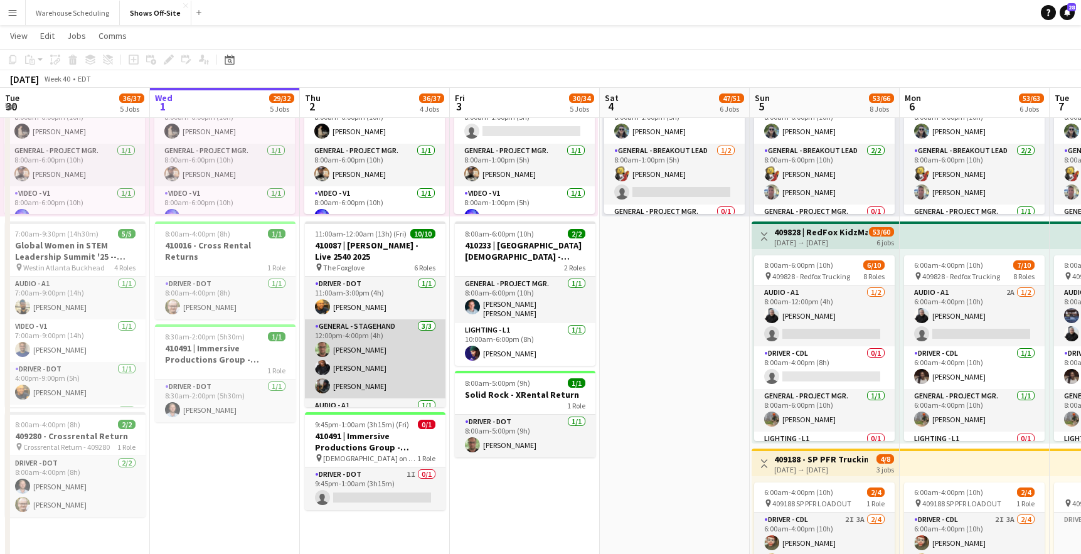
click at [383, 351] on app-card-role "General - Stagehand [DATE] 12:00pm-4:00pm (4h) [PERSON_NAME] [PERSON_NAME] [PER…" at bounding box center [375, 358] width 141 height 79
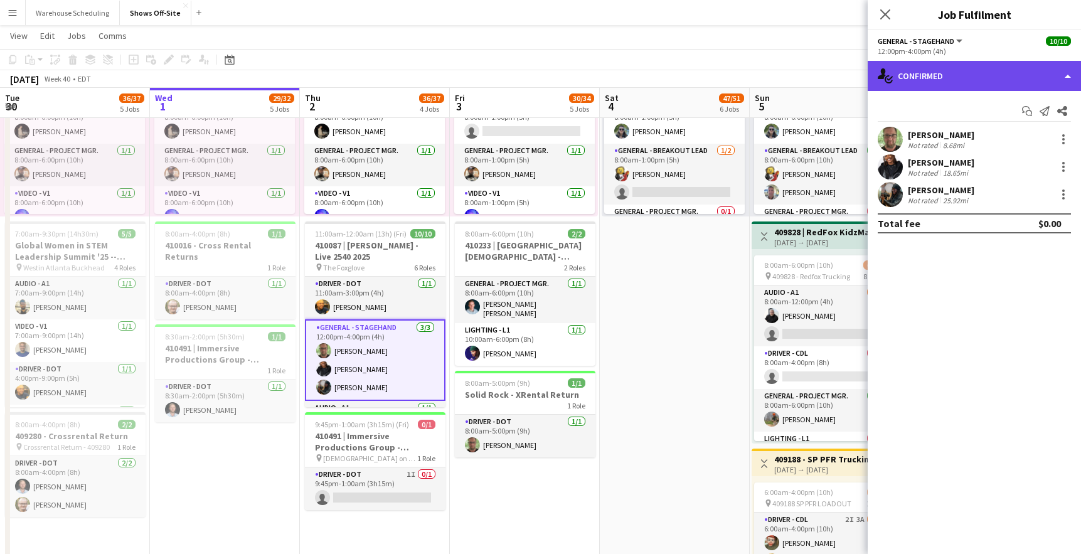
click at [918, 73] on div "single-neutral-actions-check-2 Confirmed" at bounding box center [974, 76] width 213 height 30
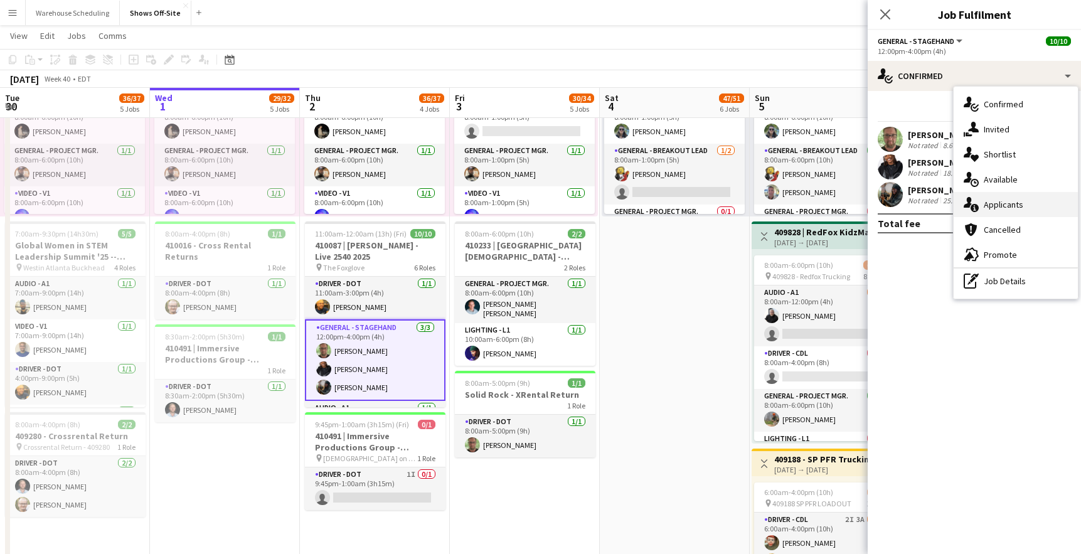
click at [987, 202] on span "Applicants" at bounding box center [1004, 204] width 40 height 11
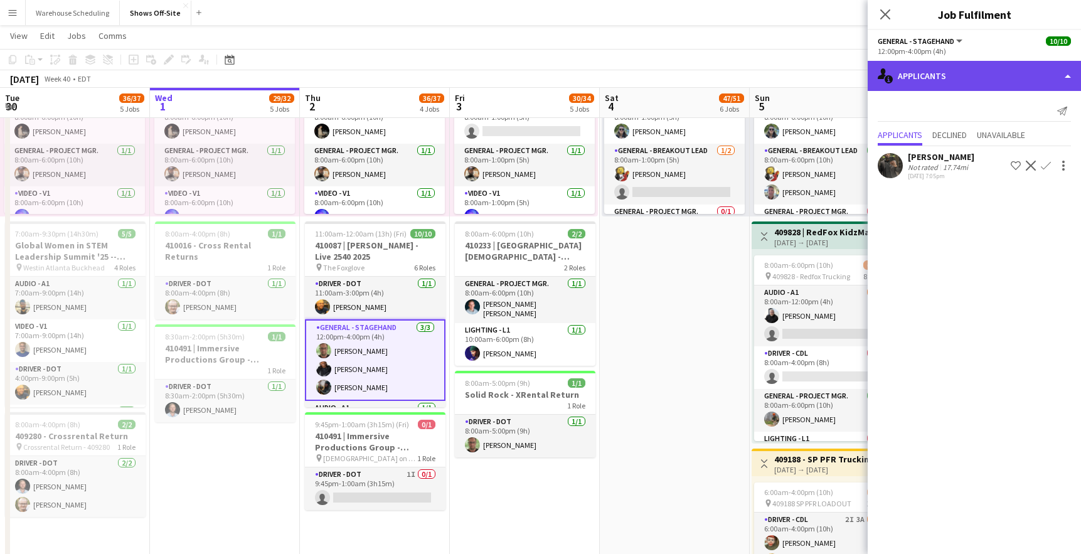
click at [952, 71] on div "single-neutral-actions-information Applicants" at bounding box center [974, 76] width 213 height 30
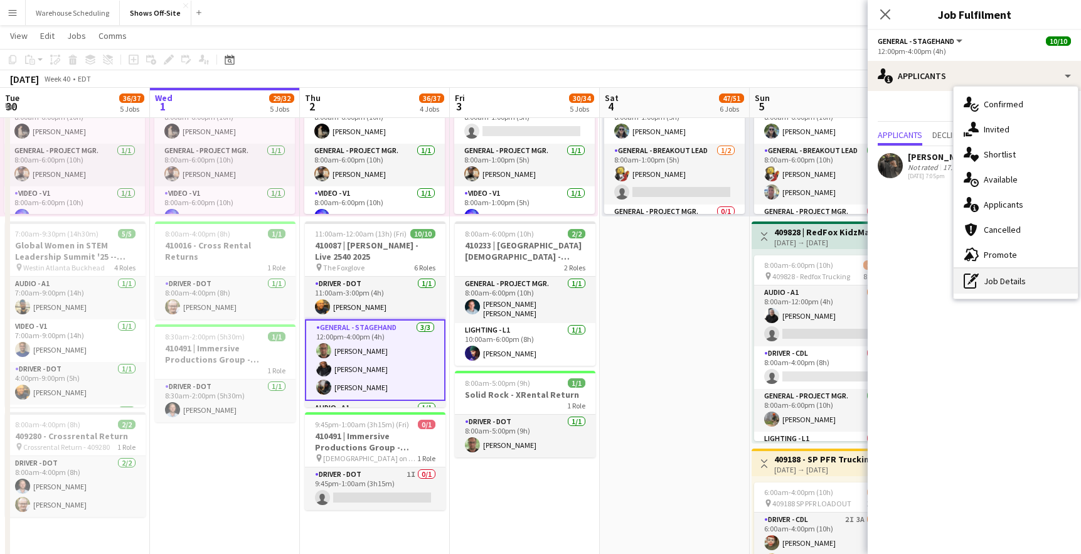
click at [990, 284] on div "pen-write Job Details" at bounding box center [1016, 280] width 124 height 25
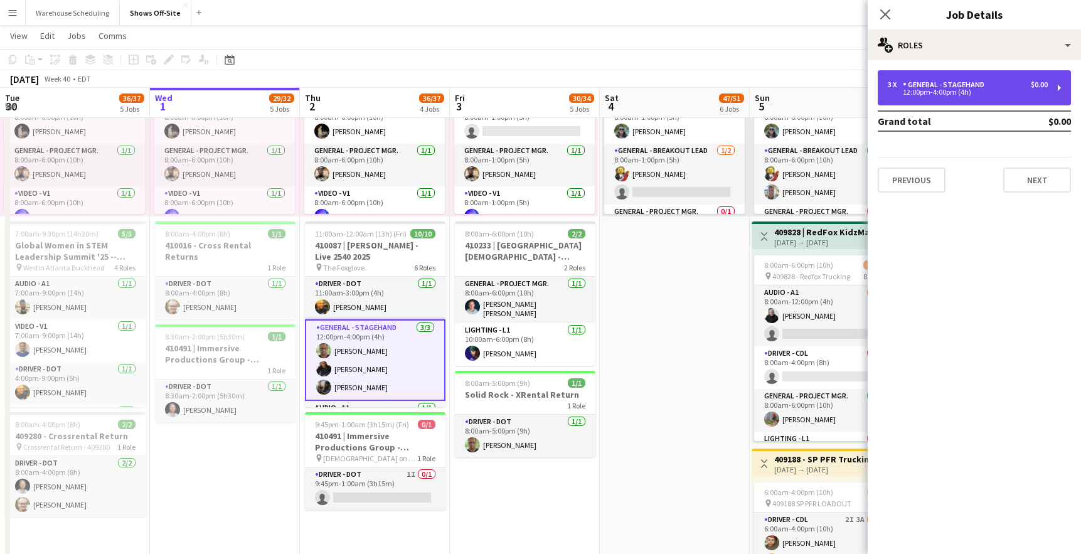
click at [986, 87] on div "General - Stagehand" at bounding box center [946, 84] width 87 height 9
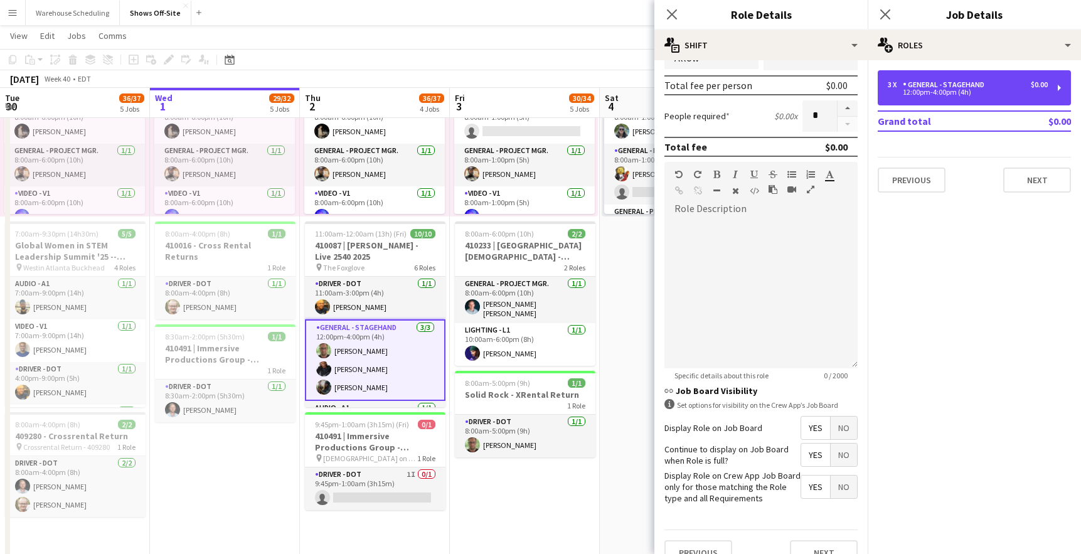
scroll to position [295, 0]
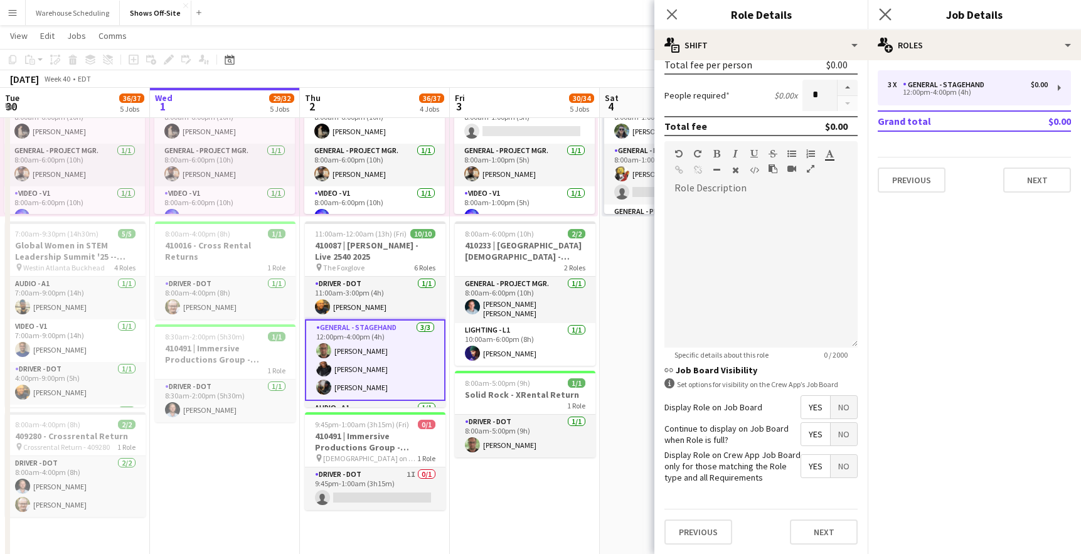
click at [891, 15] on app-icon "Close pop-in" at bounding box center [885, 15] width 18 height 18
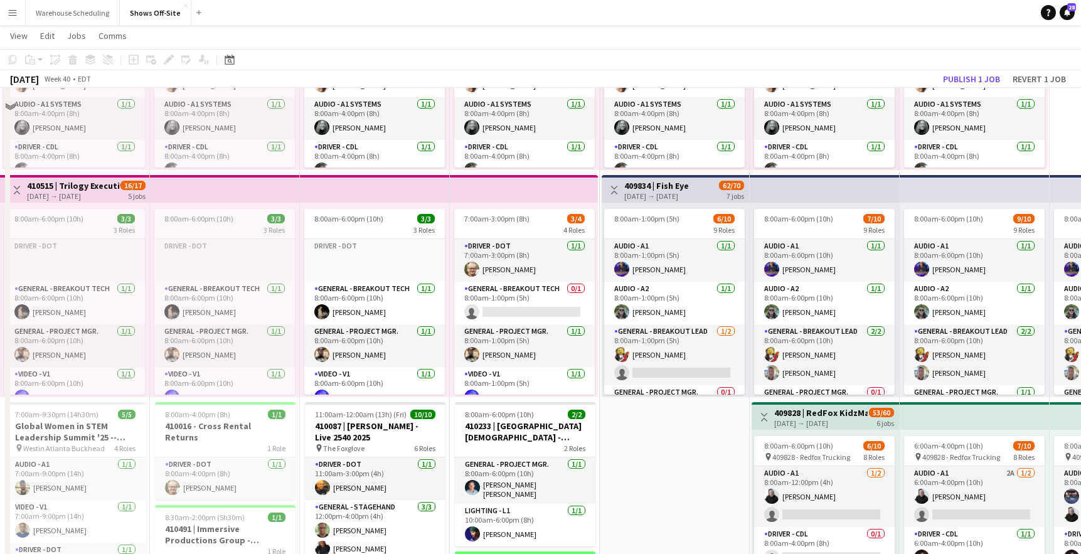
scroll to position [506, 0]
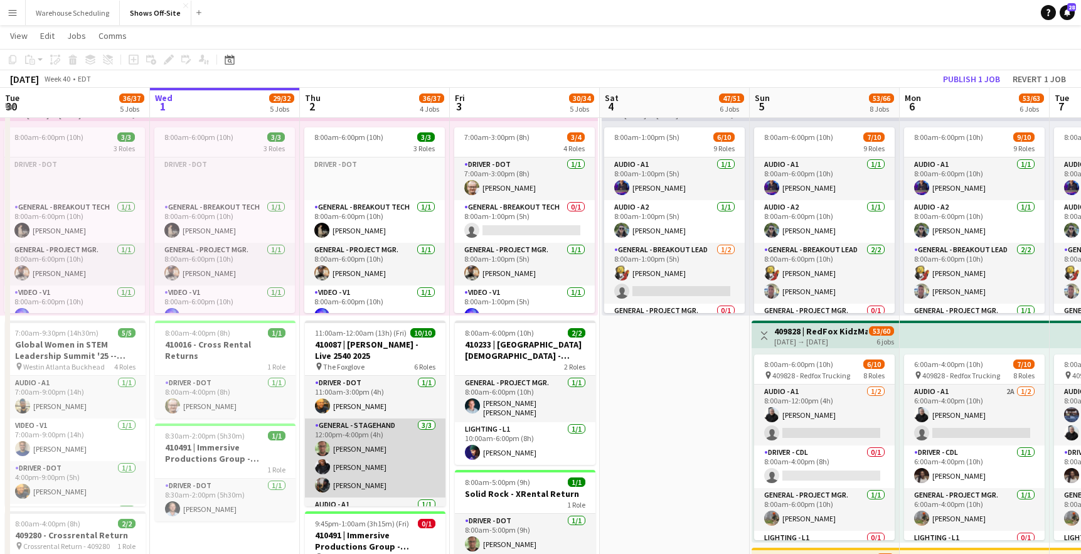
click at [375, 448] on app-card-role "General - Stagehand [DATE] 12:00pm-4:00pm (4h) [PERSON_NAME] [PERSON_NAME] [PER…" at bounding box center [375, 457] width 141 height 79
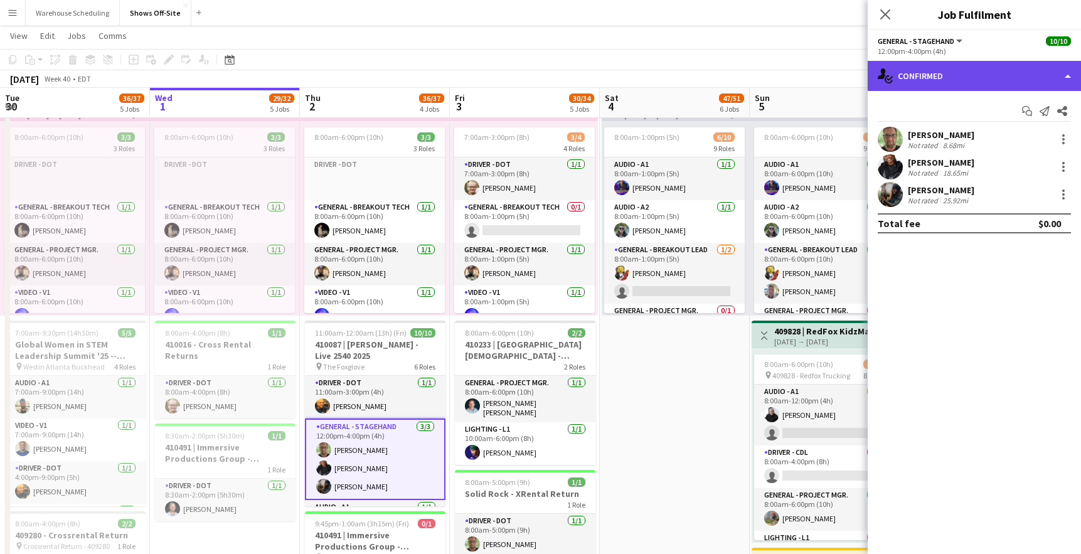
click at [972, 72] on div "single-neutral-actions-check-2 Confirmed" at bounding box center [974, 76] width 213 height 30
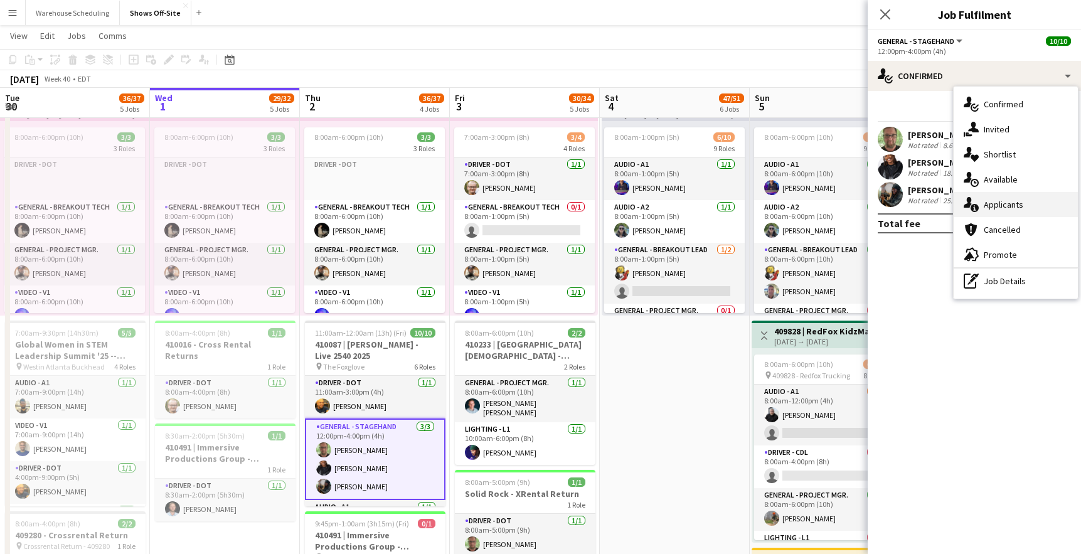
click at [997, 209] on span "Applicants" at bounding box center [1004, 204] width 40 height 11
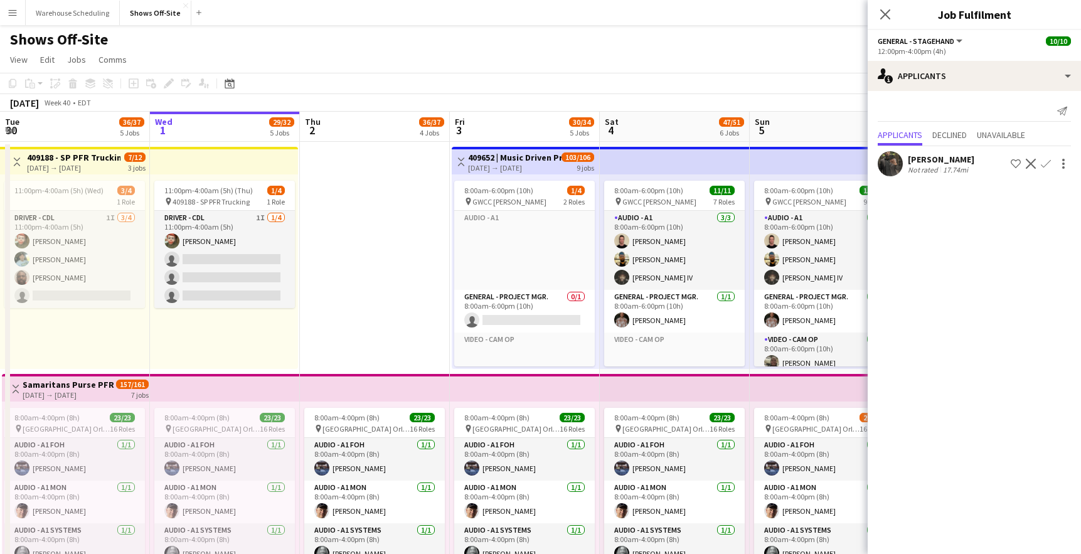
scroll to position [380, 0]
